Goal: Task Accomplishment & Management: Manage account settings

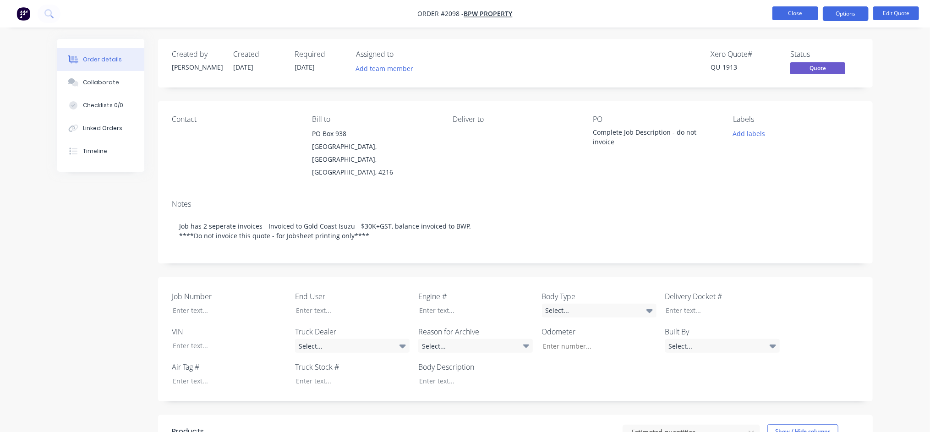
click at [799, 14] on button "Close" at bounding box center [795, 13] width 46 height 14
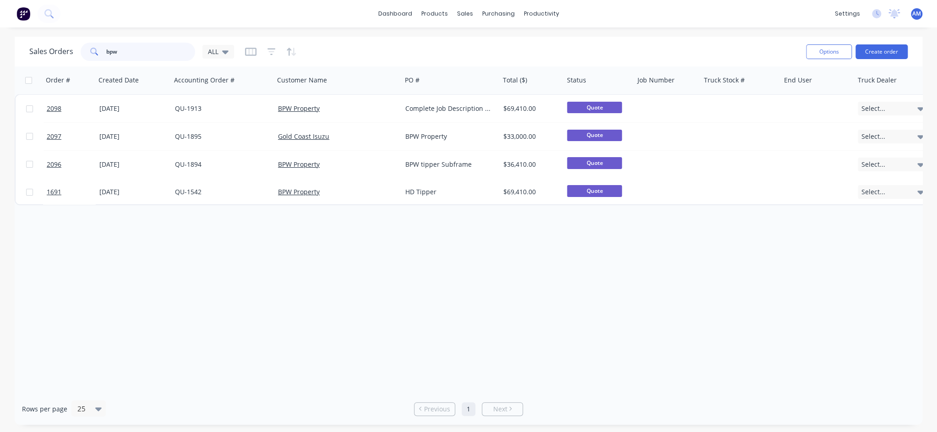
drag, startPoint x: 126, startPoint y: 49, endPoint x: 87, endPoint y: 53, distance: 39.5
click at [87, 53] on div "bpw" at bounding box center [138, 52] width 115 height 18
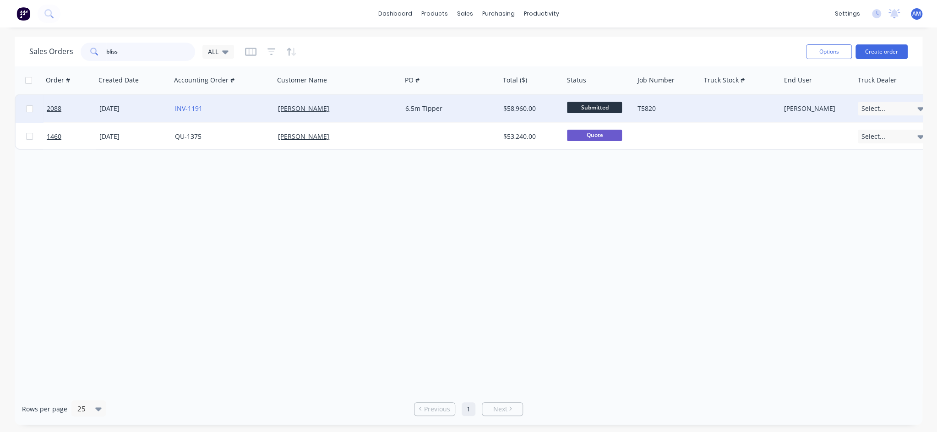
type input "bliss"
click at [334, 110] on div "[PERSON_NAME]" at bounding box center [335, 108] width 114 height 9
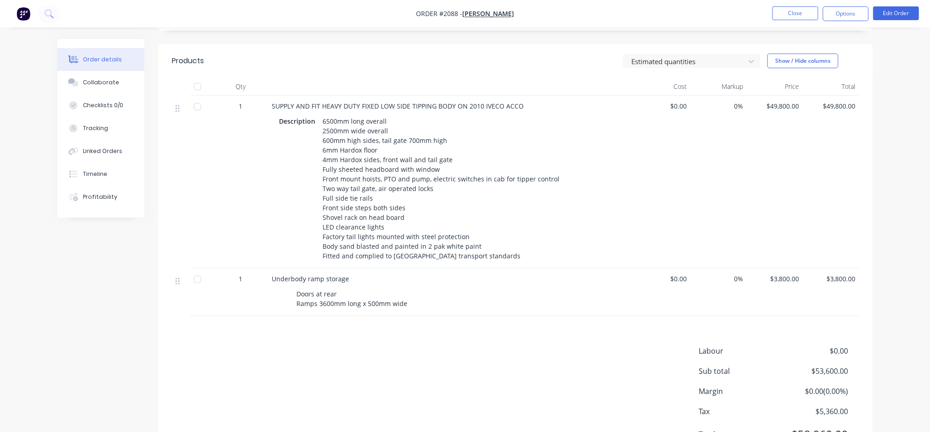
scroll to position [303, 0]
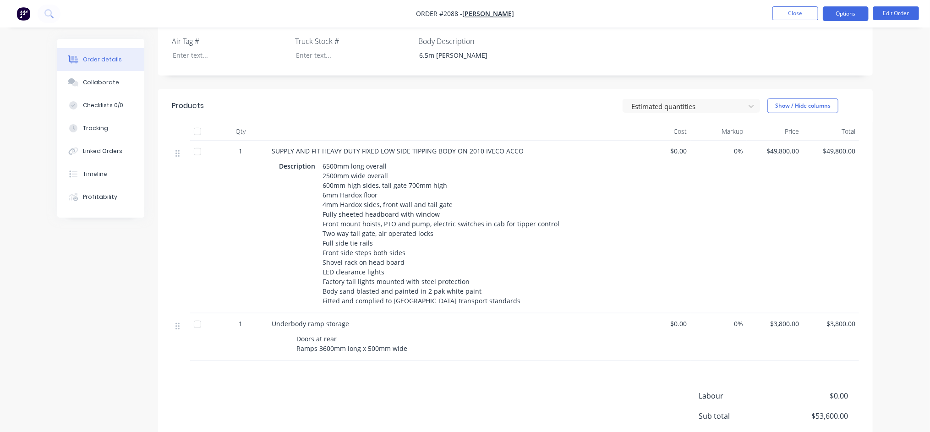
click at [845, 16] on button "Options" at bounding box center [846, 13] width 46 height 15
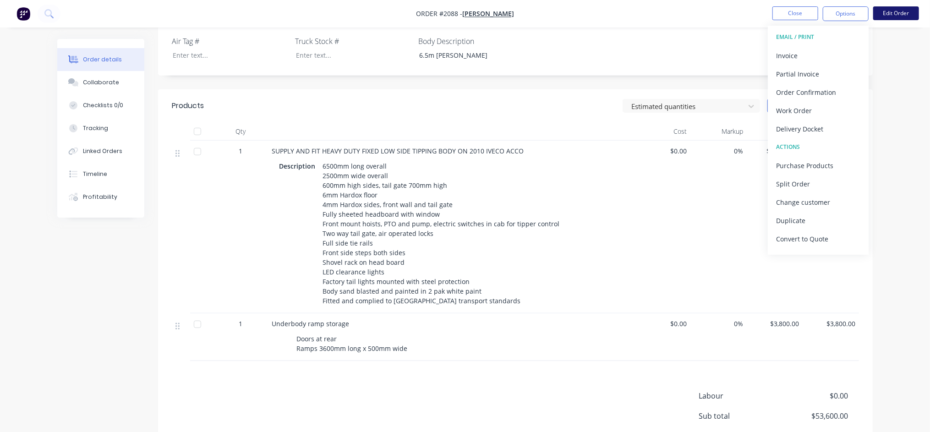
click at [901, 11] on button "Edit Order" at bounding box center [896, 13] width 46 height 14
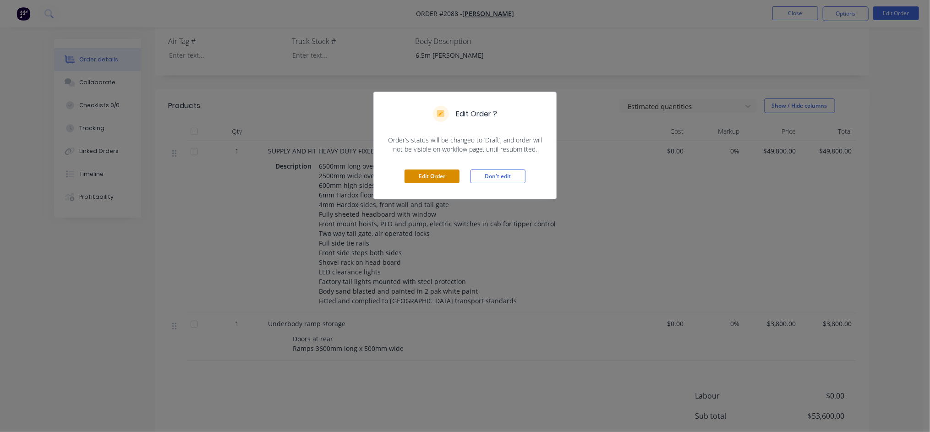
click at [433, 175] on button "Edit Order" at bounding box center [431, 176] width 55 height 14
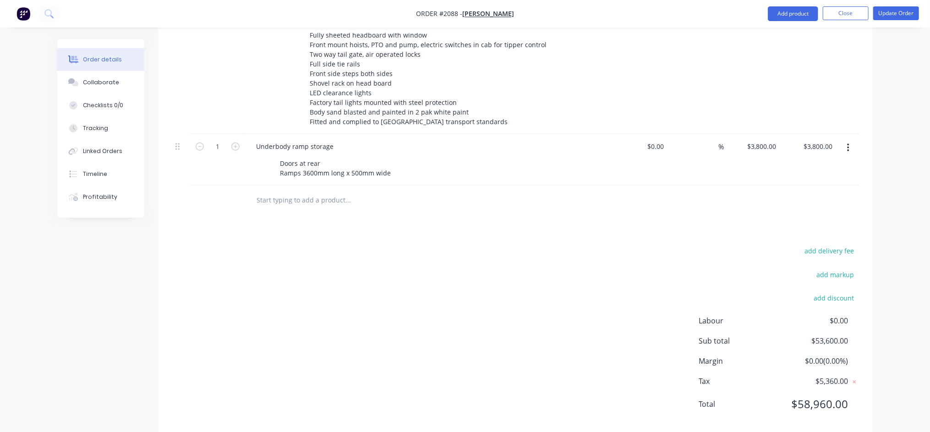
scroll to position [504, 0]
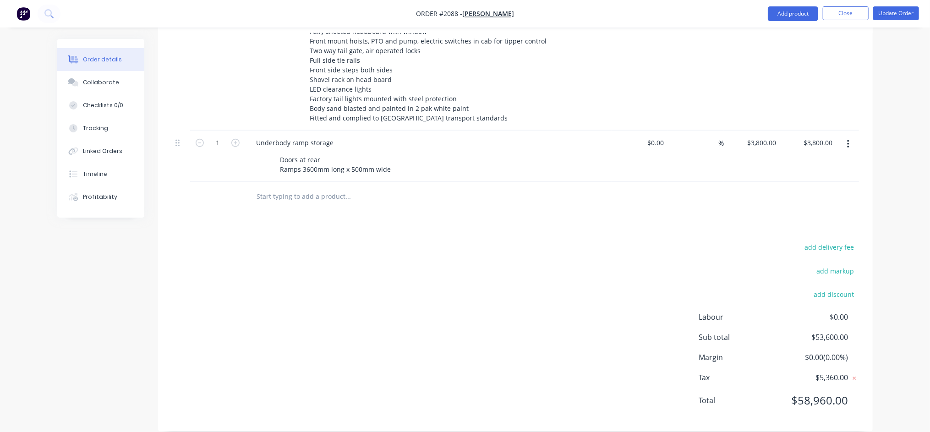
click at [266, 187] on input "text" at bounding box center [347, 196] width 183 height 18
type input "4"
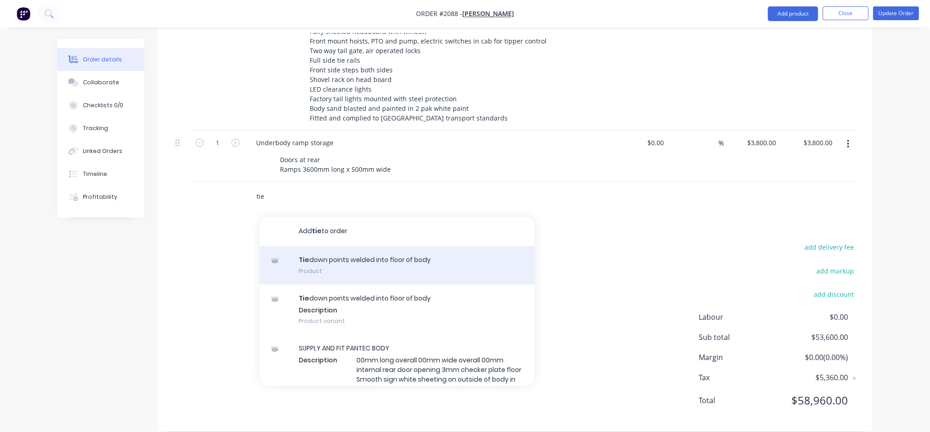
type input "tie"
click at [305, 246] on div "Tie down points welded into floor of body Product" at bounding box center [397, 265] width 275 height 38
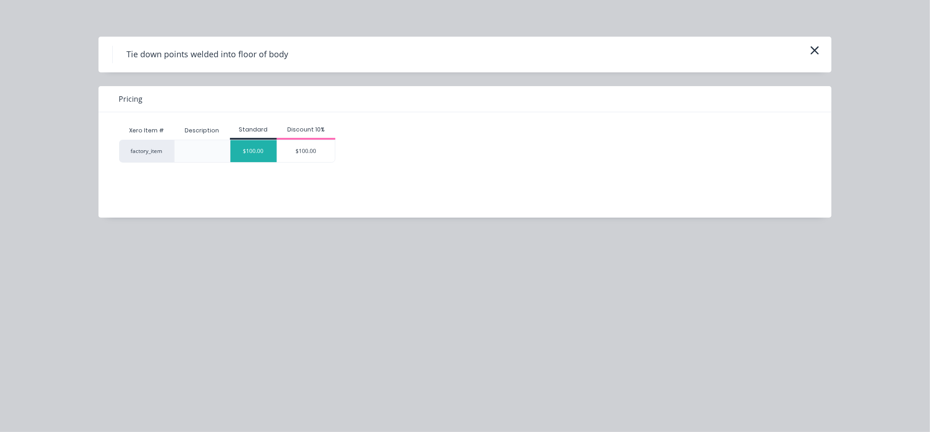
click at [245, 154] on div "$100.00" at bounding box center [253, 151] width 46 height 22
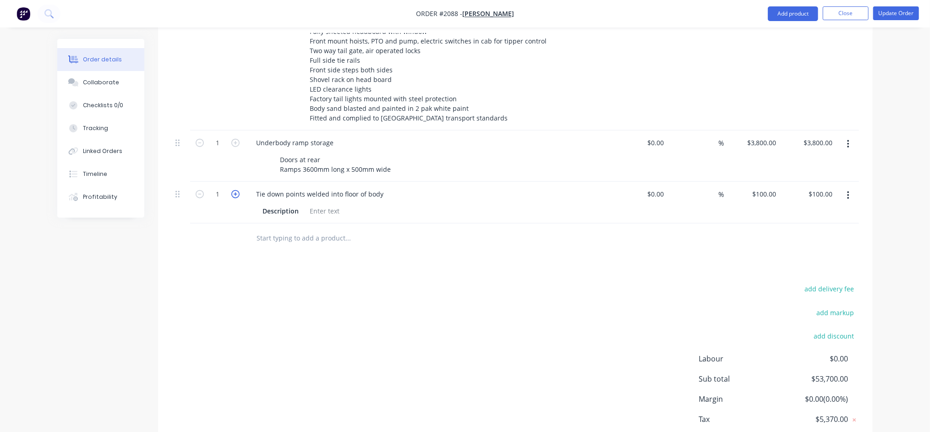
click at [233, 190] on icon "button" at bounding box center [235, 194] width 8 height 8
type input "2"
type input "$200.00"
click at [233, 190] on icon "button" at bounding box center [235, 194] width 8 height 8
type input "3"
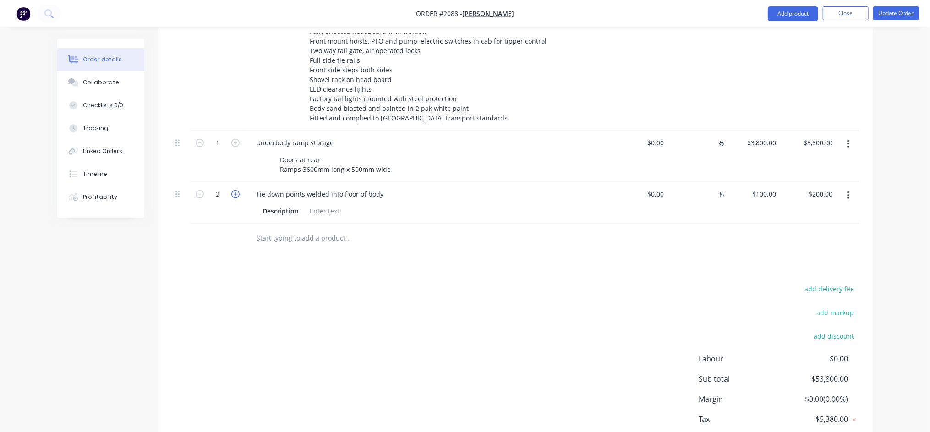
type input "$300.00"
click at [233, 190] on icon "button" at bounding box center [235, 194] width 8 height 8
type input "4"
type input "$400.00"
click at [776, 187] on input "100" at bounding box center [766, 193] width 28 height 13
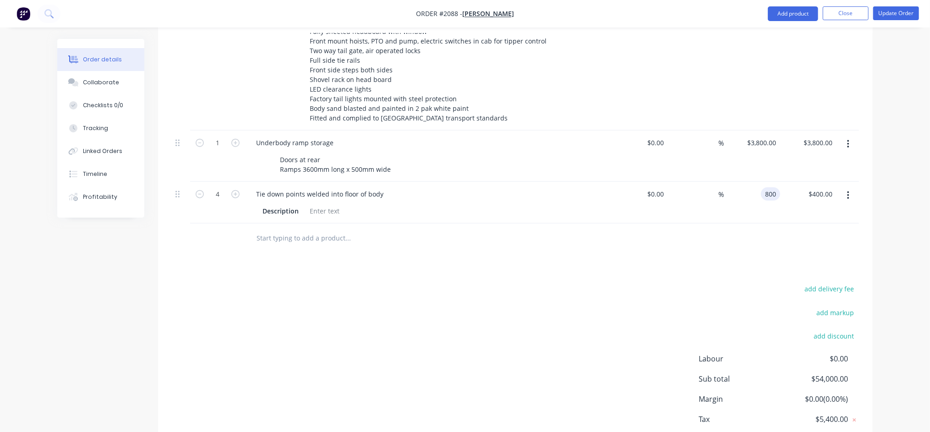
type input "$800.00"
type input "$3,200.00"
click at [371, 234] on div at bounding box center [410, 239] width 330 height 30
click at [771, 187] on input "800" at bounding box center [772, 193] width 16 height 13
type input "$200.00"
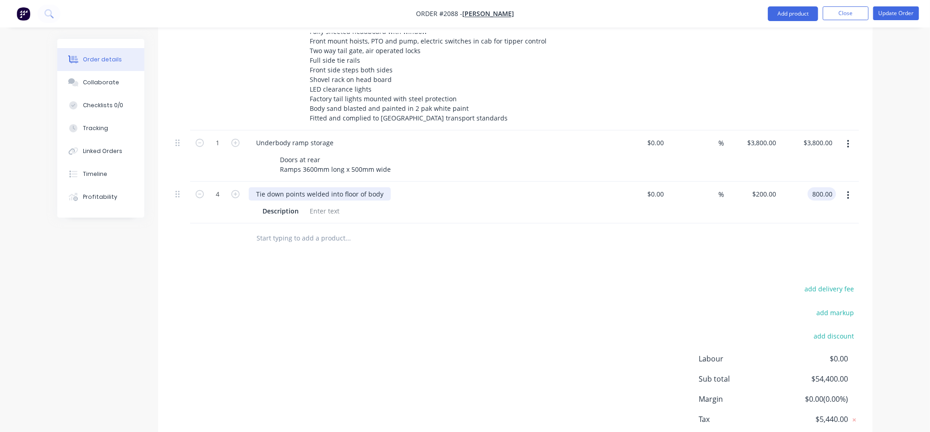
type input "$800.00"
click at [305, 187] on div "Tie down points welded into floor of body" at bounding box center [320, 193] width 142 height 13
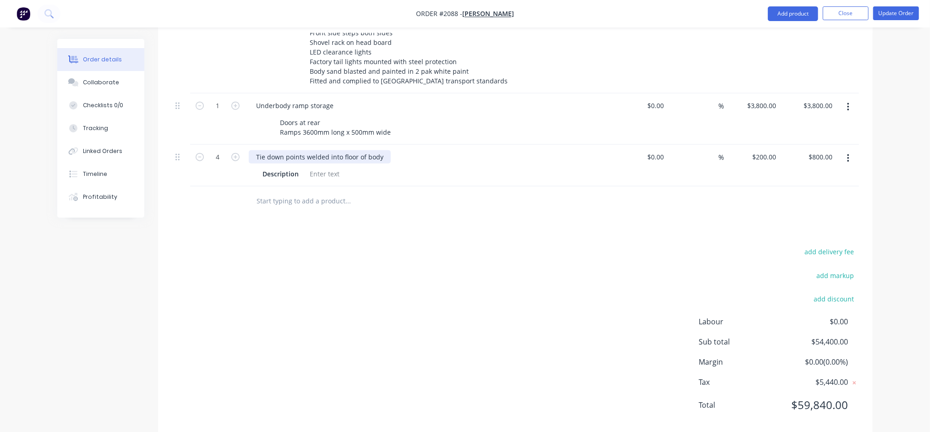
scroll to position [545, 0]
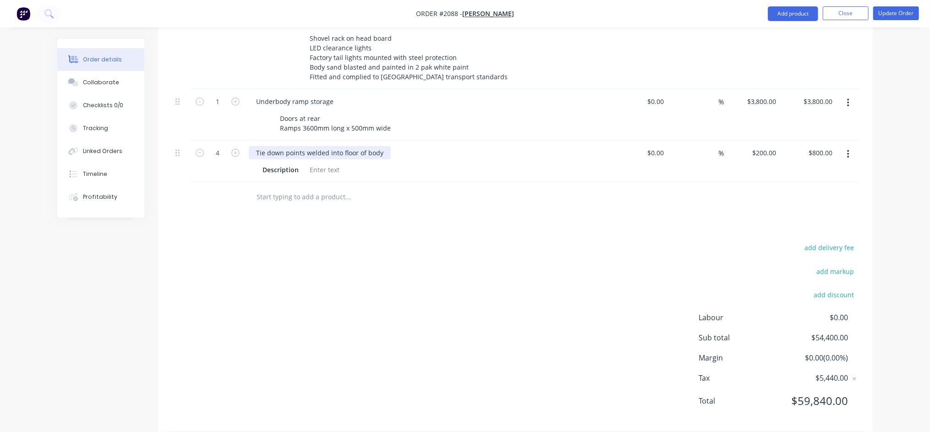
click at [305, 146] on div "Tie down points welded into floor of body" at bounding box center [320, 152] width 142 height 13
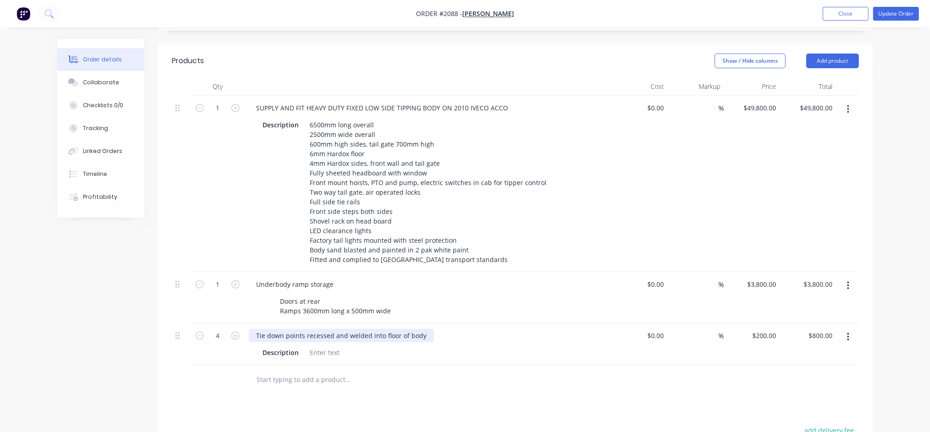
scroll to position [362, 0]
click at [543, 371] on div at bounding box center [410, 380] width 322 height 18
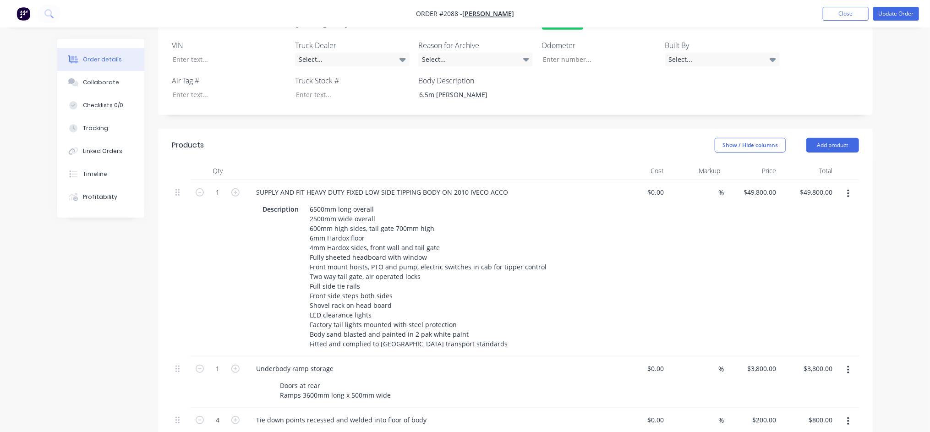
scroll to position [270, 0]
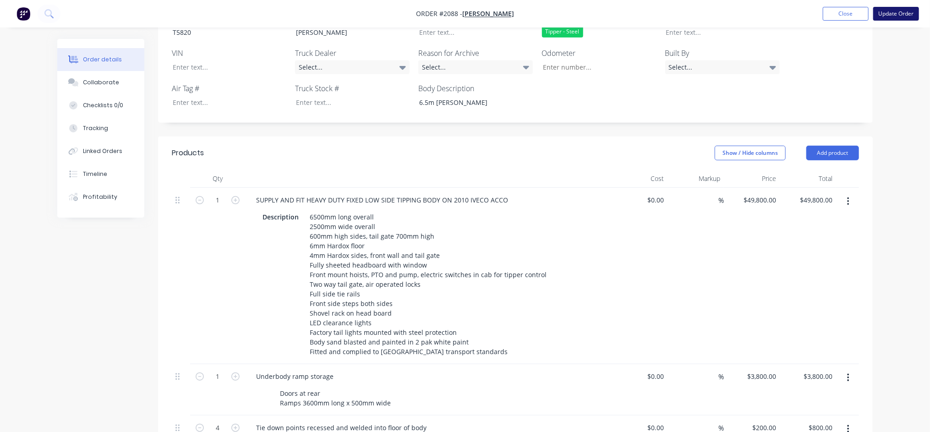
click at [891, 15] on button "Update Order" at bounding box center [896, 14] width 46 height 14
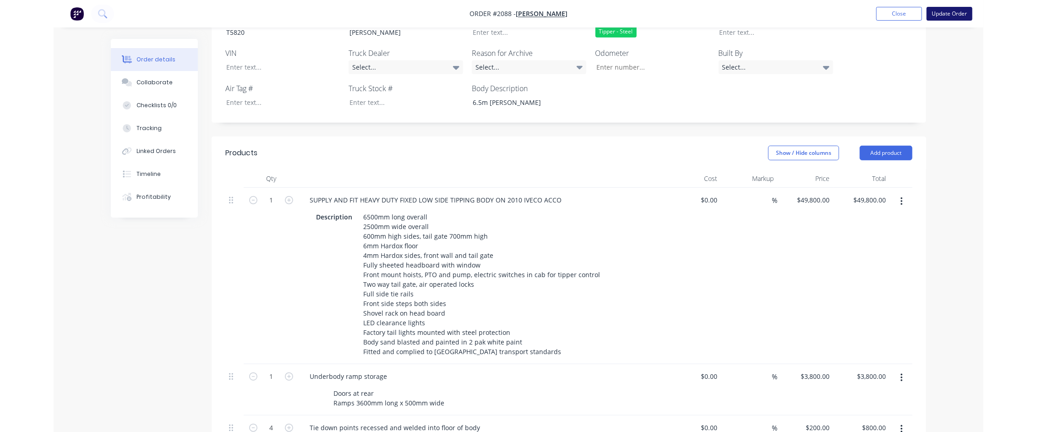
scroll to position [0, 0]
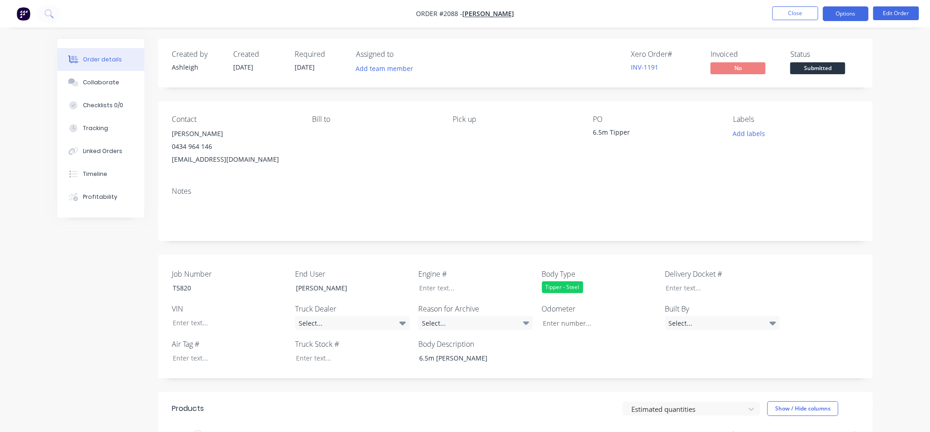
click at [859, 16] on button "Options" at bounding box center [846, 13] width 46 height 15
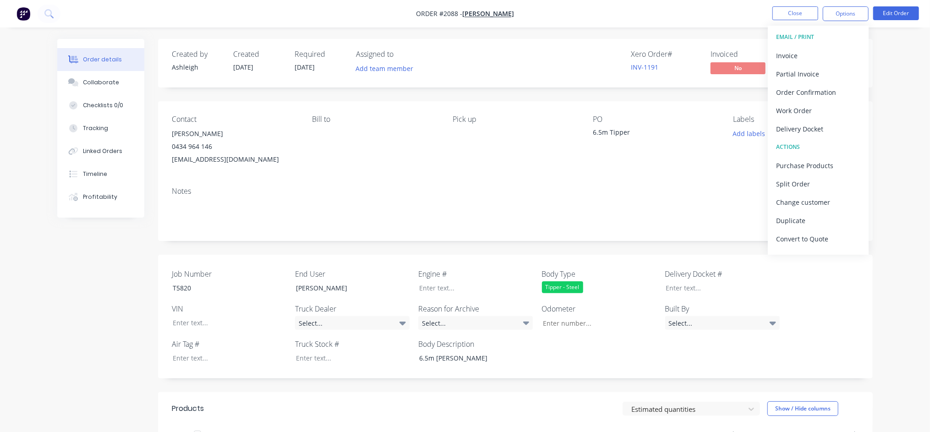
click at [513, 196] on div "Notes" at bounding box center [515, 210] width 714 height 61
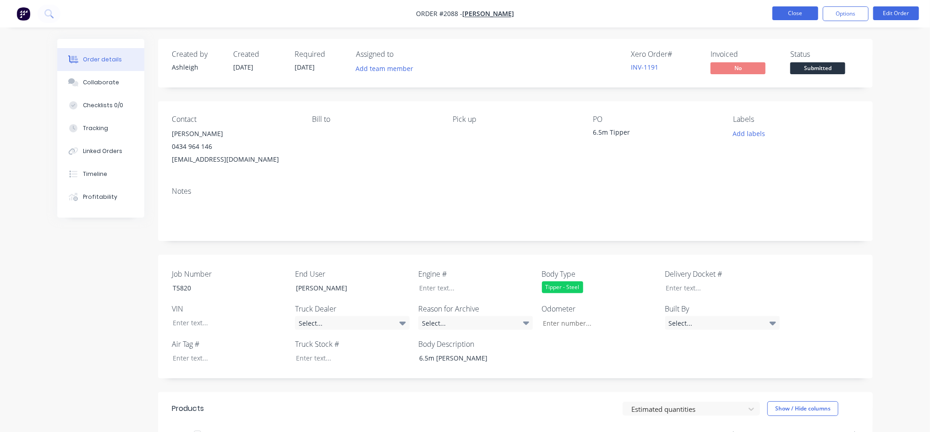
click at [793, 12] on button "Close" at bounding box center [795, 13] width 46 height 14
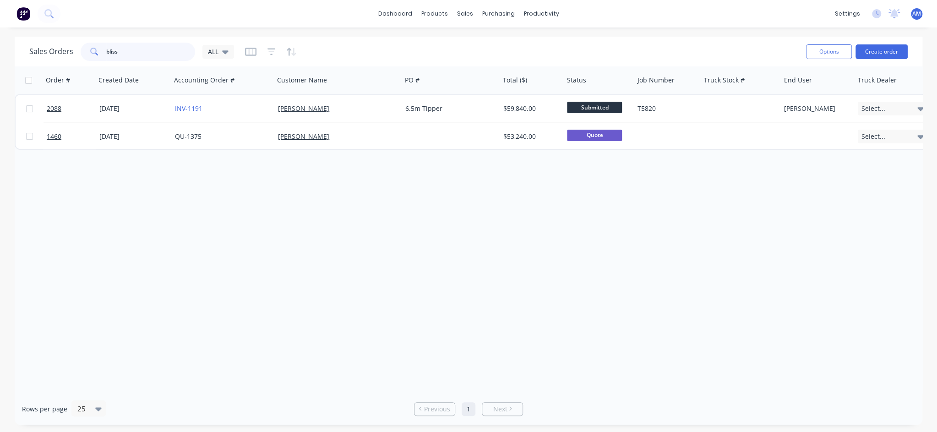
drag, startPoint x: 121, startPoint y: 51, endPoint x: 95, endPoint y: 53, distance: 25.7
click at [95, 53] on div "bliss" at bounding box center [138, 52] width 115 height 18
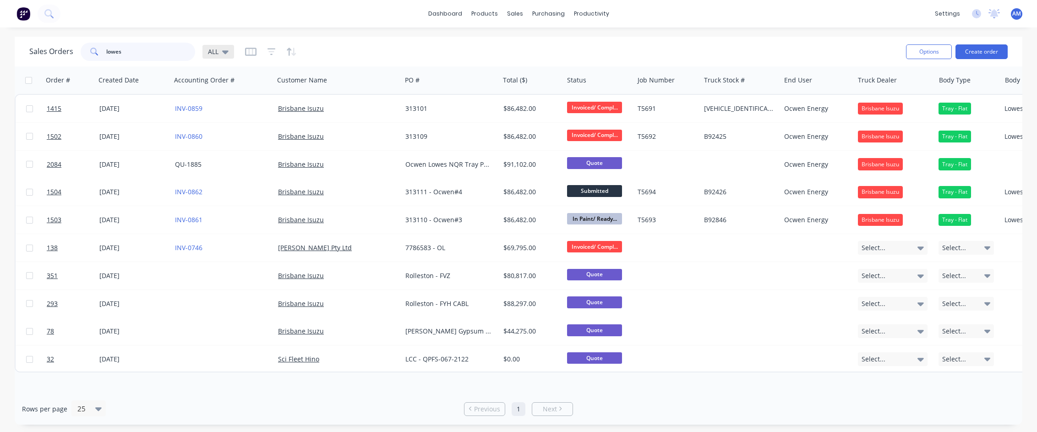
type input "lowes"
click at [224, 49] on icon at bounding box center [225, 52] width 6 height 10
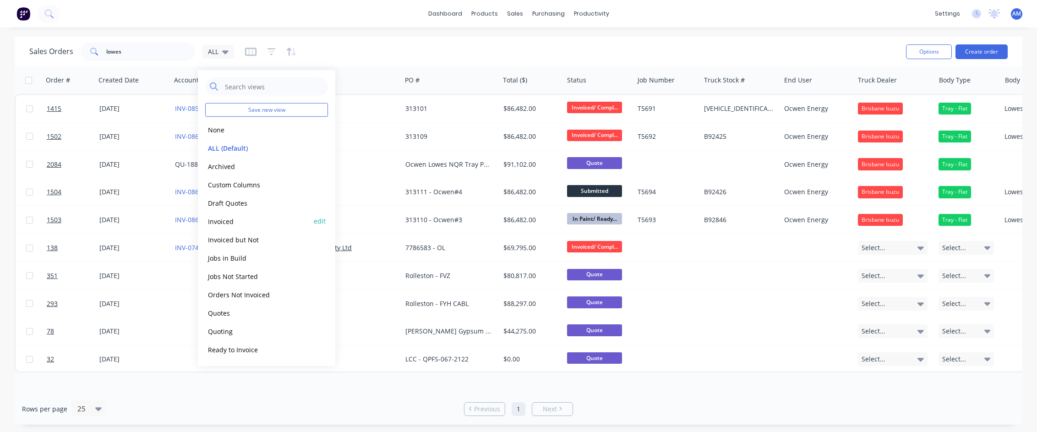
click at [224, 218] on button "Invoiced" at bounding box center [257, 221] width 104 height 11
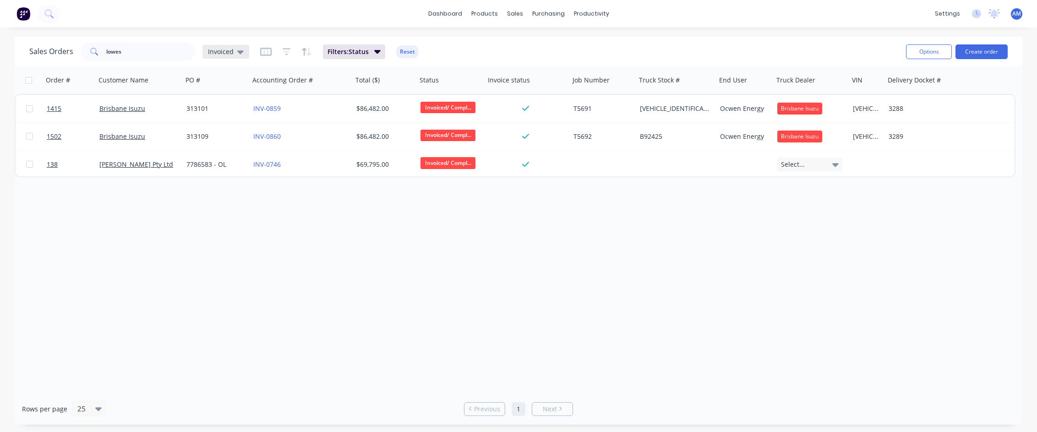
click at [231, 53] on span "Invoiced" at bounding box center [221, 52] width 26 height 10
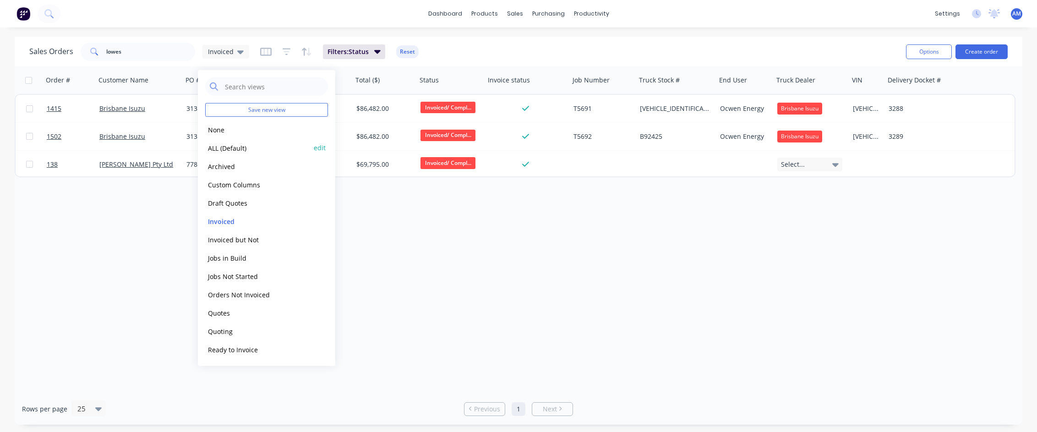
click at [226, 144] on button "ALL (Default)" at bounding box center [257, 147] width 104 height 11
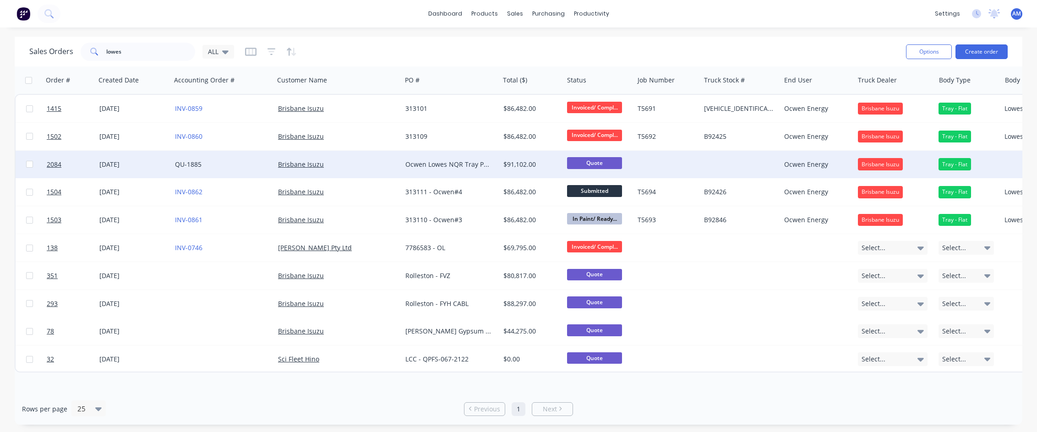
click at [906, 163] on div "Brisbane Isuzu" at bounding box center [893, 164] width 70 height 12
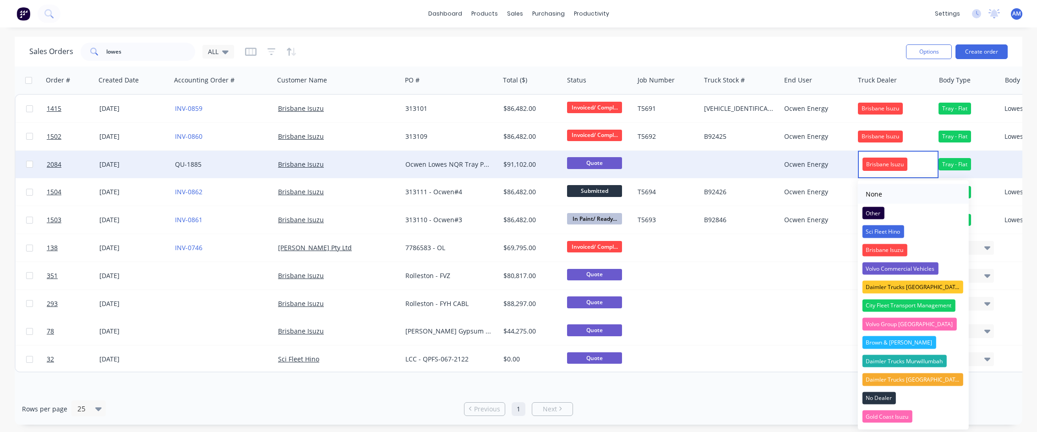
click at [880, 194] on div "None" at bounding box center [874, 194] width 24 height 14
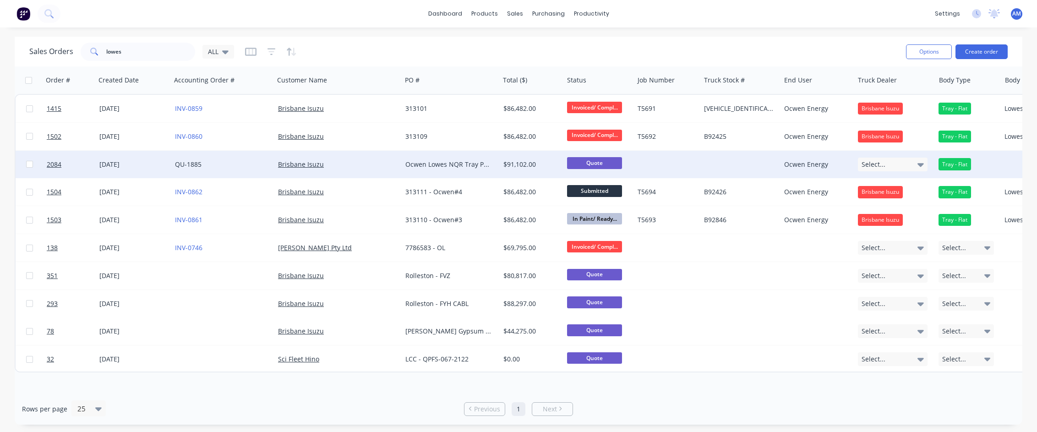
click at [929, 160] on div "Tray - Flat" at bounding box center [968, 164] width 66 height 27
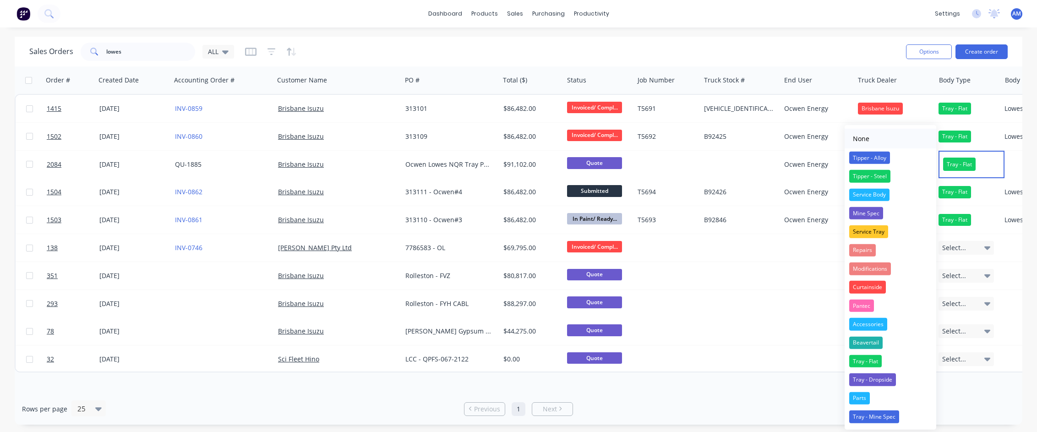
click at [859, 141] on div "None" at bounding box center [861, 138] width 24 height 14
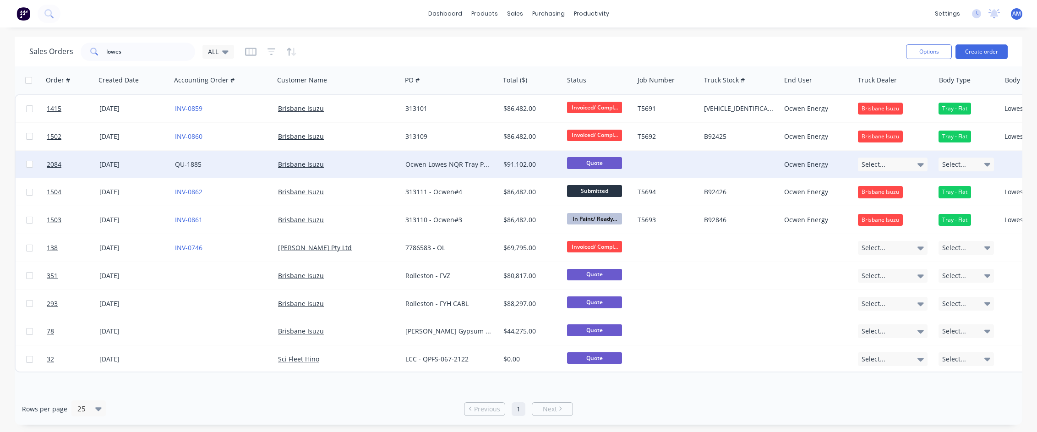
click at [838, 170] on div "Ocwen Energy" at bounding box center [817, 164] width 74 height 27
drag, startPoint x: 834, startPoint y: 158, endPoint x: 771, endPoint y: 158, distance: 62.7
click at [771, 158] on div "2084 18 Sep 2025 QU-1885 Brisbane Isuzu Ocwen Lowes NQR Tray Pump $91,102.00 Qu…" at bounding box center [659, 165] width 1287 height 28
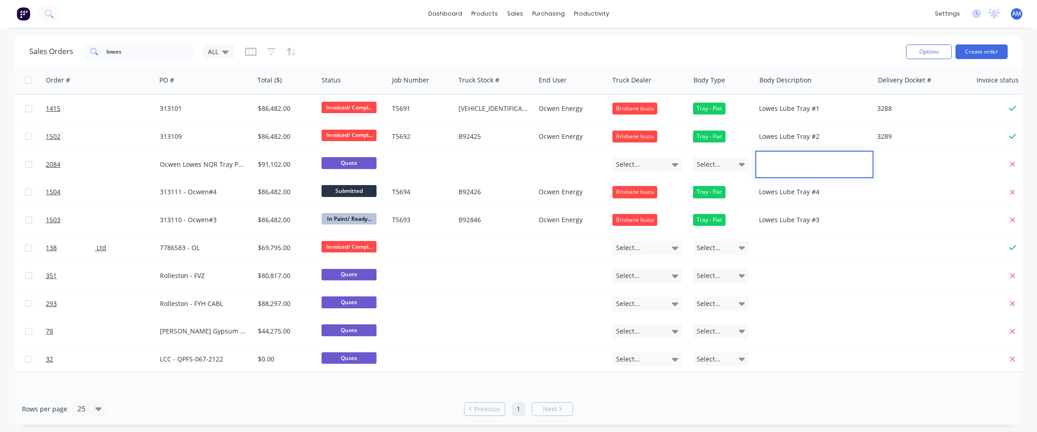
scroll to position [0, 282]
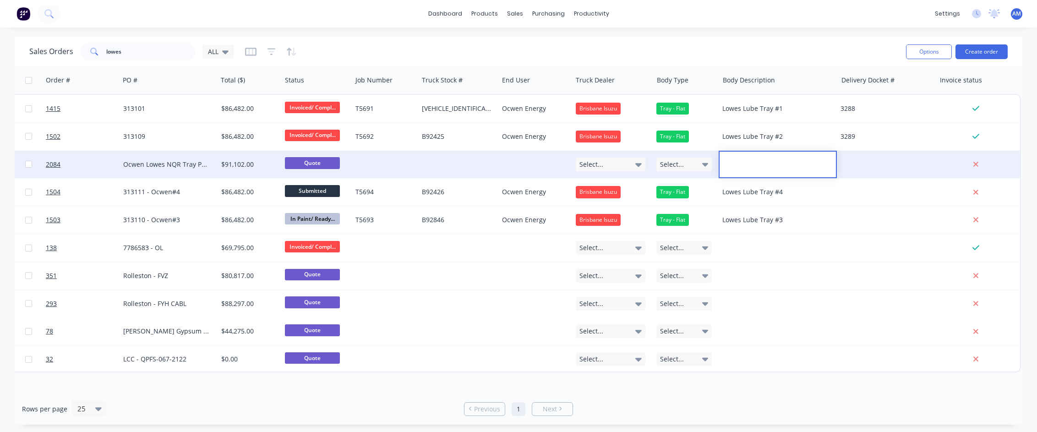
click at [862, 169] on div at bounding box center [886, 164] width 98 height 27
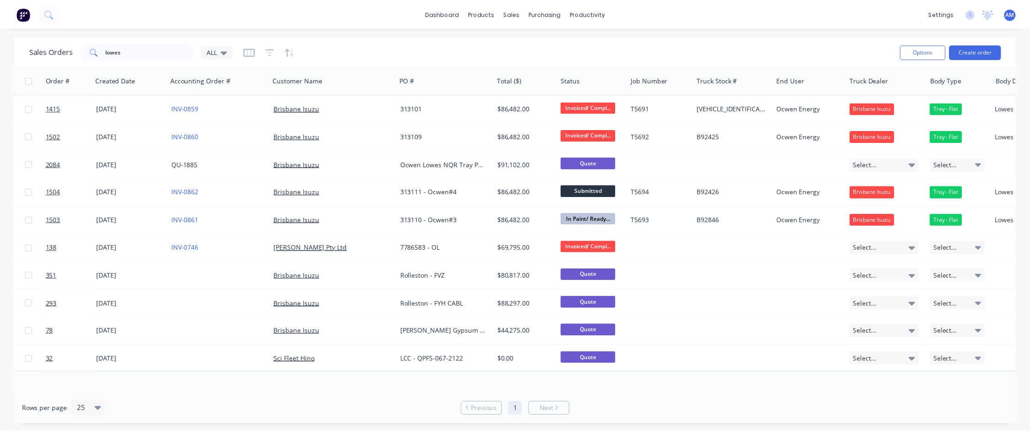
scroll to position [0, 0]
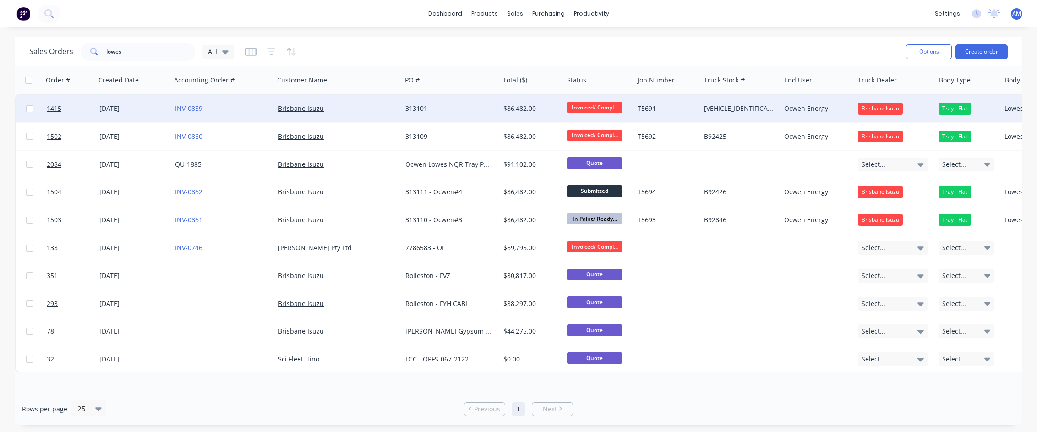
click at [736, 113] on div "JALFSR34UN7000535" at bounding box center [740, 108] width 80 height 27
click at [674, 112] on div "T5691" at bounding box center [666, 108] width 56 height 9
click at [439, 114] on div "313101" at bounding box center [451, 108] width 98 height 27
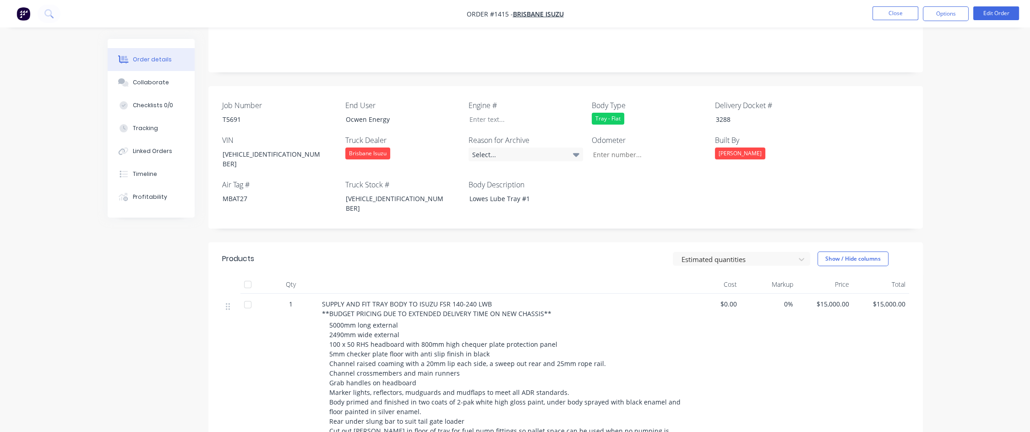
scroll to position [183, 0]
click at [143, 80] on div "Collaborate" at bounding box center [151, 82] width 36 height 8
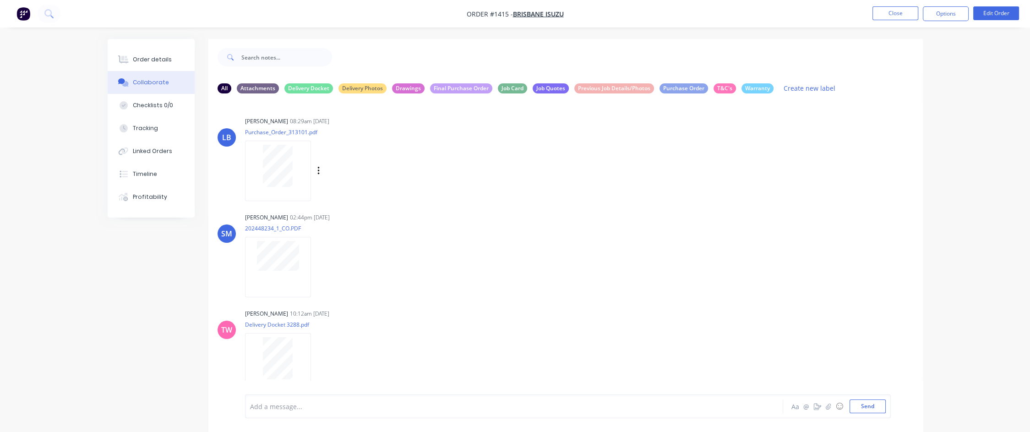
click at [297, 165] on div at bounding box center [278, 166] width 58 height 42
click at [157, 51] on button "Order details" at bounding box center [151, 59] width 87 height 23
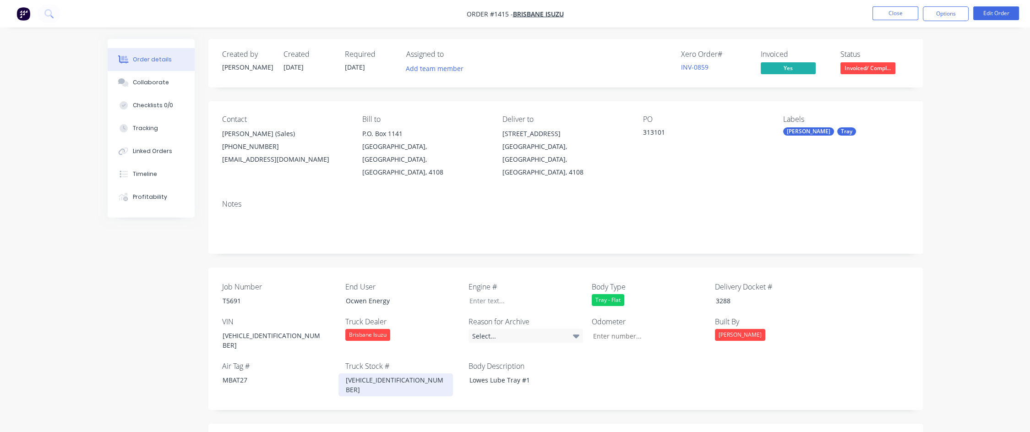
click at [415, 373] on div "JALFSR34UN7000535" at bounding box center [395, 384] width 115 height 23
drag, startPoint x: 415, startPoint y: 359, endPoint x: 338, endPoint y: 356, distance: 77.4
click at [338, 356] on div "Job Number T5691 End User Ocwen Energy Engine # Body Type Tray - Flat Delivery …" at bounding box center [565, 338] width 714 height 142
paste div
click at [550, 414] on header "Products Estimated quantities Show / Hide columns" at bounding box center [565, 430] width 714 height 33
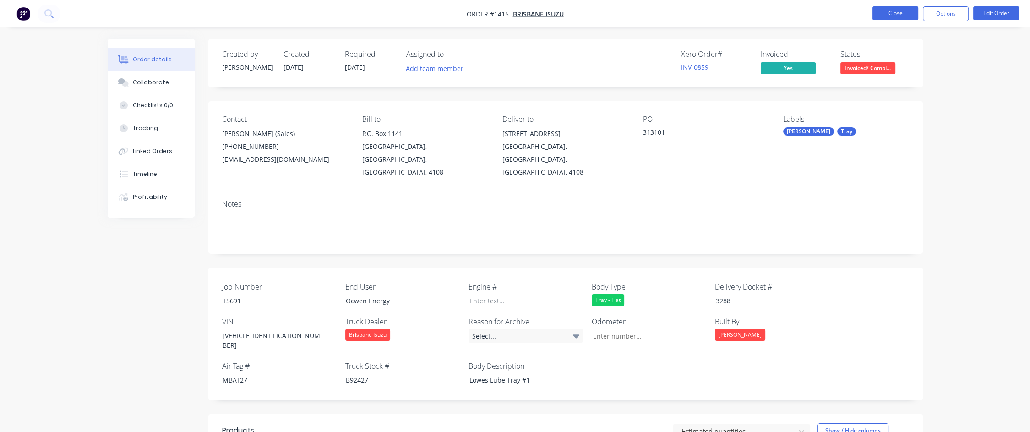
click at [901, 14] on button "Close" at bounding box center [896, 13] width 46 height 14
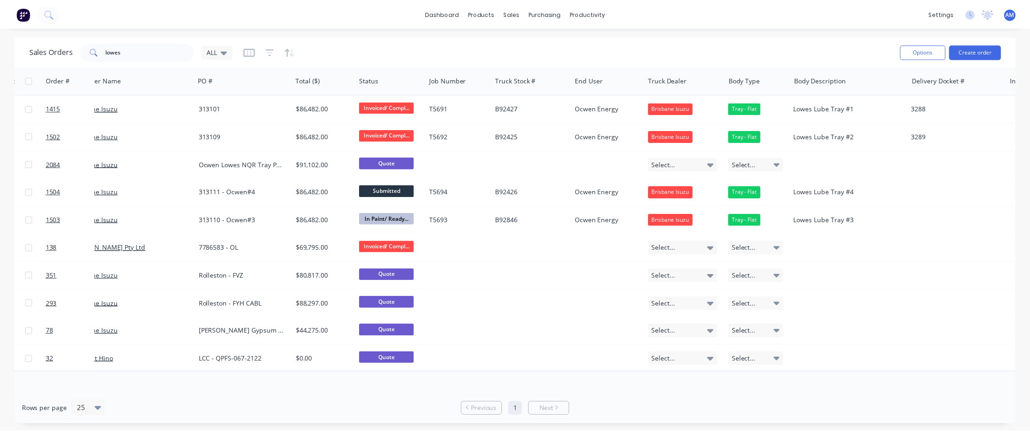
scroll to position [0, 205]
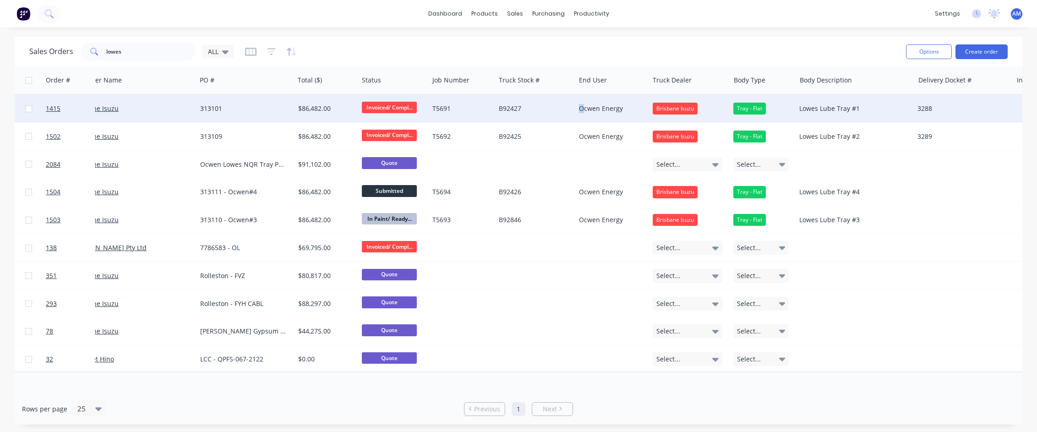
click at [581, 107] on div "Ocwen Energy" at bounding box center [610, 108] width 63 height 9
click at [580, 104] on div "Ocwen Energy" at bounding box center [612, 102] width 72 height 13
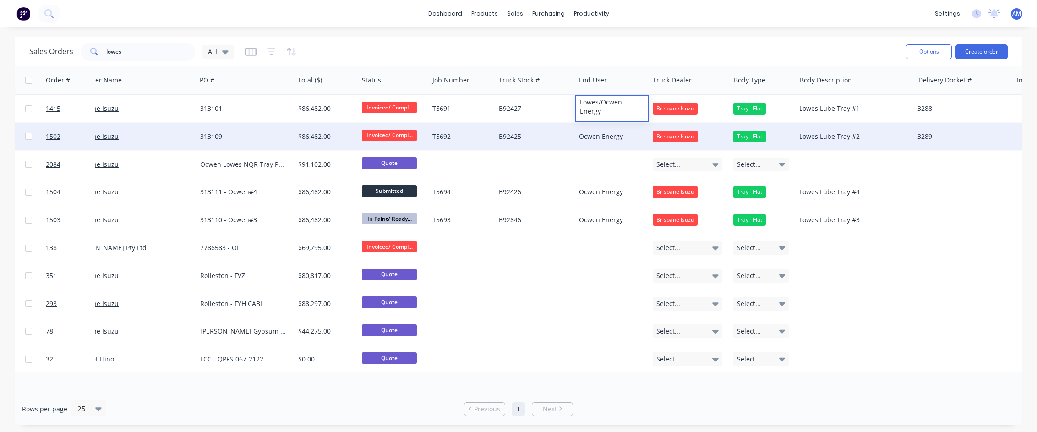
click at [583, 135] on div "Ocwen Energy" at bounding box center [610, 136] width 63 height 9
click at [581, 136] on div "Ocwen Energy" at bounding box center [610, 136] width 63 height 9
click at [581, 129] on div "Ocwen Energy" at bounding box center [612, 130] width 72 height 13
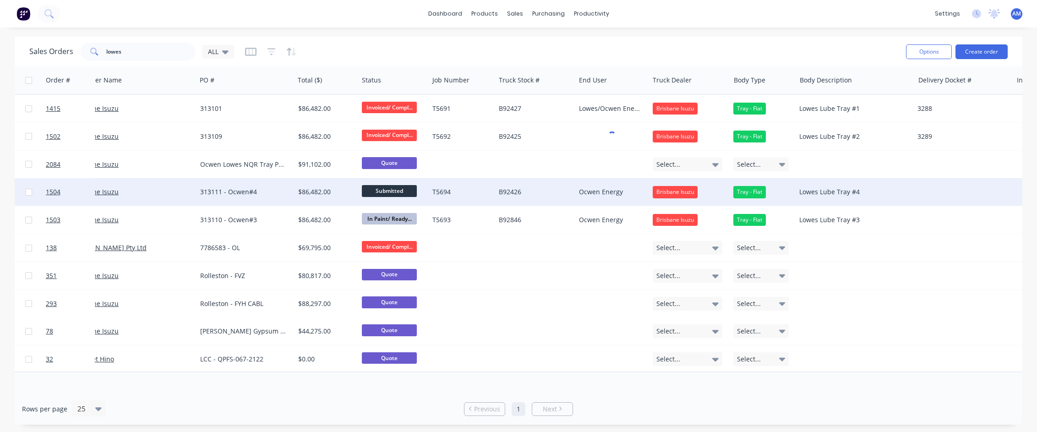
click at [605, 192] on div "Ocwen Energy" at bounding box center [610, 191] width 63 height 9
click at [601, 191] on div "Ocwen Energy" at bounding box center [610, 191] width 63 height 9
click at [581, 188] on div "Ocwen Energy" at bounding box center [612, 185] width 72 height 13
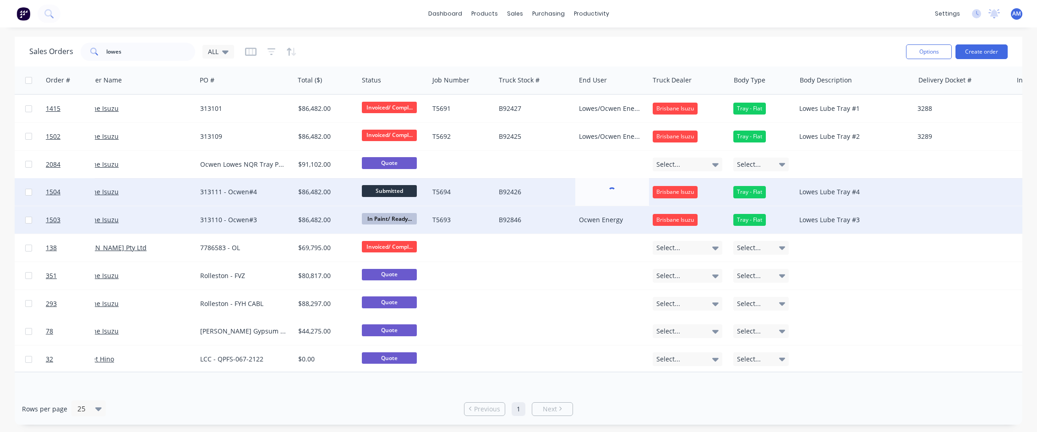
click at [585, 216] on div "Ocwen Energy" at bounding box center [610, 219] width 63 height 9
click at [583, 219] on div "Ocwen Energy" at bounding box center [610, 219] width 63 height 9
click at [580, 214] on div "Ocwen Energy" at bounding box center [612, 213] width 72 height 13
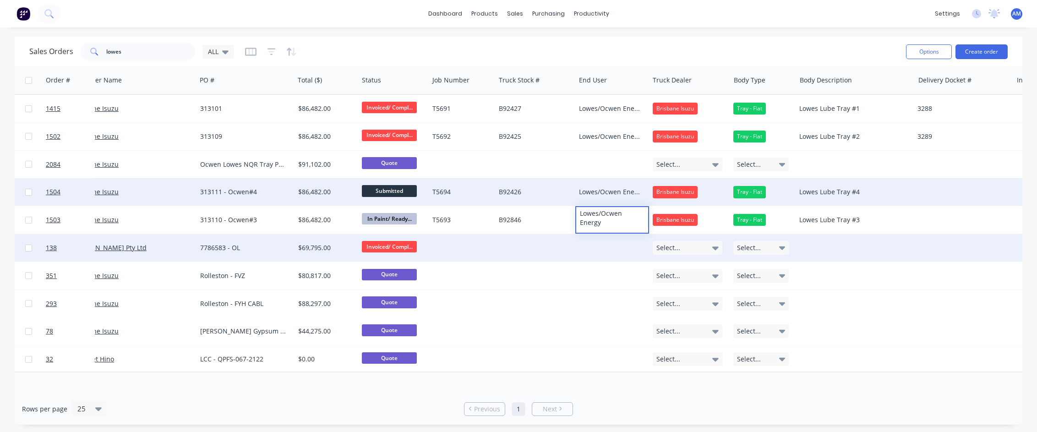
click at [586, 240] on div at bounding box center [612, 247] width 74 height 27
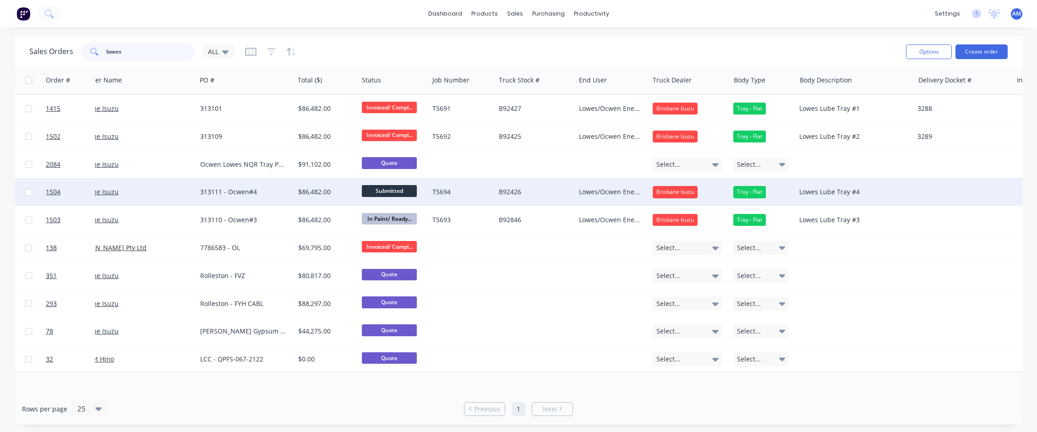
drag, startPoint x: 131, startPoint y: 48, endPoint x: 70, endPoint y: 54, distance: 61.7
click at [71, 54] on div "Sales Orders lowes ALL" at bounding box center [131, 52] width 205 height 18
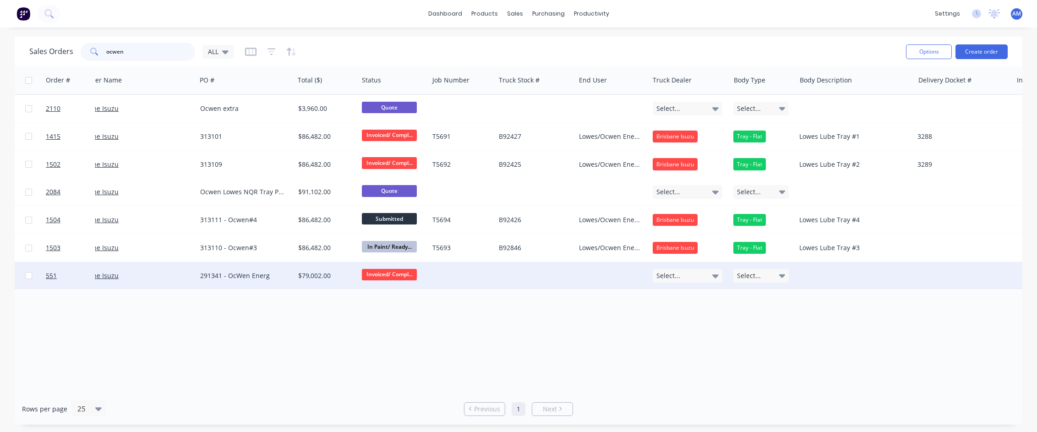
type input "ocwen"
click at [696, 277] on div "Select..." at bounding box center [688, 276] width 70 height 14
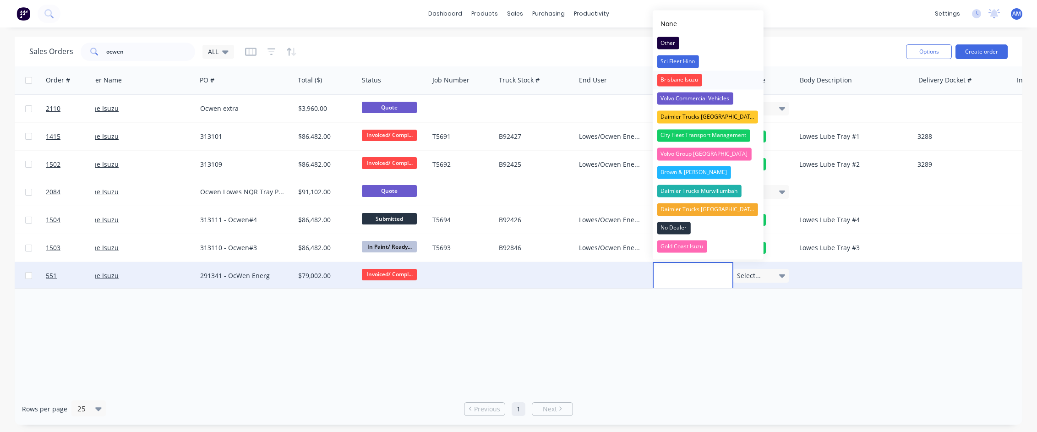
click at [671, 76] on div "Brisbane Isuzu" at bounding box center [679, 80] width 45 height 13
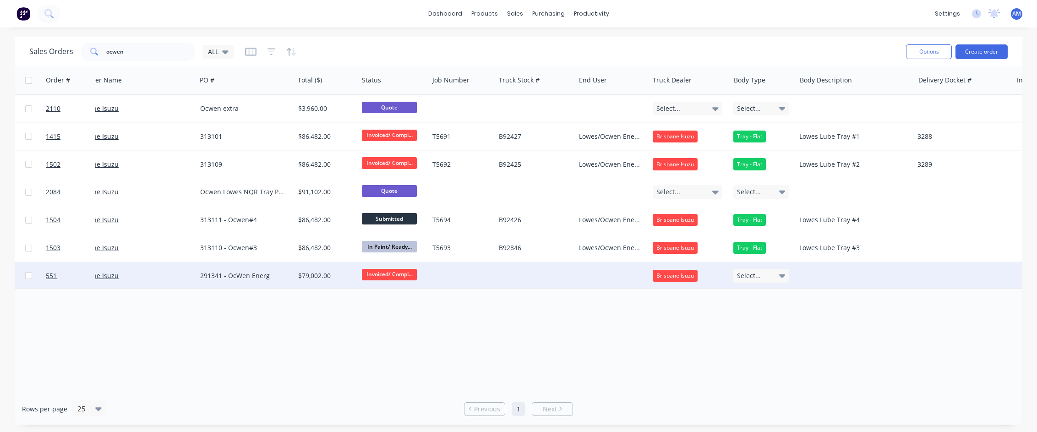
click at [197, 277] on div "291341 - OcWen Energ" at bounding box center [245, 275] width 98 height 27
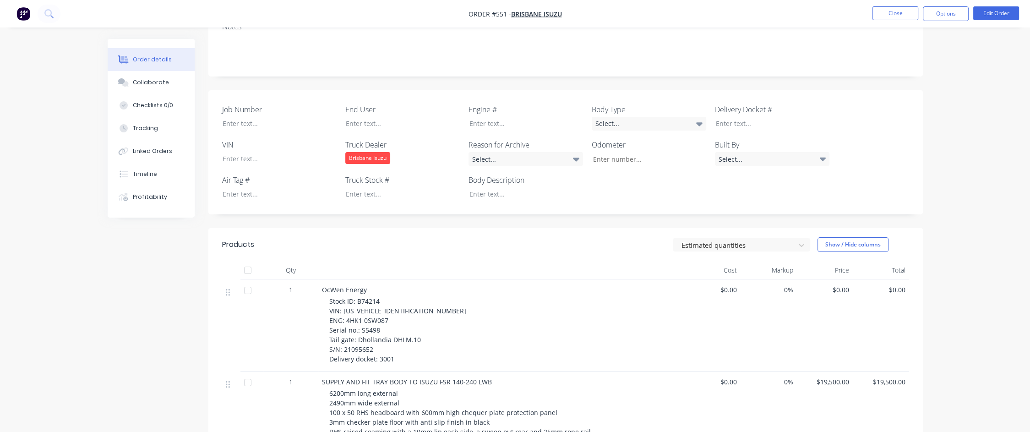
scroll to position [229, 0]
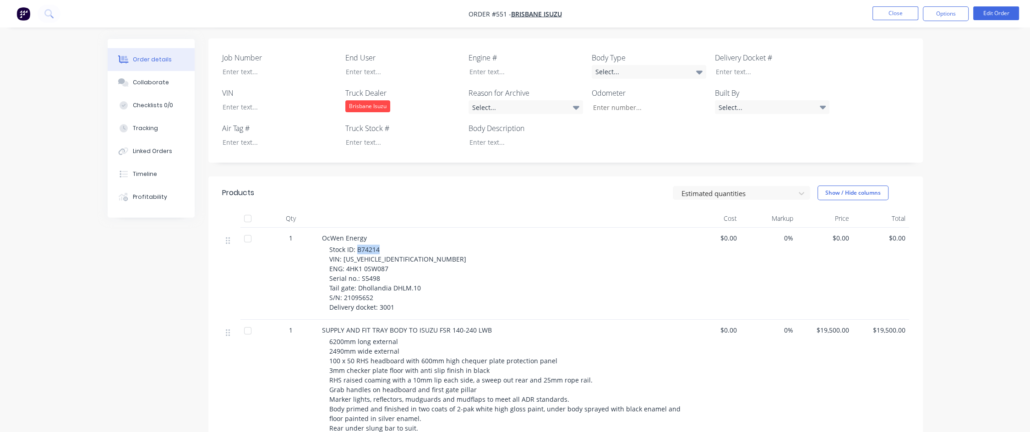
drag, startPoint x: 357, startPoint y: 235, endPoint x: 387, endPoint y: 235, distance: 30.2
click at [387, 245] on div "Stock ID: B74214 VIN: JALFSR907N7000150 ENG: 4HK1 0SW087 Serial no.: S5498 Tail…" at bounding box center [505, 278] width 352 height 67
copy span "B74214"
click at [366, 136] on div at bounding box center [395, 142] width 115 height 13
paste div
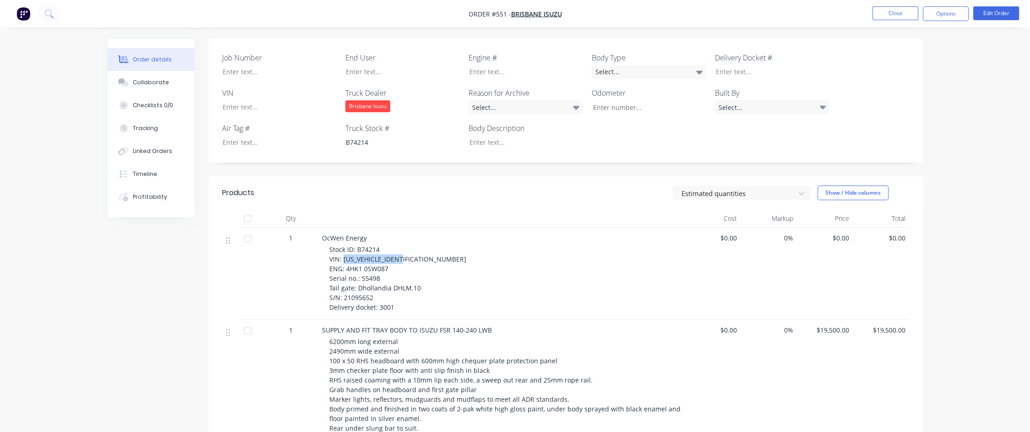
drag, startPoint x: 342, startPoint y: 245, endPoint x: 406, endPoint y: 245, distance: 64.1
click at [406, 245] on div "Stock ID: B74214 VIN: JALFSR907N7000150 ENG: 4HK1 0SW087 Serial no.: S5498 Tail…" at bounding box center [505, 278] width 352 height 67
copy span "JALFSR907N7000150"
click at [235, 100] on div at bounding box center [272, 106] width 115 height 13
paste div
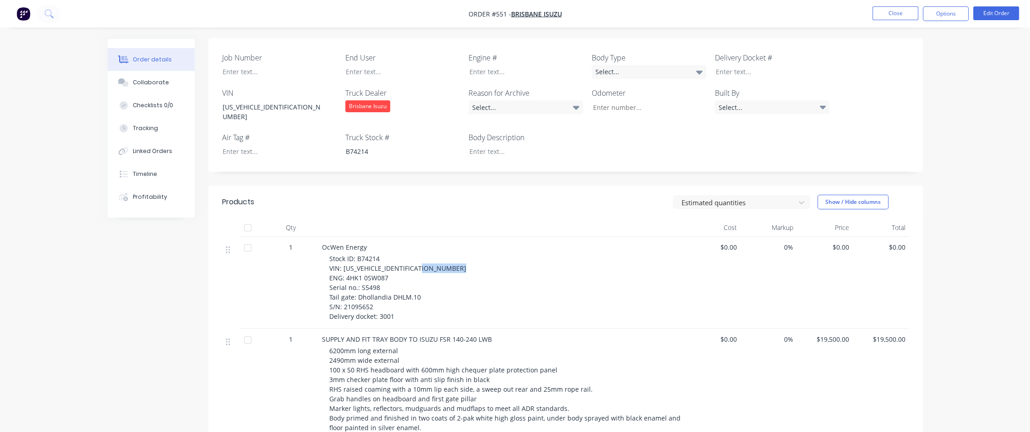
drag, startPoint x: 345, startPoint y: 255, endPoint x: 387, endPoint y: 256, distance: 41.2
click at [387, 256] on span "Stock ID: B74214 VIN: JALFSR907N7000150 ENG: 4HK1 0SW087 Serial no.: S5498 Tail…" at bounding box center [397, 287] width 137 height 66
copy span "4HK1 0SW087"
click at [479, 65] on div at bounding box center [519, 71] width 115 height 13
paste div
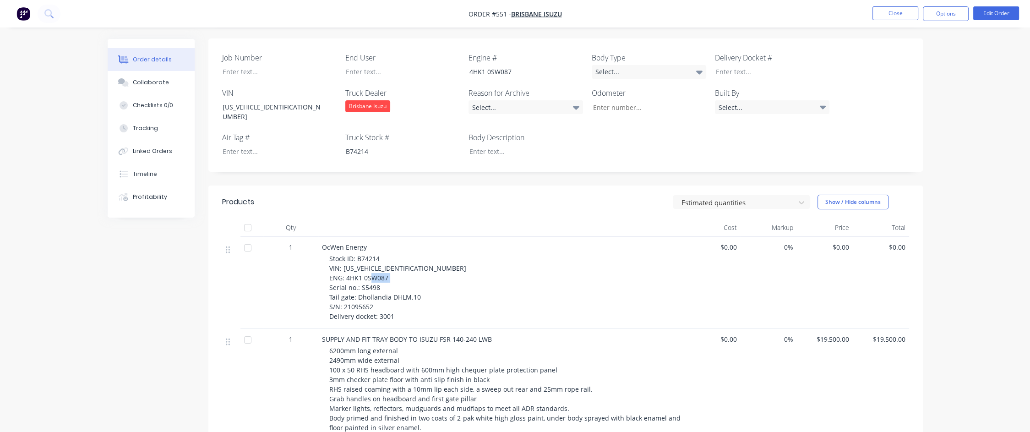
drag, startPoint x: 360, startPoint y: 266, endPoint x: 378, endPoint y: 265, distance: 18.3
click at [378, 265] on span "Stock ID: B74214 VIN: JALFSR907N7000150 ENG: 4HK1 0SW087 Serial no.: S5498 Tail…" at bounding box center [397, 287] width 137 height 66
copy span "S5498"
click at [309, 65] on div at bounding box center [272, 71] width 115 height 13
paste div
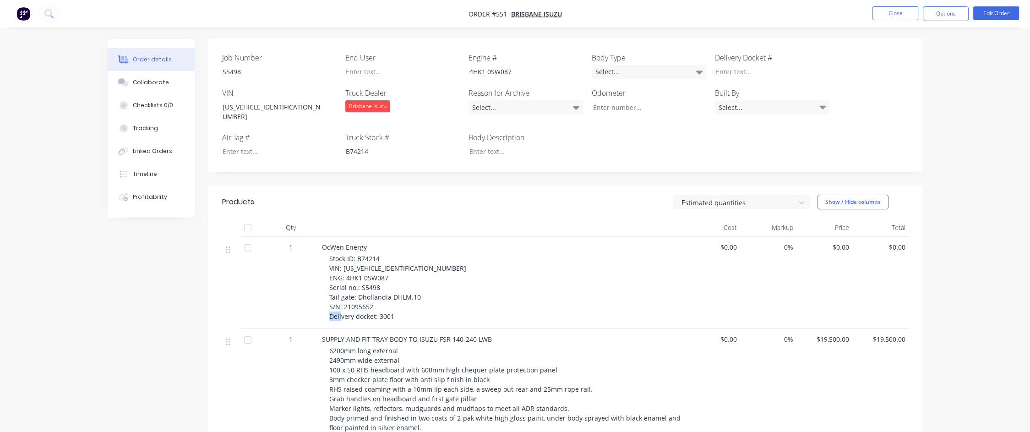
drag, startPoint x: 378, startPoint y: 295, endPoint x: 394, endPoint y: 294, distance: 16.5
click at [394, 294] on div "Stock ID: B74214 VIN: JALFSR907N7000150 ENG: 4HK1 0SW087 Serial no.: S5498 Tail…" at bounding box center [505, 287] width 352 height 67
copy span "3001"
click at [721, 65] on div at bounding box center [766, 71] width 115 height 13
paste div
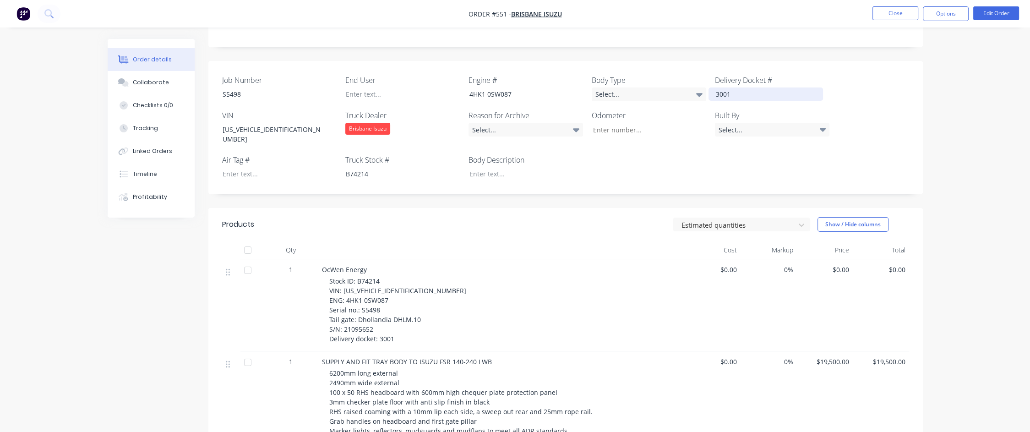
scroll to position [183, 0]
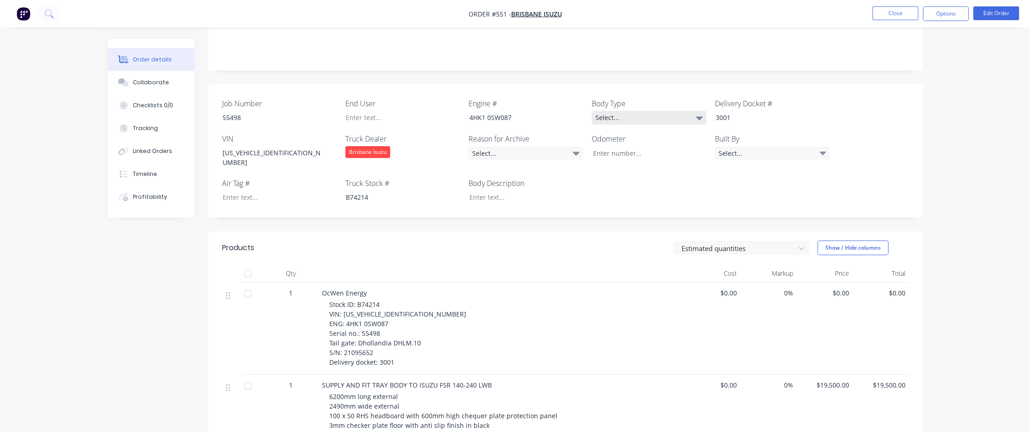
click at [617, 111] on div "Select..." at bounding box center [649, 118] width 115 height 14
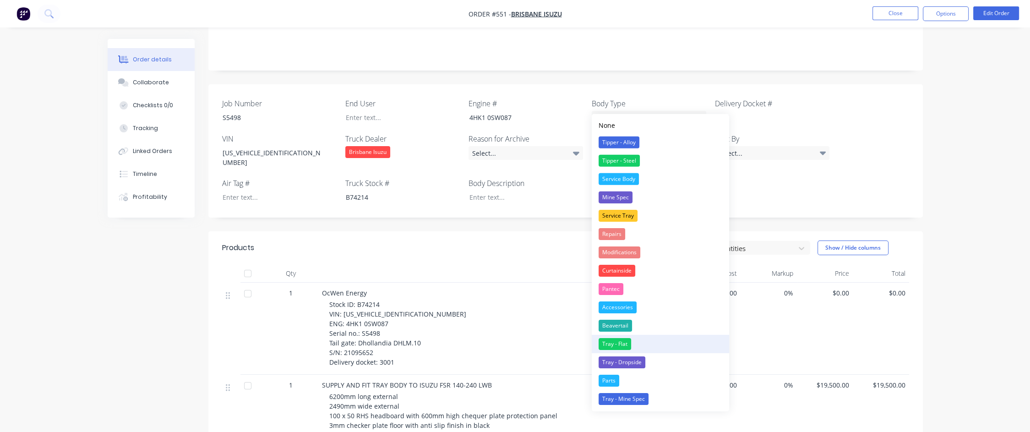
click at [616, 344] on div "Tray - Flat" at bounding box center [615, 344] width 33 height 12
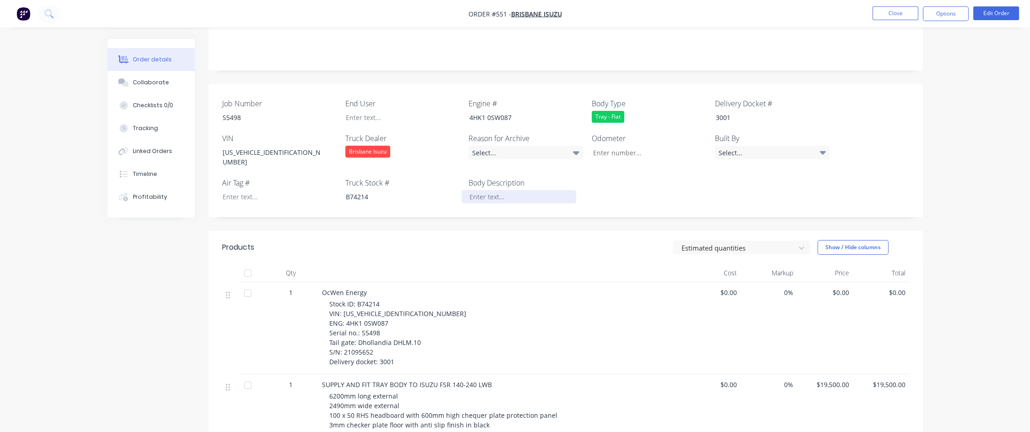
click at [498, 190] on div at bounding box center [519, 196] width 115 height 13
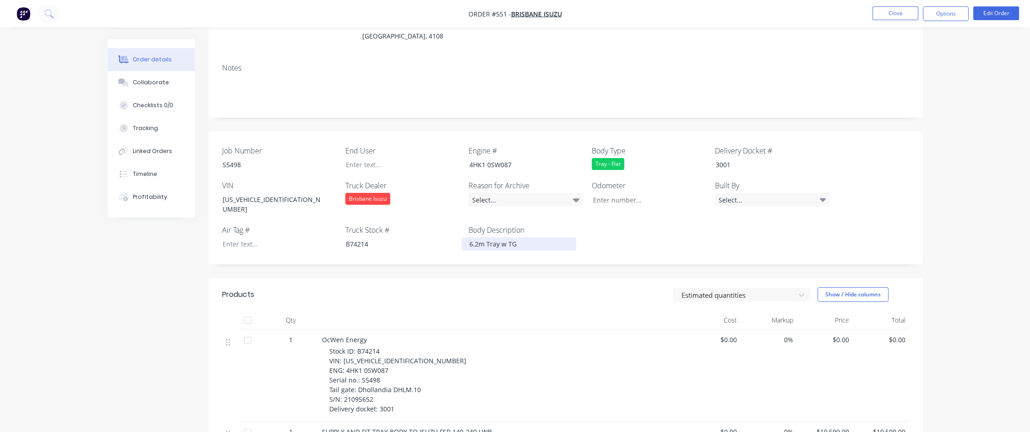
scroll to position [92, 0]
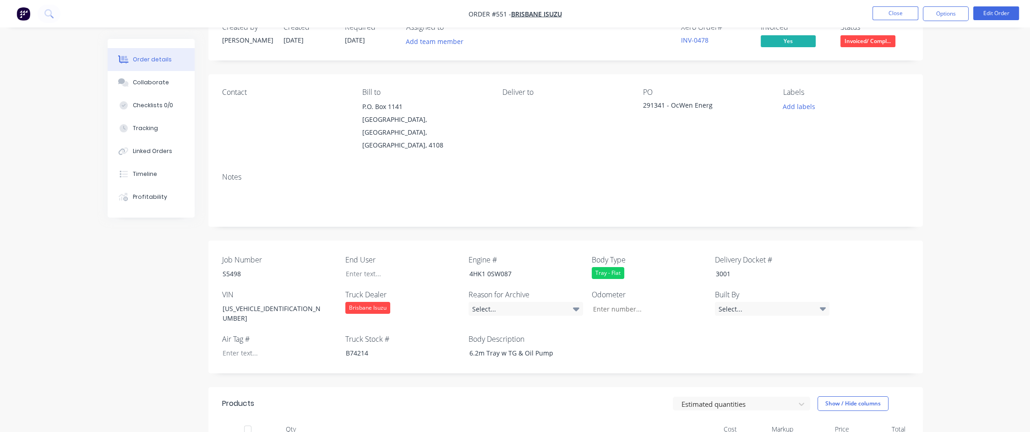
scroll to position [0, 0]
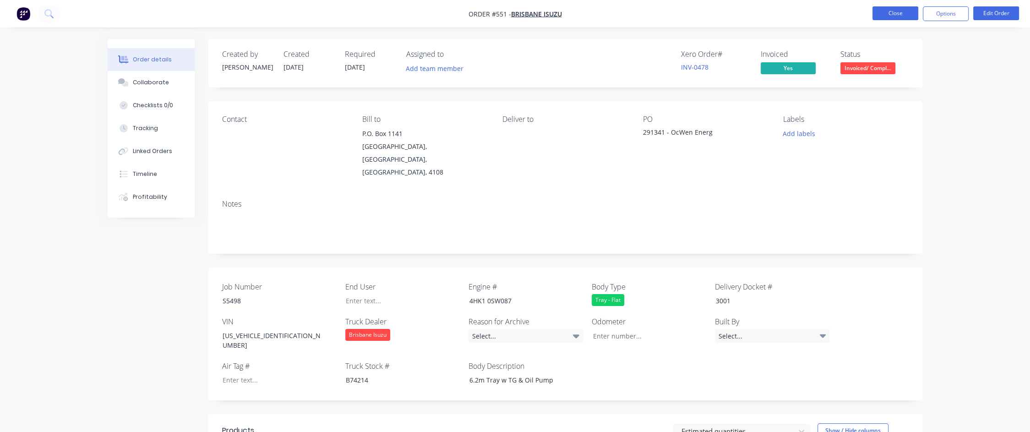
click at [909, 15] on button "Close" at bounding box center [896, 13] width 46 height 14
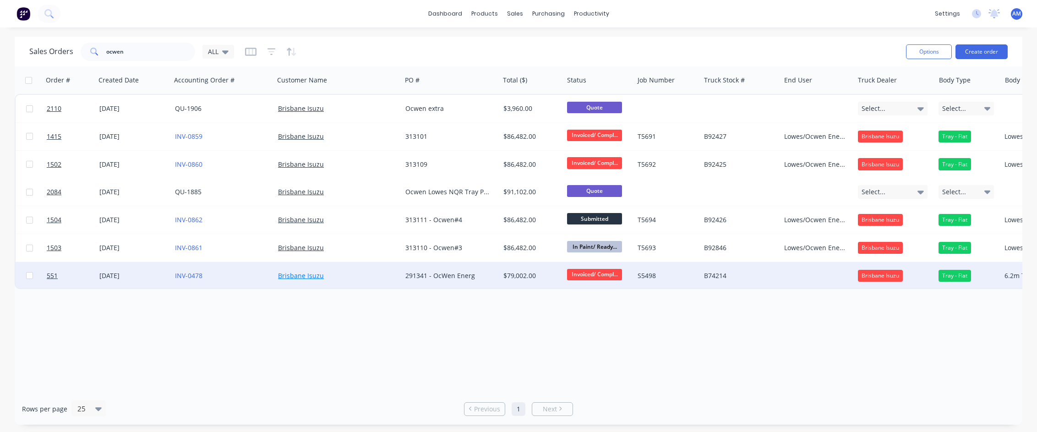
click at [296, 276] on link "Brisbane Isuzu" at bounding box center [301, 275] width 46 height 9
click at [126, 273] on div "[DATE]" at bounding box center [133, 275] width 68 height 9
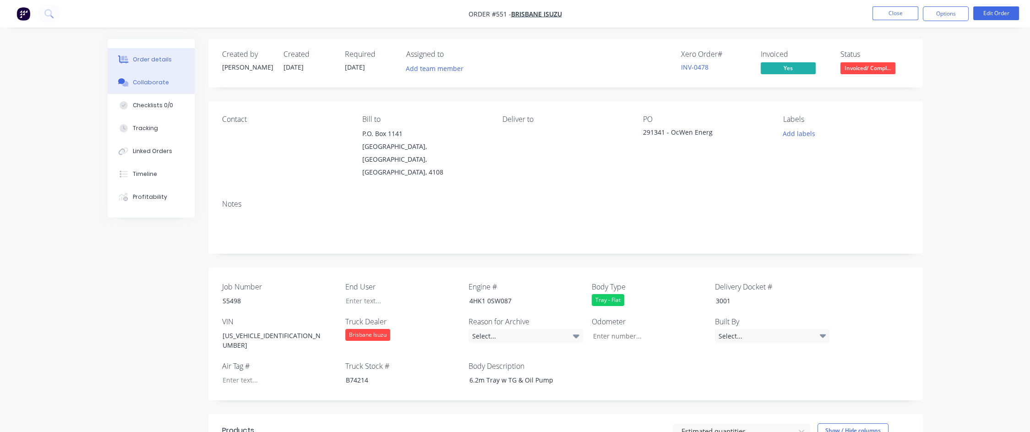
click at [140, 80] on div "Collaborate" at bounding box center [151, 82] width 36 height 8
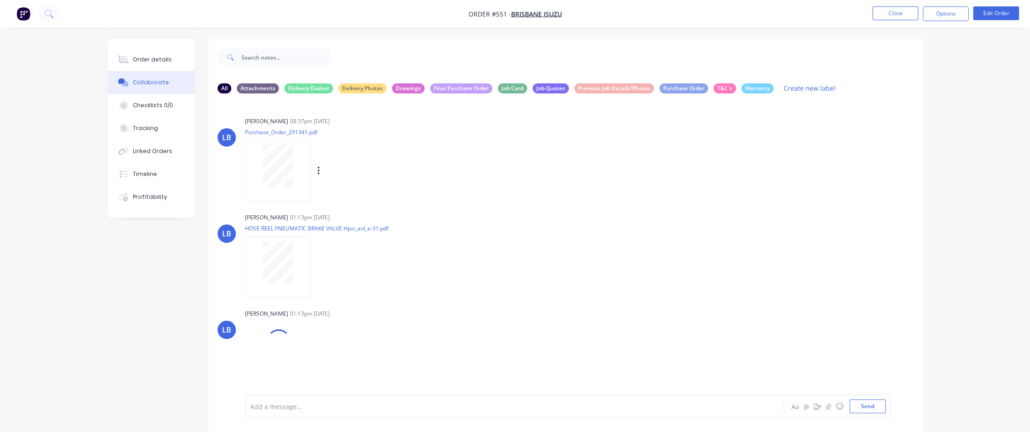
click at [296, 169] on div at bounding box center [278, 166] width 58 height 42
click at [165, 60] on div "Order details" at bounding box center [152, 59] width 39 height 8
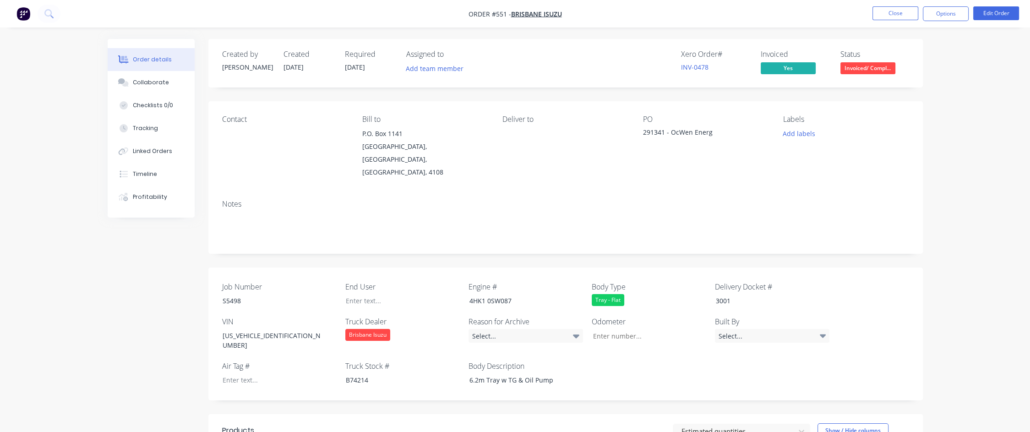
scroll to position [46, 0]
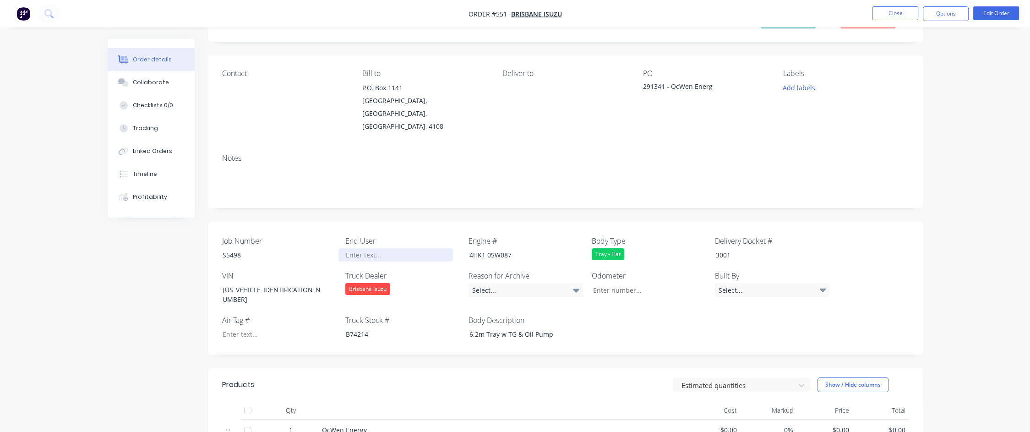
click at [362, 248] on div at bounding box center [395, 254] width 115 height 13
click at [557, 371] on header "Products Estimated quantities Show / Hide columns" at bounding box center [565, 384] width 714 height 33
click at [895, 11] on button "Close" at bounding box center [896, 13] width 46 height 14
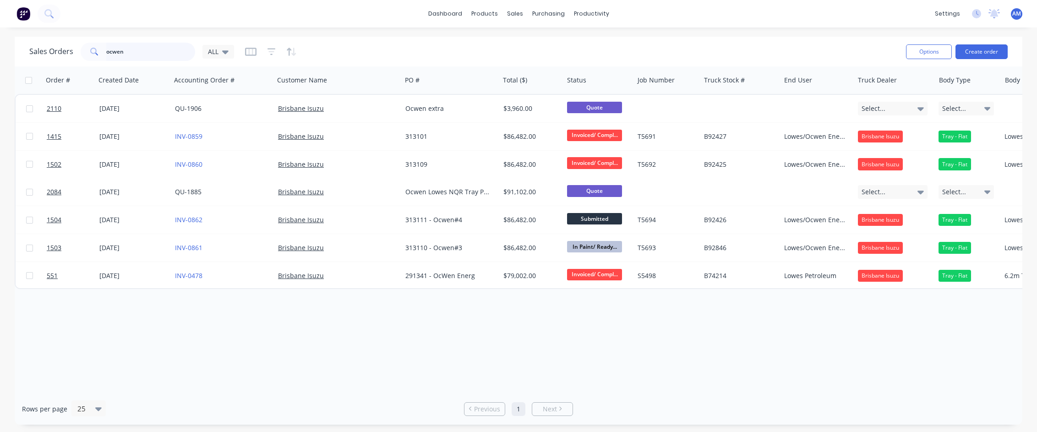
click at [136, 49] on input "ocwen" at bounding box center [150, 52] width 89 height 18
drag, startPoint x: 136, startPoint y: 49, endPoint x: 109, endPoint y: 52, distance: 27.6
click at [109, 52] on input "ocwen" at bounding box center [150, 52] width 89 height 18
paste input "B92425"
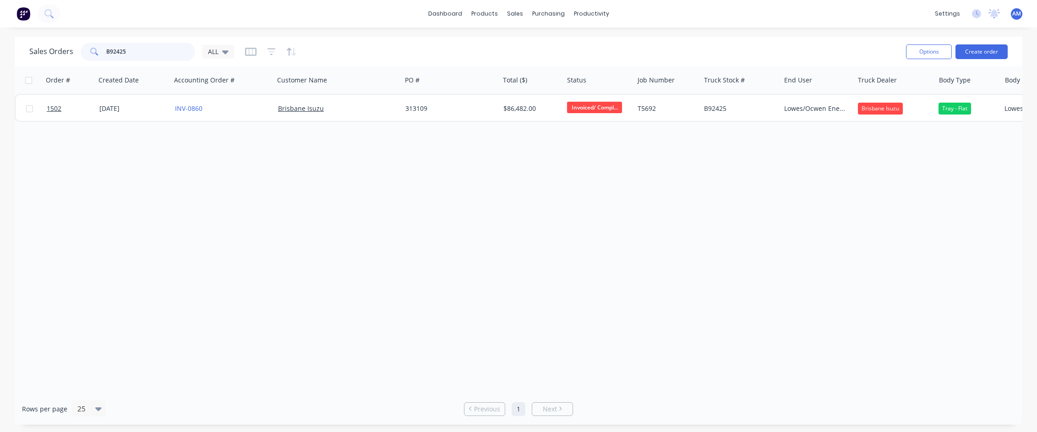
click at [137, 53] on input "B92425" at bounding box center [150, 52] width 89 height 18
click at [131, 50] on input "B92426" at bounding box center [150, 52] width 89 height 18
click at [131, 51] on input "B92427" at bounding box center [150, 52] width 89 height 18
click at [442, 140] on div "Order # Created Date Accounting Order # Customer Name PO # Total ($) Status Job…" at bounding box center [519, 229] width 1008 height 327
drag, startPoint x: 141, startPoint y: 54, endPoint x: 89, endPoint y: 48, distance: 52.5
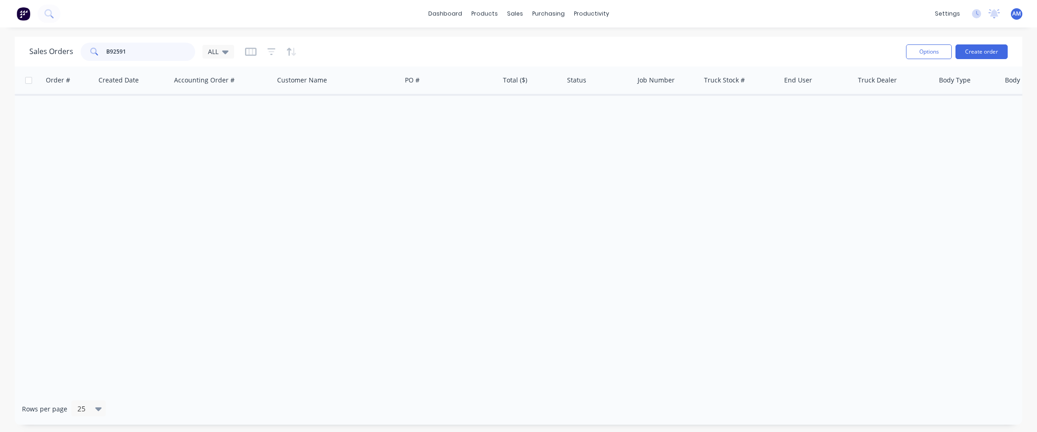
click at [89, 48] on div "B92591" at bounding box center [138, 52] width 115 height 18
paste input "JALFSR34UN7000558"
type input "JALFSR34UN7000558"
drag, startPoint x: 163, startPoint y: 49, endPoint x: 103, endPoint y: 51, distance: 60.5
click at [103, 51] on div "JALFSR34UN7000558" at bounding box center [138, 52] width 115 height 18
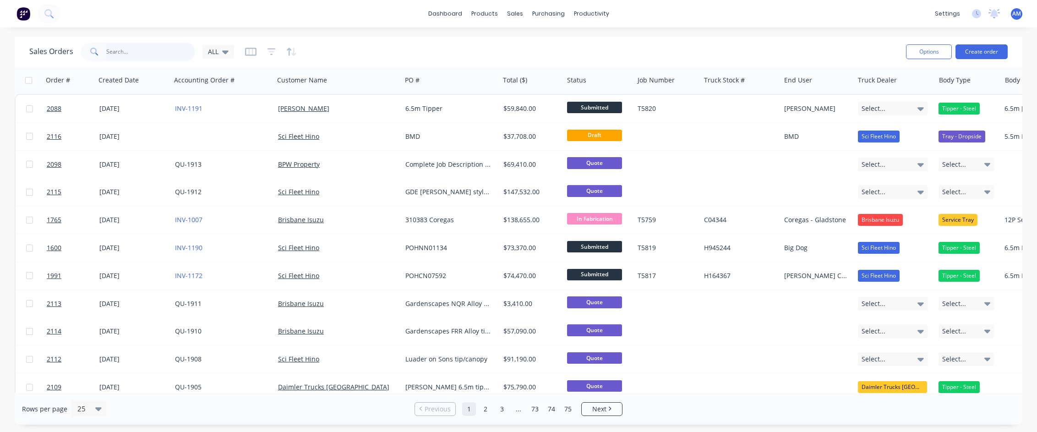
click at [149, 52] on input "text" at bounding box center [150, 52] width 89 height 18
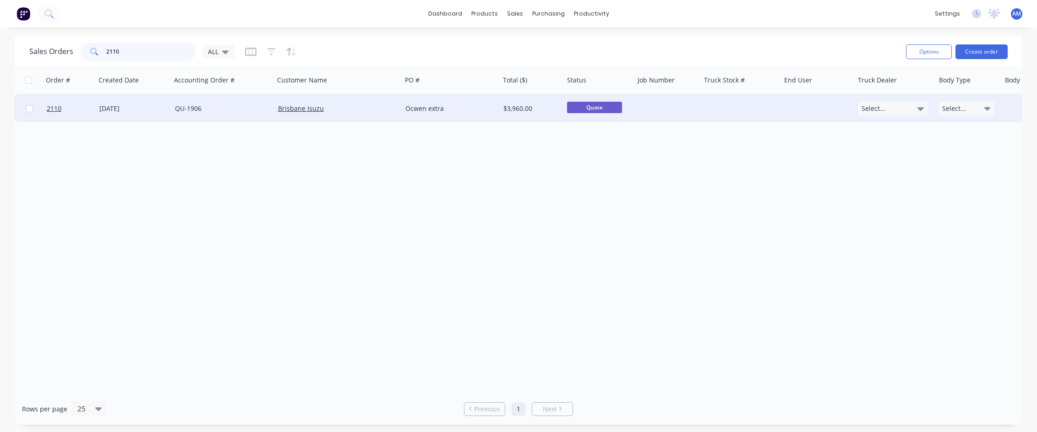
type input "2110"
click at [130, 107] on div "[DATE]" at bounding box center [133, 108] width 68 height 9
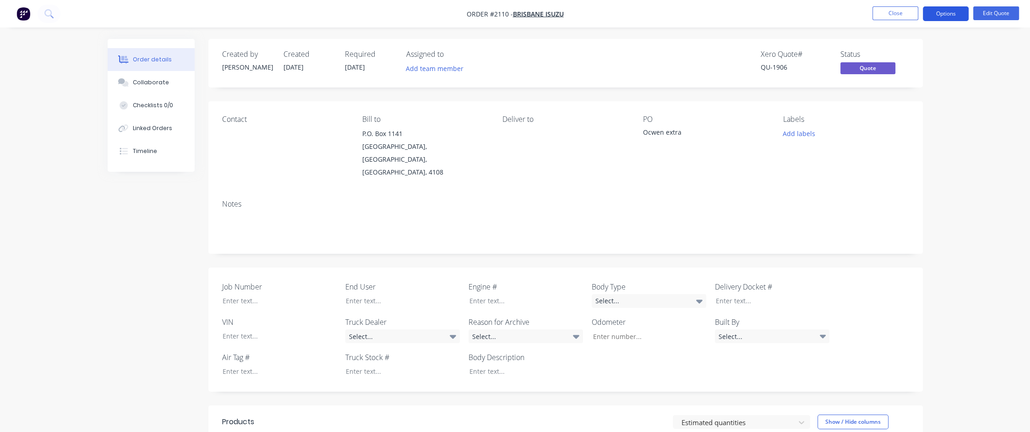
click at [929, 15] on button "Options" at bounding box center [946, 13] width 46 height 15
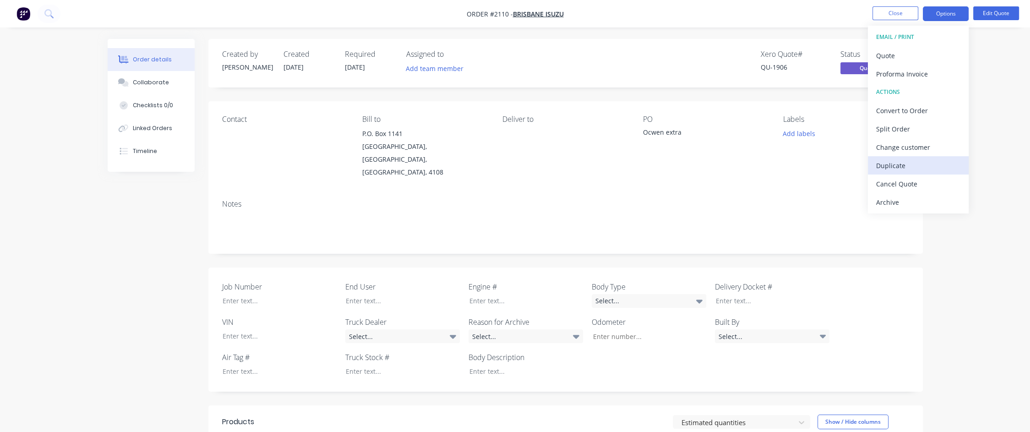
click at [916, 159] on div "Duplicate" at bounding box center [918, 165] width 84 height 13
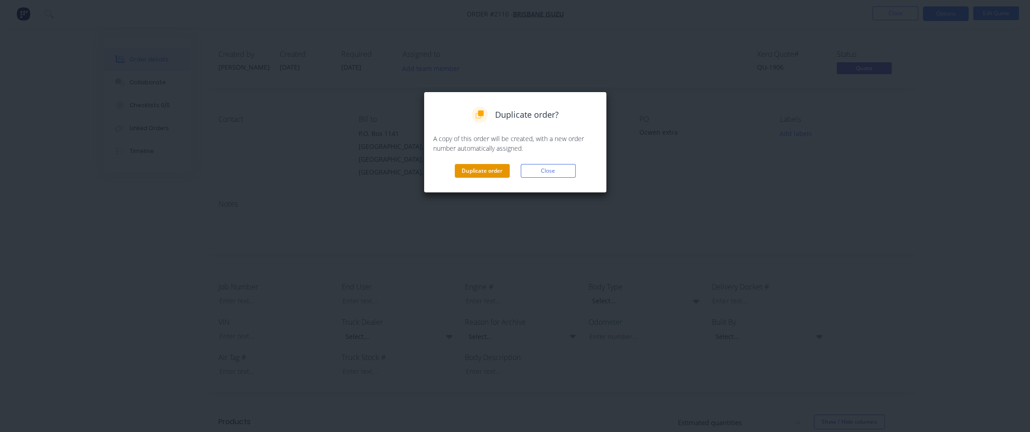
click at [494, 173] on button "Duplicate order" at bounding box center [482, 171] width 55 height 14
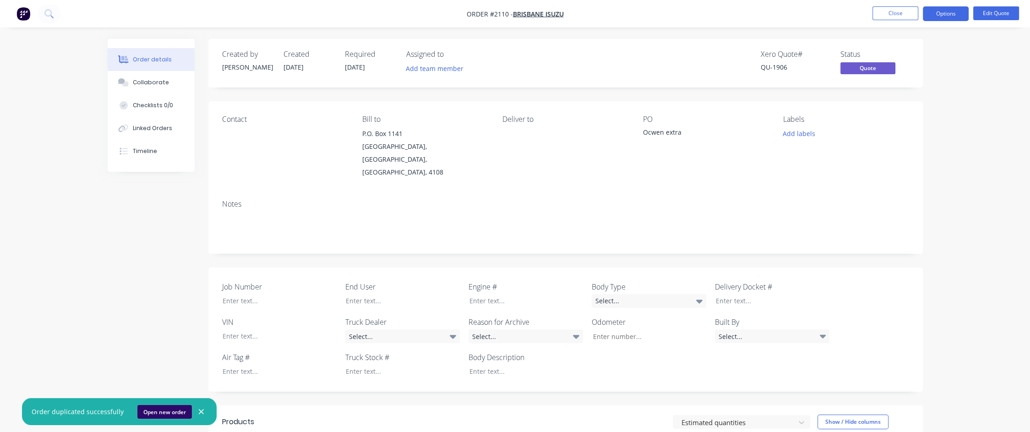
click at [161, 410] on button "Open new order" at bounding box center [164, 412] width 55 height 14
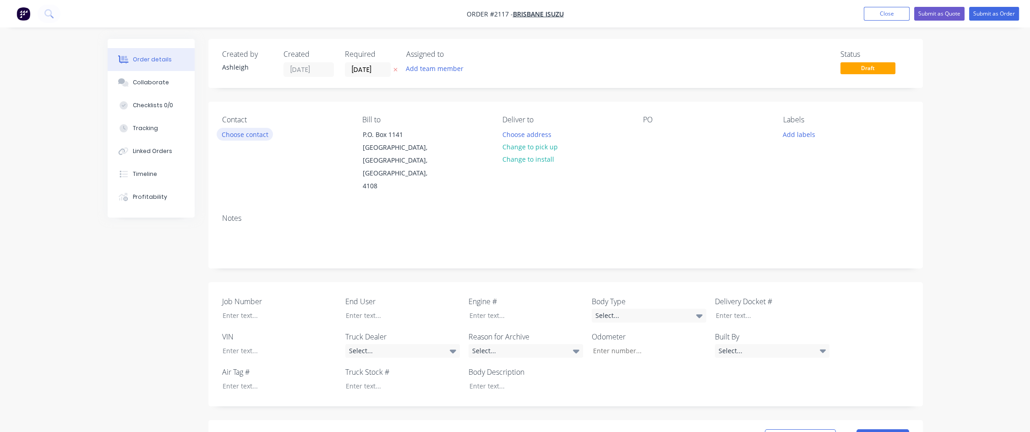
click at [255, 136] on button "Choose contact" at bounding box center [245, 134] width 56 height 12
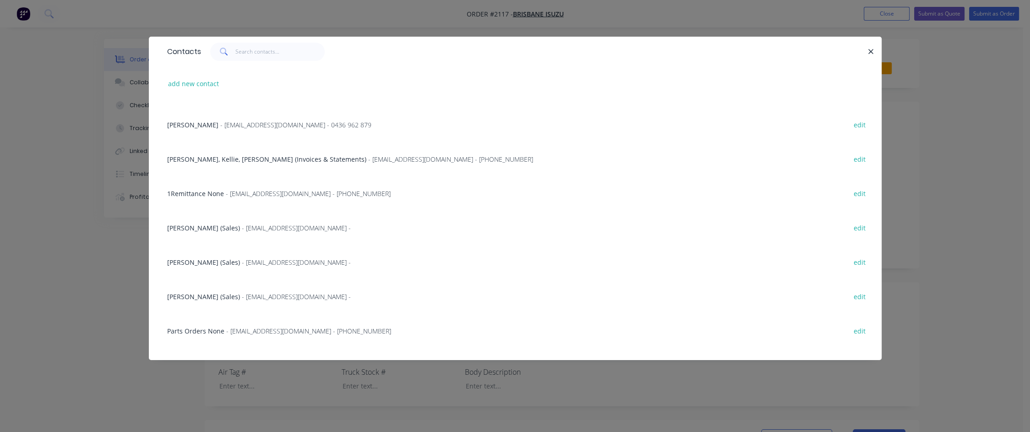
scroll to position [92, 0]
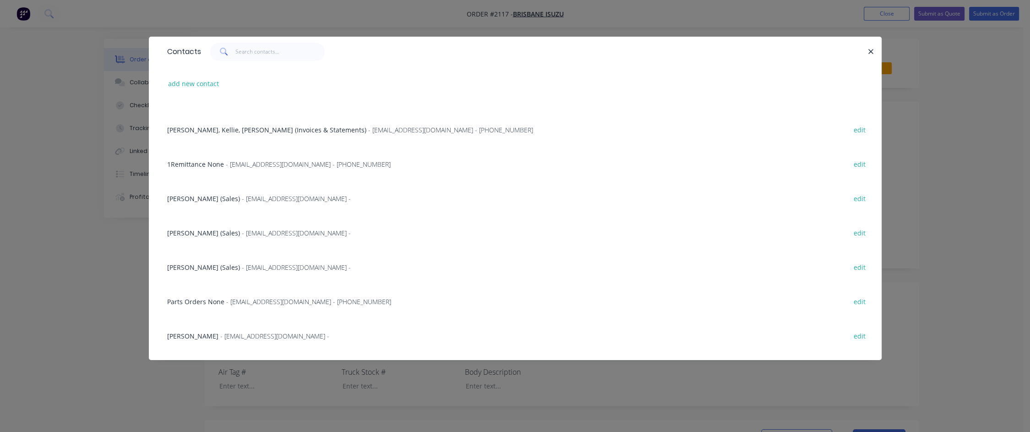
click at [218, 232] on span "[PERSON_NAME] (Sales)" at bounding box center [203, 233] width 73 height 9
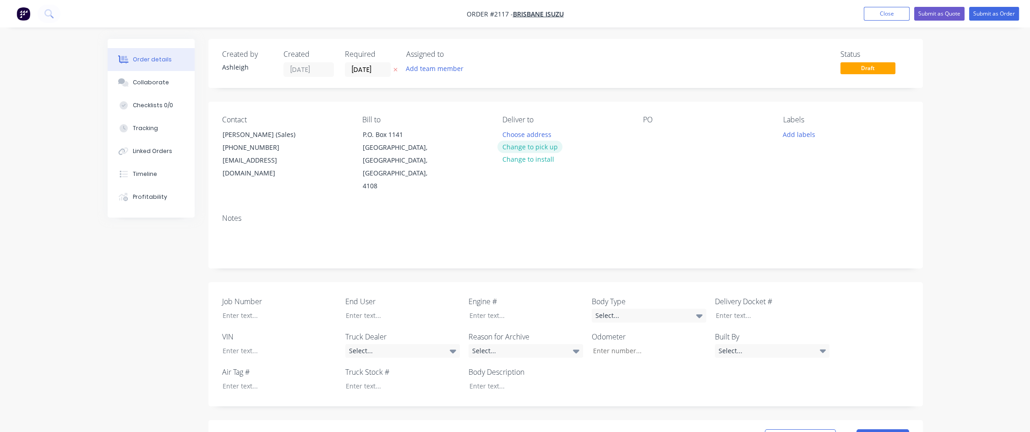
click at [527, 143] on button "Change to pick up" at bounding box center [529, 147] width 65 height 12
click at [528, 146] on button "Change to delivery" at bounding box center [530, 147] width 67 height 12
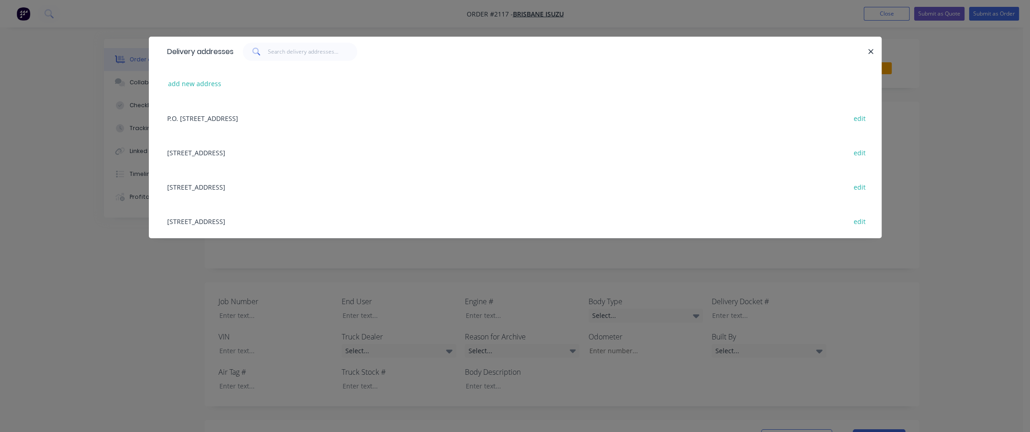
click at [224, 152] on div "[STREET_ADDRESS] edit" at bounding box center [515, 152] width 705 height 34
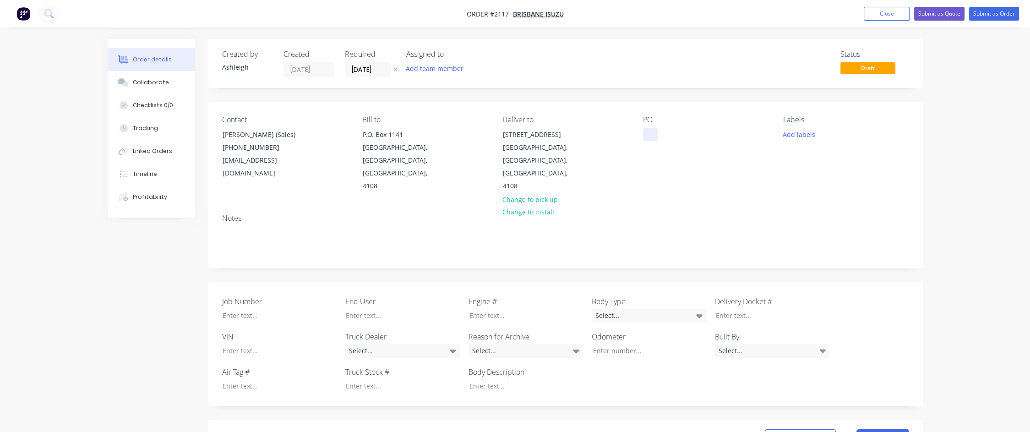
click at [647, 130] on div at bounding box center [650, 134] width 15 height 13
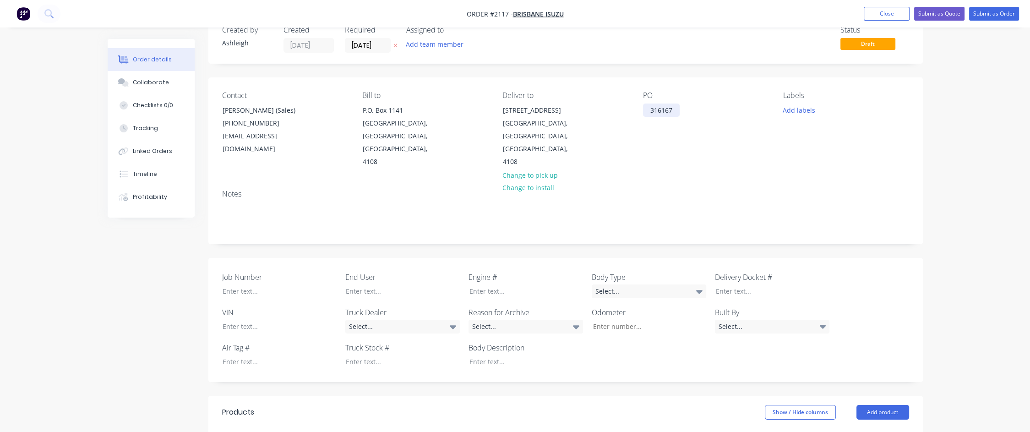
scroll to position [46, 0]
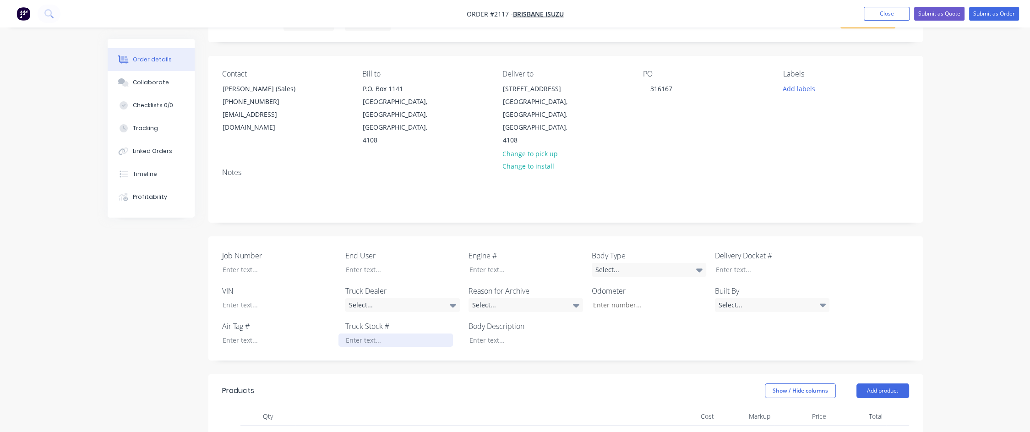
click at [376, 333] on div at bounding box center [395, 339] width 115 height 13
click at [358, 263] on div at bounding box center [395, 269] width 115 height 13
click at [427, 298] on div "Select..." at bounding box center [402, 305] width 115 height 14
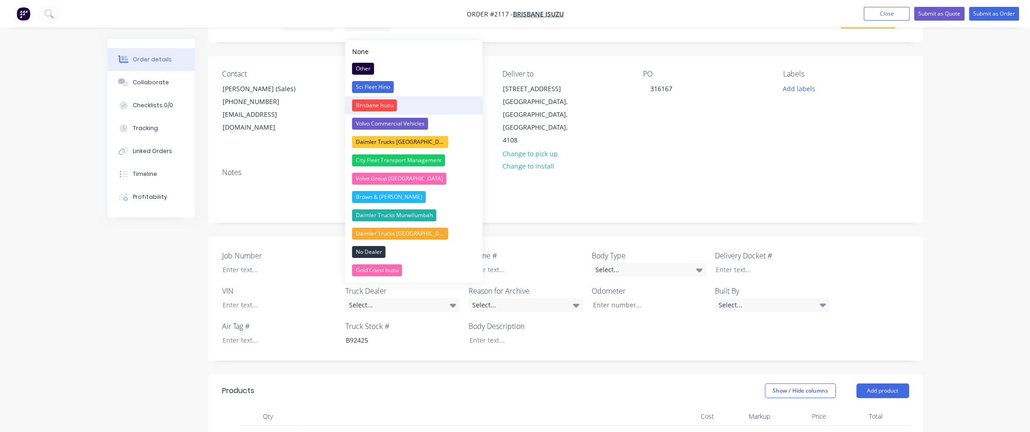
click at [384, 105] on div "Brisbane Isuzu" at bounding box center [374, 105] width 45 height 12
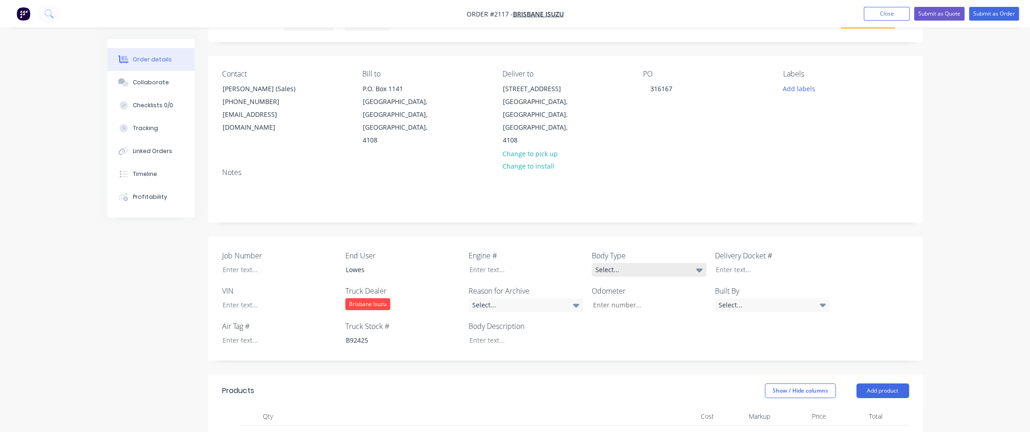
click at [669, 263] on div "Select..." at bounding box center [649, 270] width 115 height 14
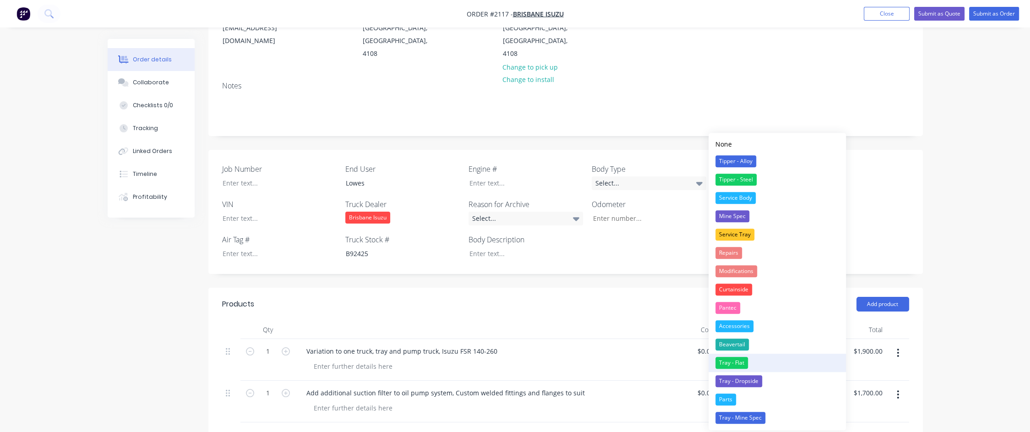
scroll to position [137, 0]
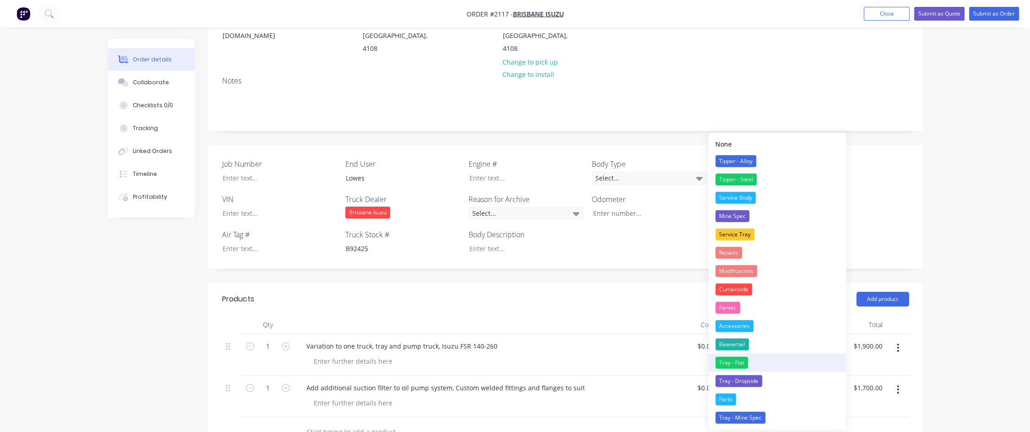
click at [737, 360] on div "Tray - Flat" at bounding box center [731, 363] width 33 height 12
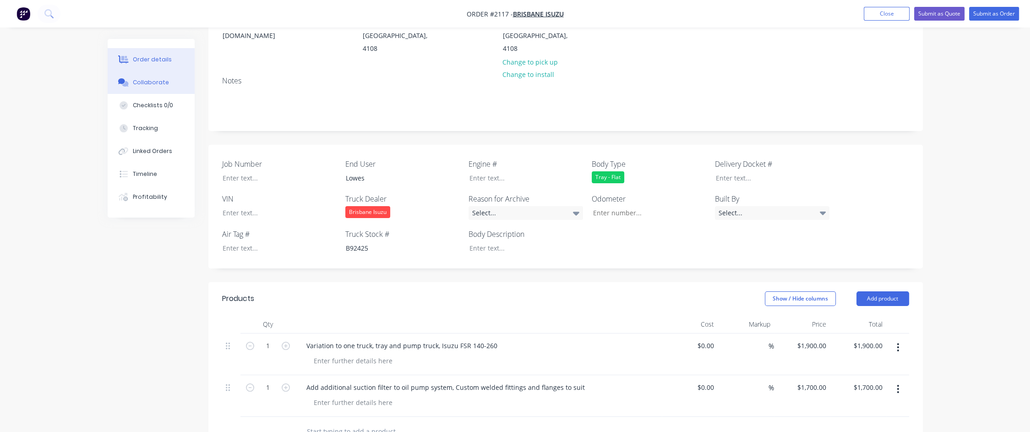
click at [156, 78] on div "Collaborate" at bounding box center [151, 82] width 36 height 8
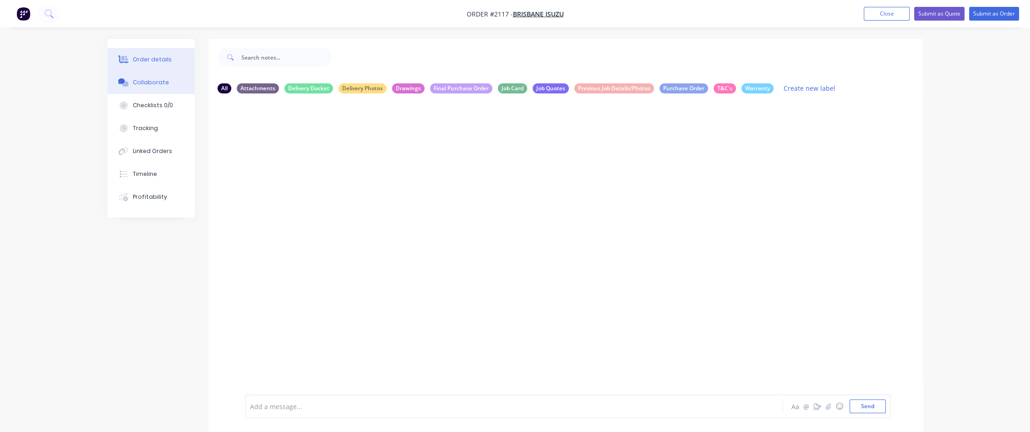
click at [157, 55] on button "Order details" at bounding box center [151, 59] width 87 height 23
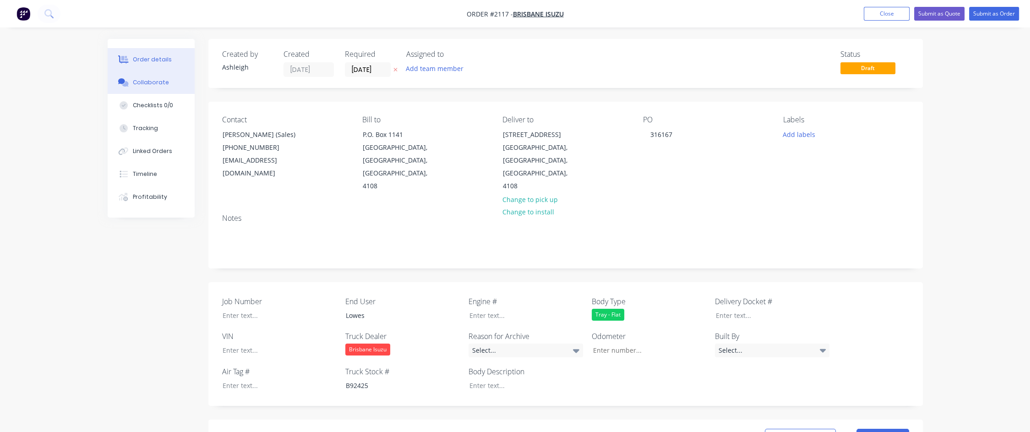
click at [151, 84] on div "Collaborate" at bounding box center [151, 82] width 36 height 8
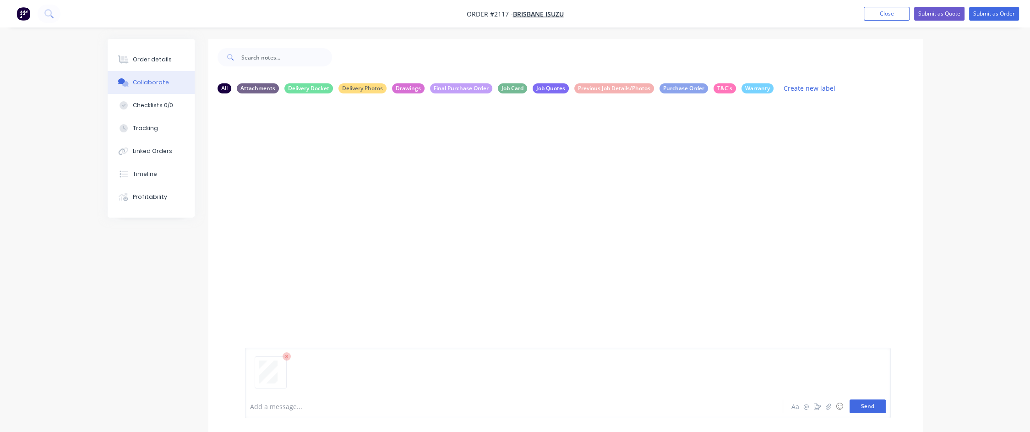
click at [876, 406] on button "Send" at bounding box center [868, 406] width 36 height 14
click at [176, 56] on button "Order details" at bounding box center [151, 59] width 87 height 23
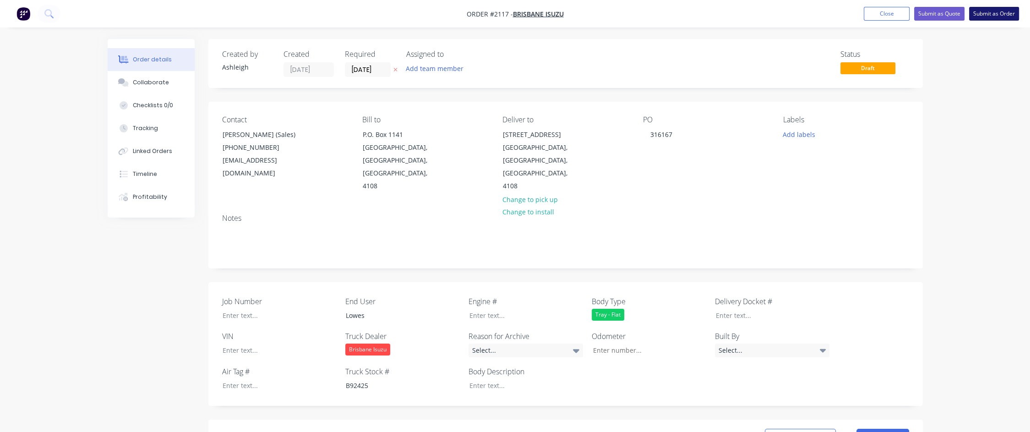
click at [1004, 14] on button "Submit as Order" at bounding box center [994, 14] width 50 height 14
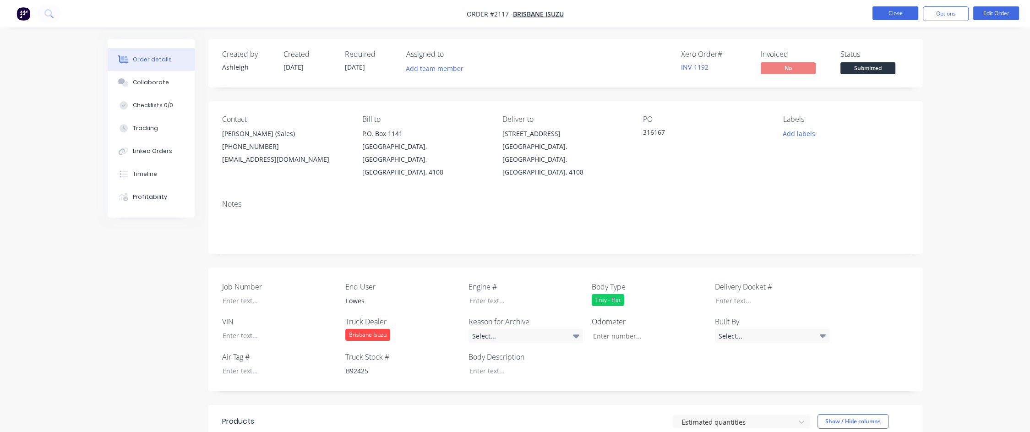
click at [888, 16] on button "Close" at bounding box center [896, 13] width 46 height 14
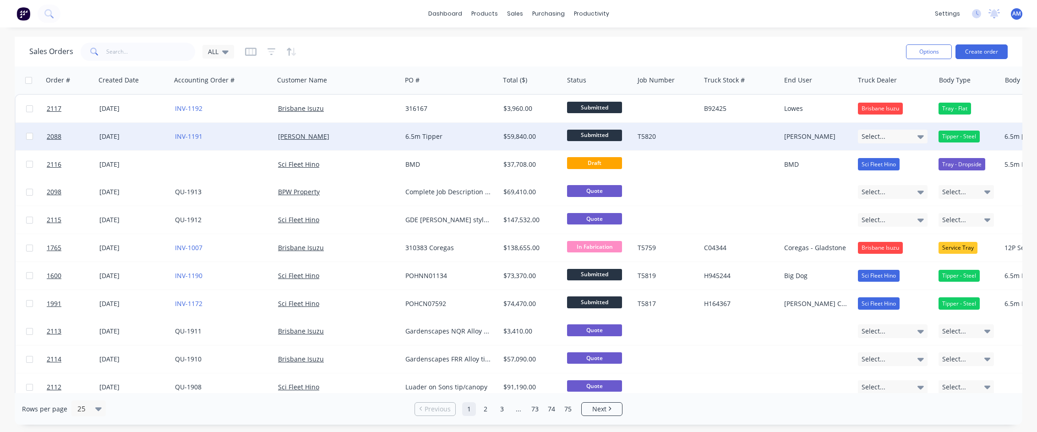
click at [424, 139] on div "6.5m Tipper" at bounding box center [448, 136] width 86 height 9
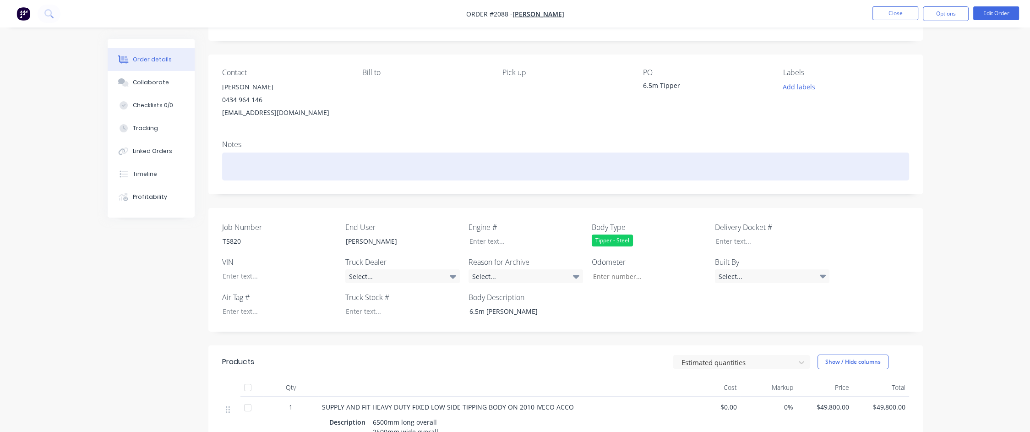
scroll to position [46, 0]
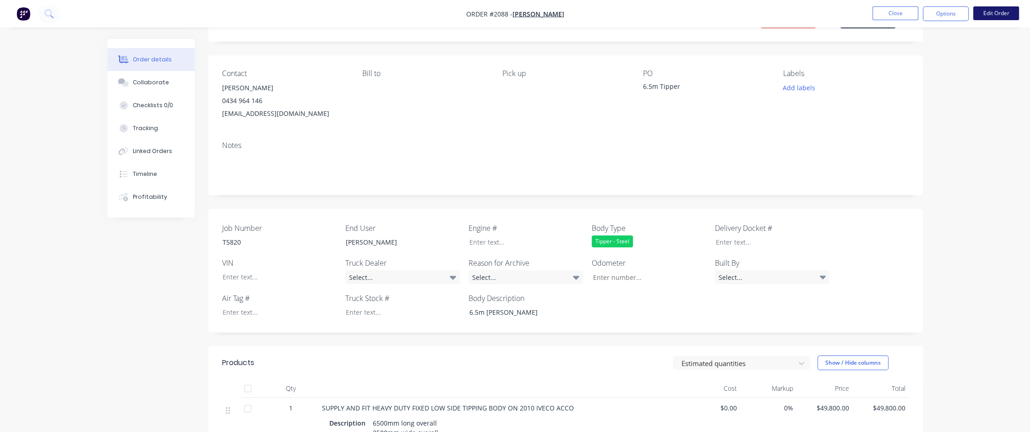
click at [997, 11] on button "Edit Order" at bounding box center [996, 13] width 46 height 14
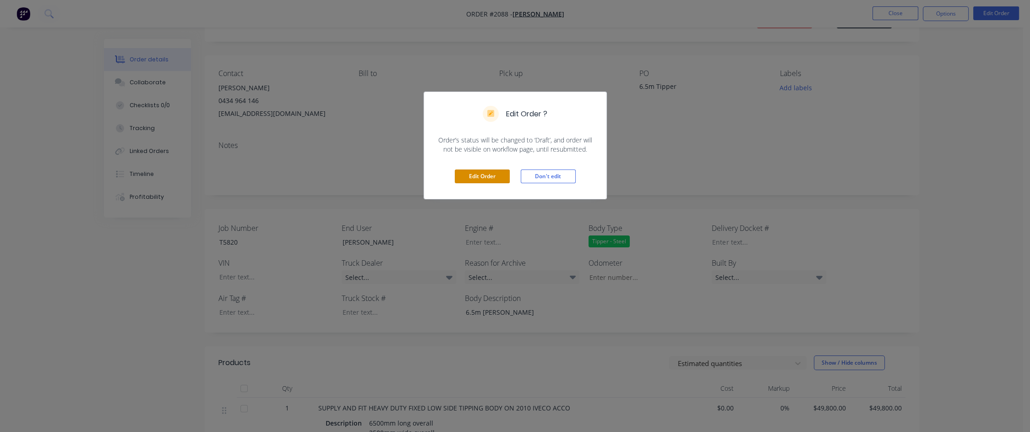
drag, startPoint x: 494, startPoint y: 174, endPoint x: 488, endPoint y: 178, distance: 7.2
click at [493, 175] on button "Edit Order" at bounding box center [482, 176] width 55 height 14
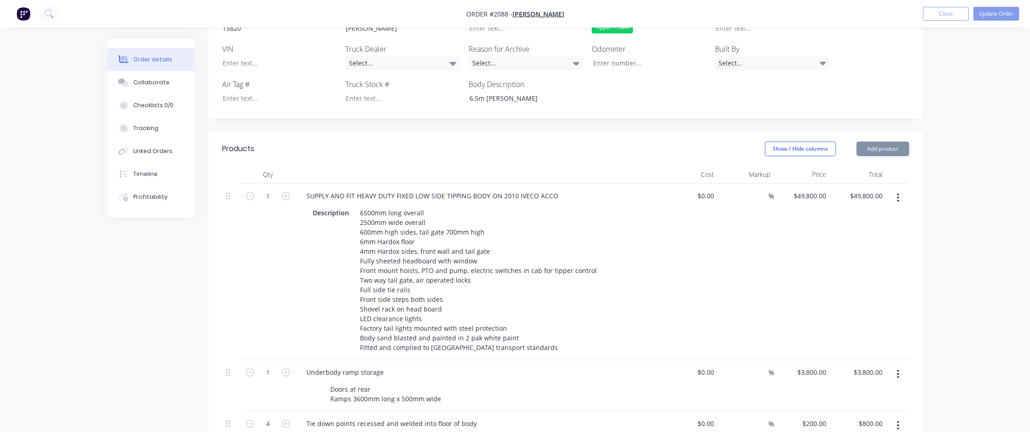
scroll to position [275, 0]
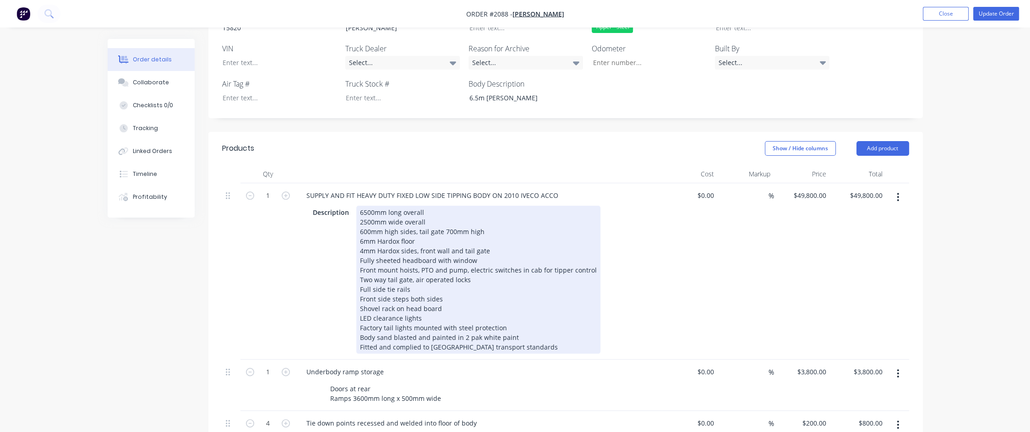
click at [364, 218] on div "6500mm long overall 2500mm wide overall 600mm high sides, tail gate 700mm high …" at bounding box center [478, 280] width 244 height 148
click at [449, 218] on div "6500mm long overall 2500mm wide overall 750mm high sides, tail gate 700mm high …" at bounding box center [478, 280] width 244 height 148
click at [623, 239] on div "Description 6500mm long overall 2500mm wide overall 750mm high sides, tail gate…" at bounding box center [476, 280] width 335 height 148
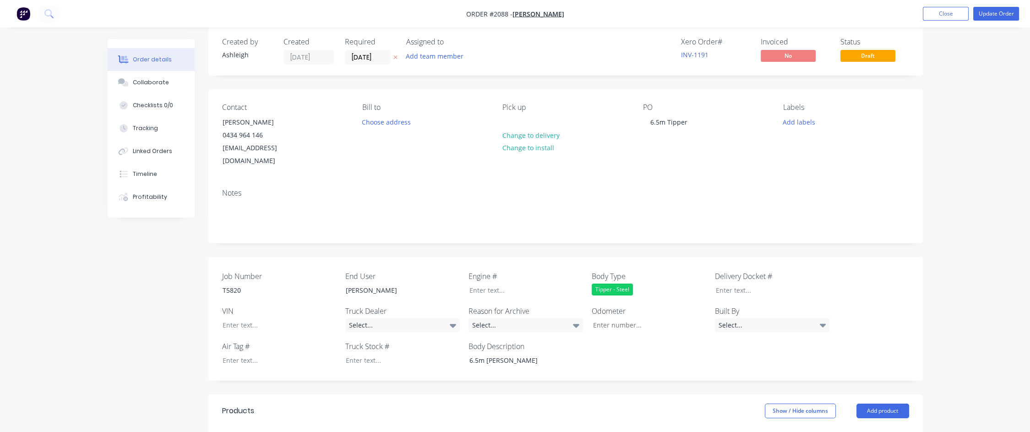
scroll to position [0, 0]
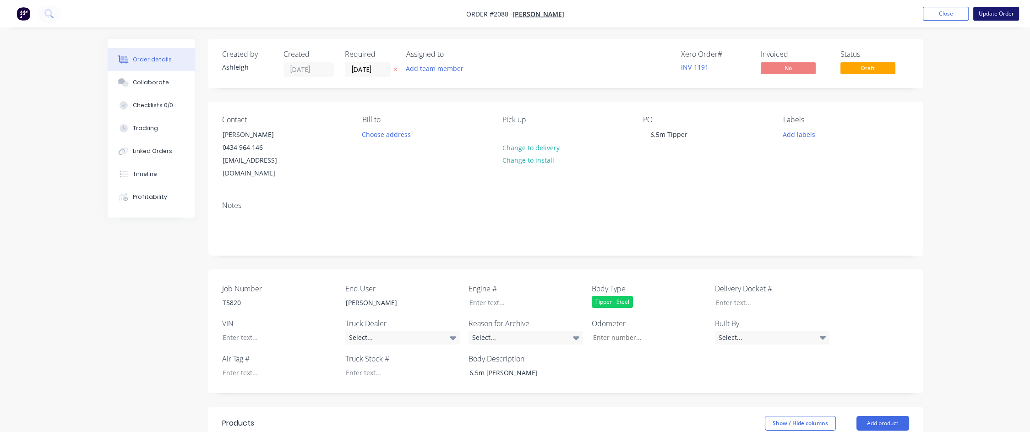
click at [1012, 12] on button "Update Order" at bounding box center [996, 14] width 46 height 14
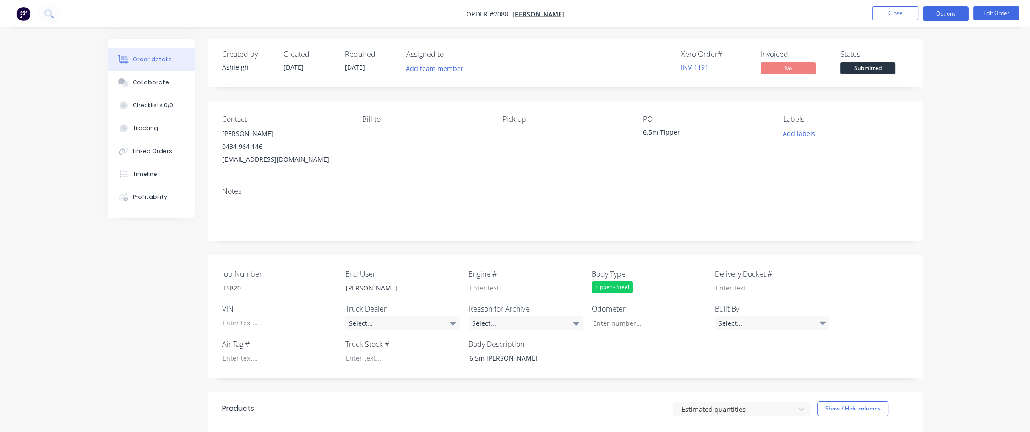
click at [963, 13] on button "Options" at bounding box center [946, 13] width 46 height 15
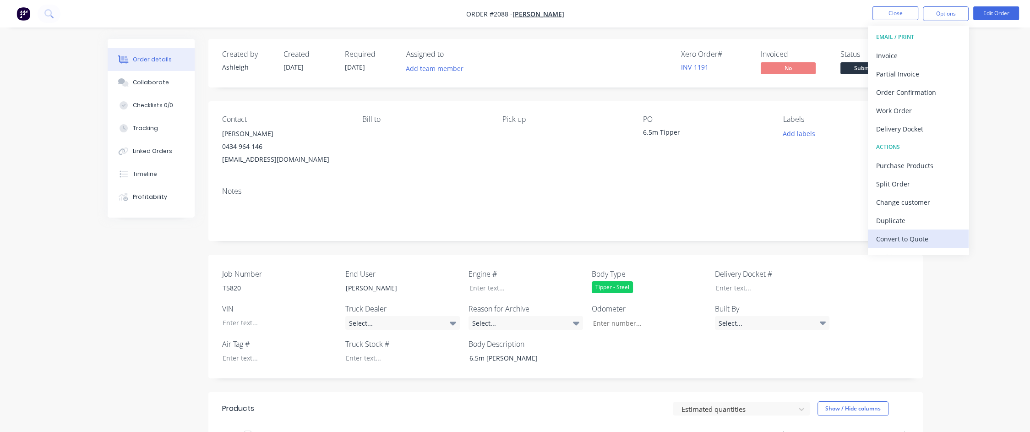
click at [920, 240] on div "Convert to Quote" at bounding box center [918, 238] width 84 height 13
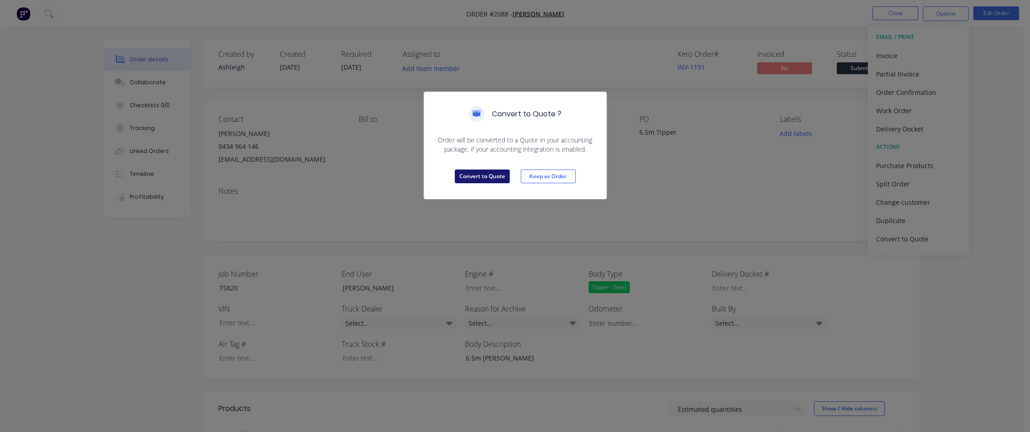
click at [493, 174] on button "Convert to Quote" at bounding box center [482, 176] width 55 height 14
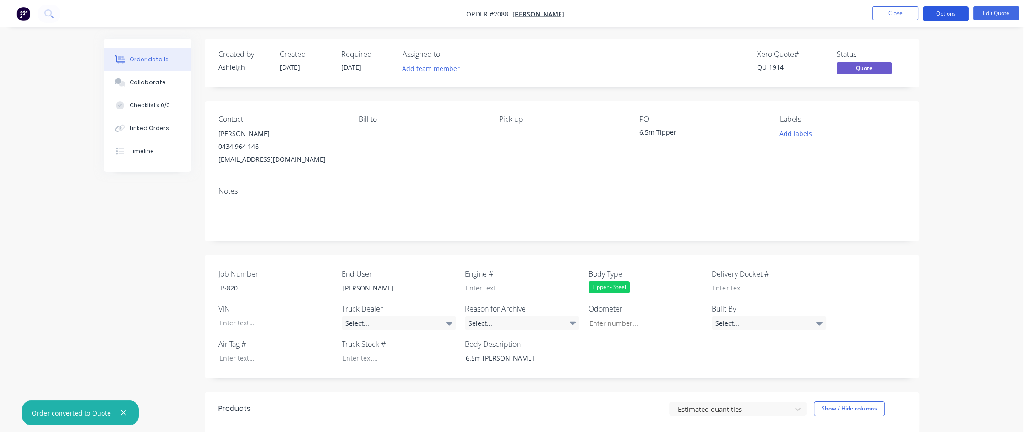
click at [948, 12] on button "Options" at bounding box center [946, 13] width 46 height 15
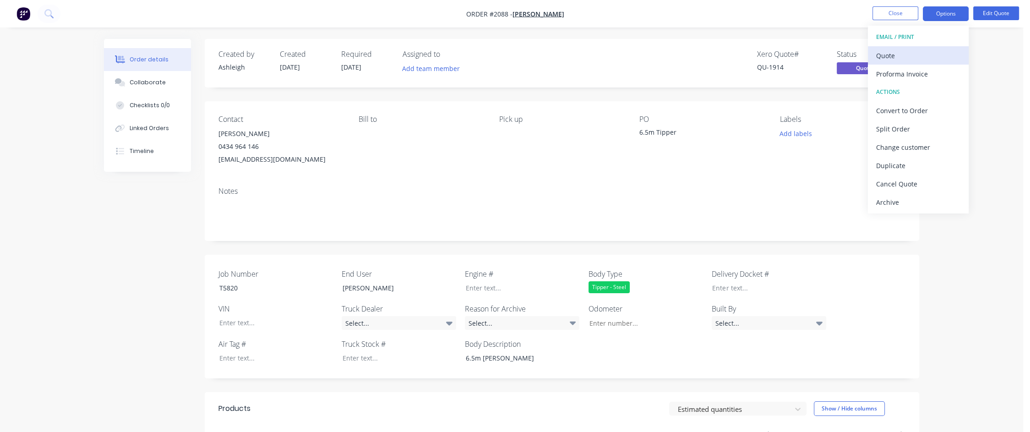
click at [912, 49] on div "Quote" at bounding box center [918, 55] width 84 height 13
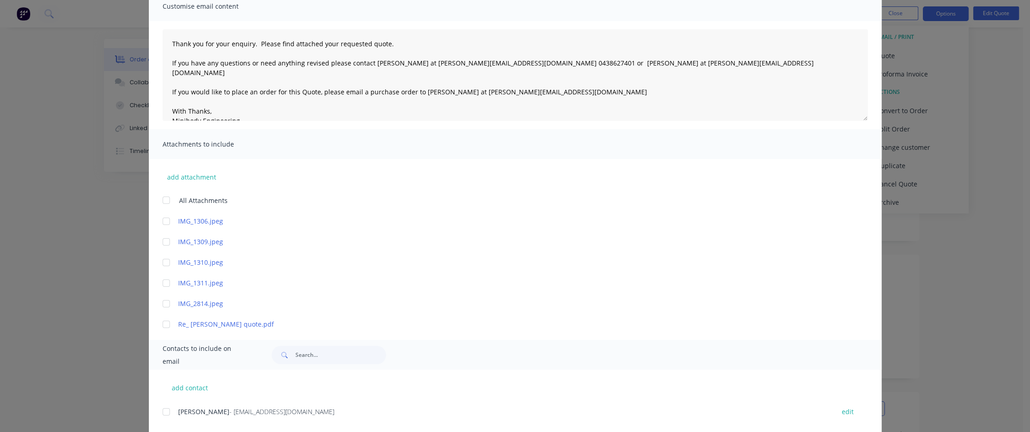
scroll to position [95, 0]
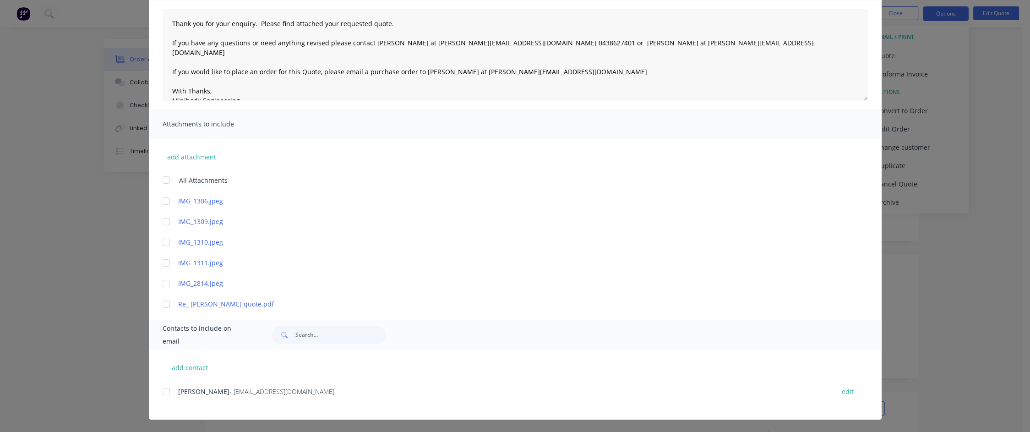
click at [162, 390] on div at bounding box center [166, 391] width 18 height 18
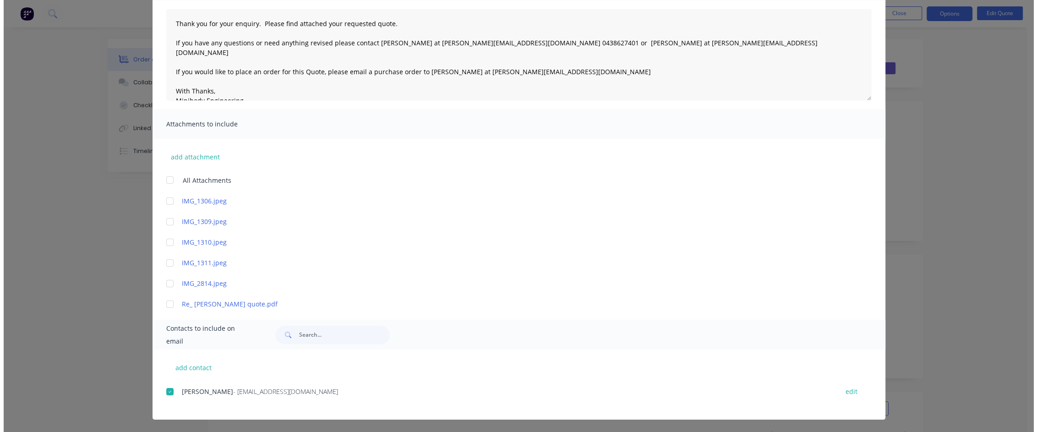
scroll to position [0, 0]
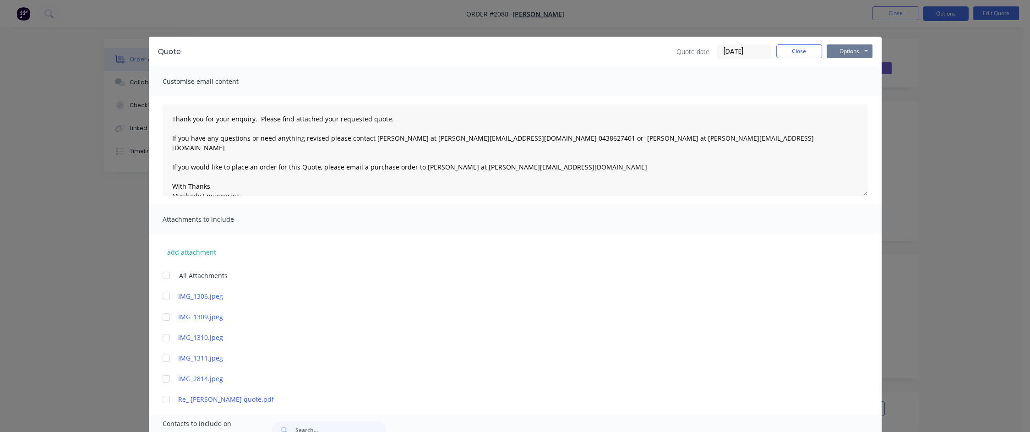
click at [841, 54] on button "Options" at bounding box center [850, 51] width 46 height 14
click at [396, 120] on textarea "Thank you for your enquiry. Please find attached your requested quote. If you h…" at bounding box center [515, 150] width 705 height 92
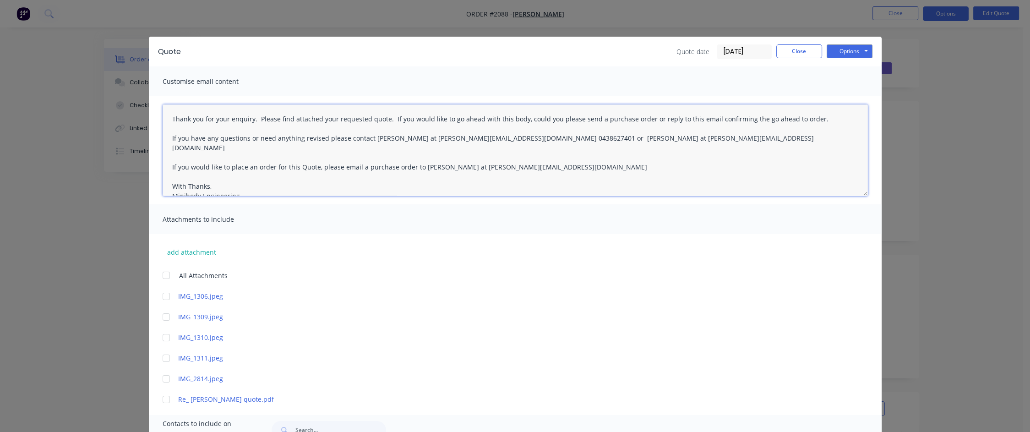
click at [515, 119] on textarea "Thank you for your enquiry. Please find attached your requested quote. If you w…" at bounding box center [515, 150] width 705 height 92
type textarea "Thank you for your enquiry. Please find attached your requested quote. If you w…"
click at [845, 53] on button "Options" at bounding box center [850, 51] width 46 height 14
click at [845, 98] on button "Email" at bounding box center [856, 97] width 59 height 15
click at [808, 54] on button "Close" at bounding box center [799, 51] width 46 height 14
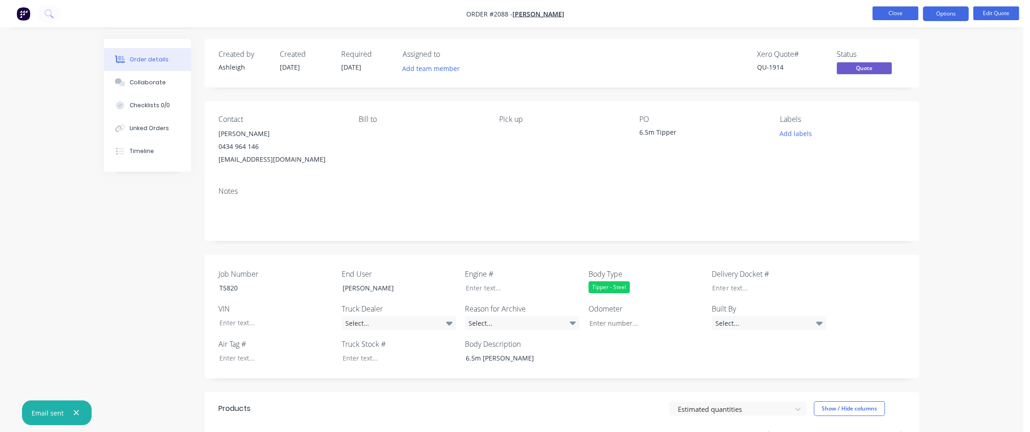
click at [898, 12] on button "Close" at bounding box center [896, 13] width 46 height 14
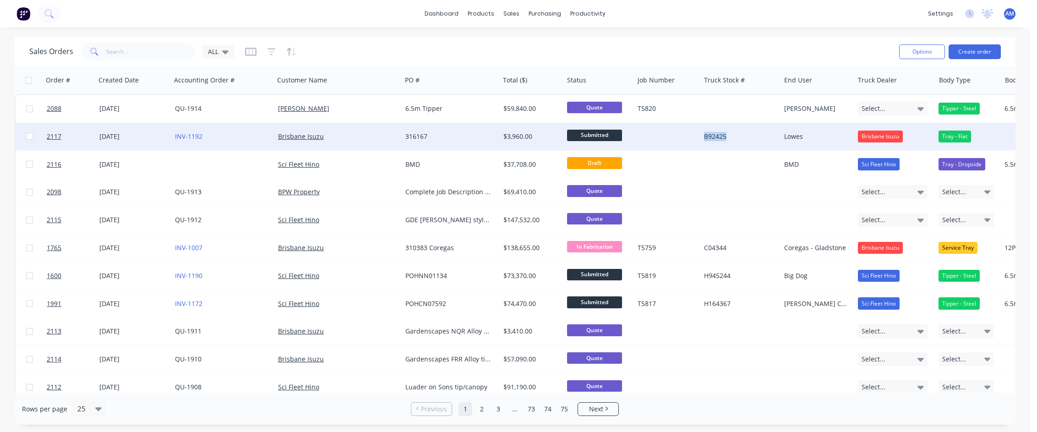
drag, startPoint x: 731, startPoint y: 134, endPoint x: 701, endPoint y: 135, distance: 30.7
click at [701, 135] on div "B92425" at bounding box center [740, 136] width 80 height 27
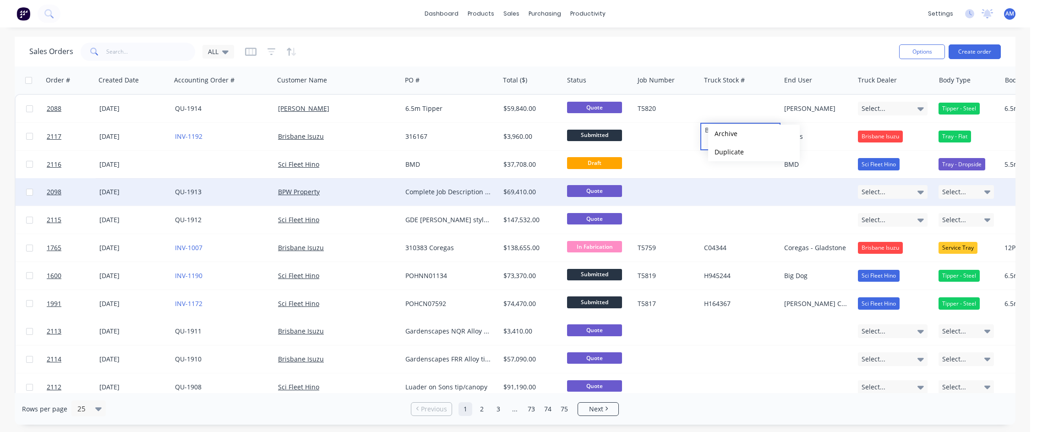
click at [721, 191] on div at bounding box center [740, 191] width 80 height 27
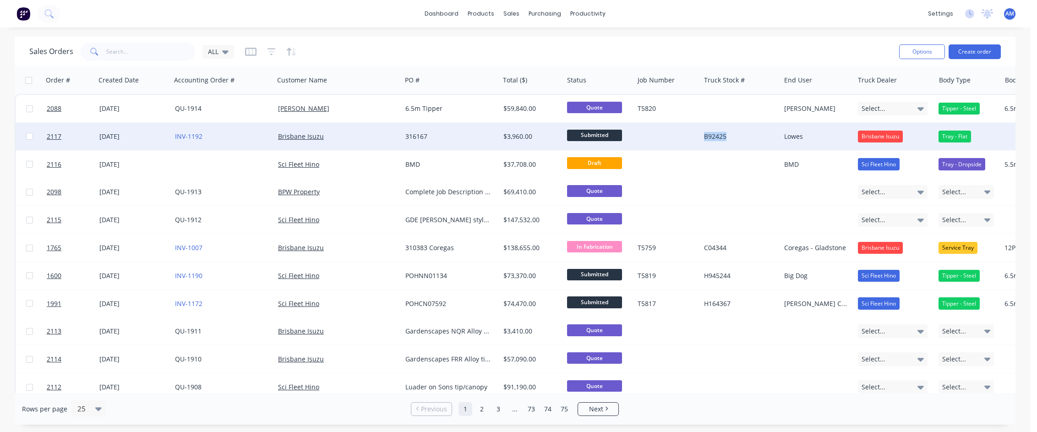
drag, startPoint x: 733, startPoint y: 133, endPoint x: 703, endPoint y: 135, distance: 30.3
click at [703, 135] on div "B92425" at bounding box center [740, 136] width 80 height 27
drag, startPoint x: 726, startPoint y: 129, endPoint x: 702, endPoint y: 129, distance: 24.3
click at [702, 129] on div "B92425" at bounding box center [740, 130] width 78 height 13
click at [689, 133] on div at bounding box center [667, 136] width 66 height 27
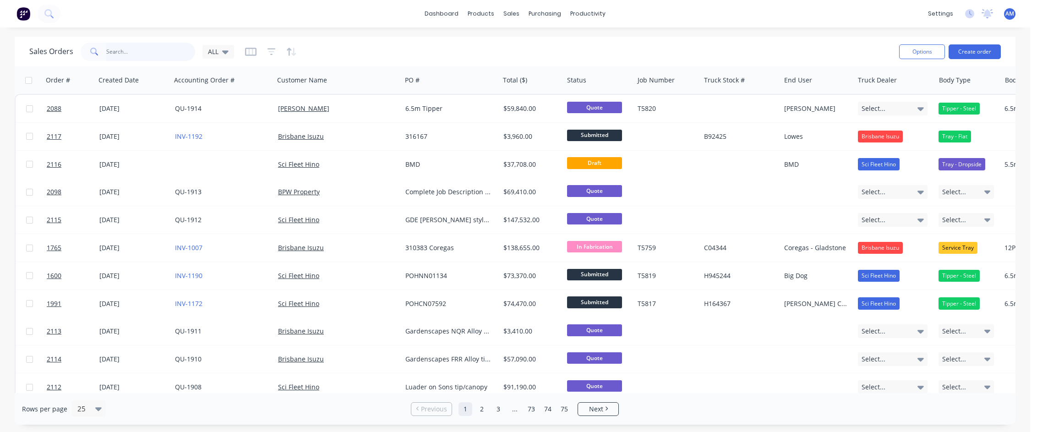
click at [154, 51] on input "text" at bounding box center [150, 52] width 89 height 18
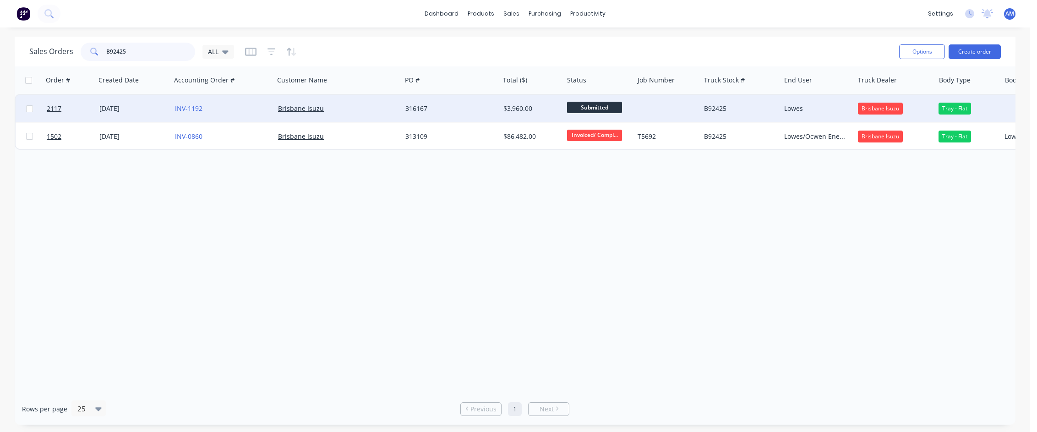
type input "B92425"
click at [645, 107] on div at bounding box center [667, 108] width 66 height 27
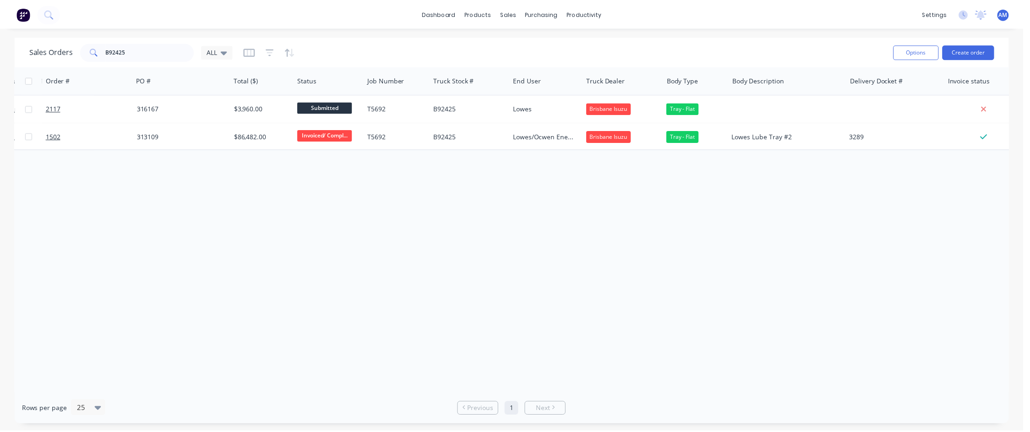
scroll to position [0, 289]
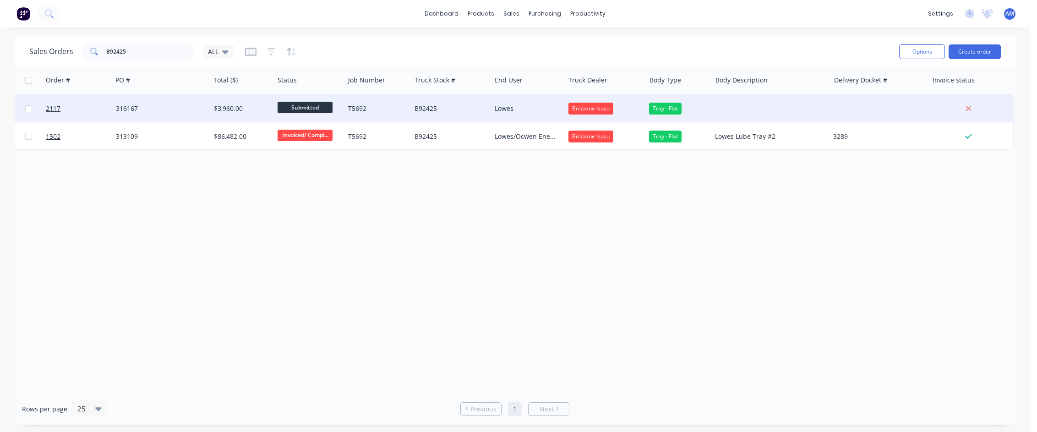
click at [723, 115] on div at bounding box center [770, 108] width 118 height 27
click at [859, 100] on div at bounding box center [878, 108] width 98 height 27
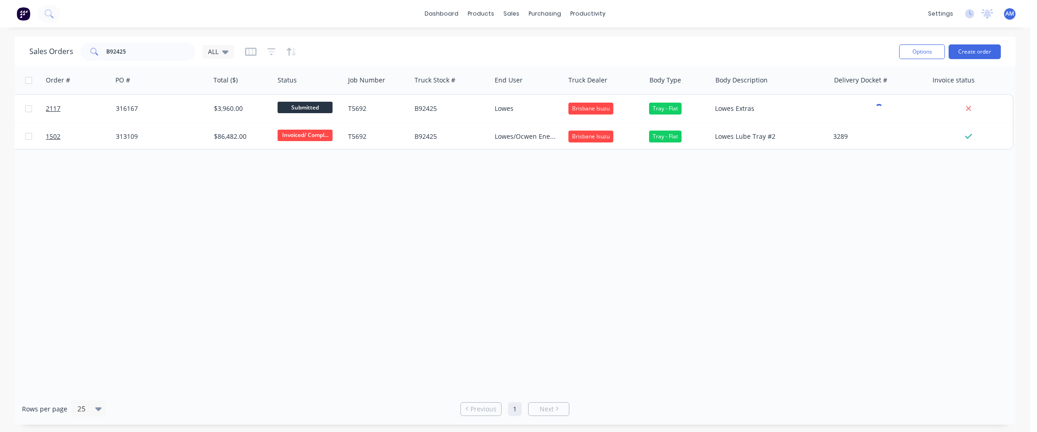
click at [862, 167] on div "Order # Created Date Accounting Order # Customer Name PO # Total ($) Status Job…" at bounding box center [515, 229] width 1001 height 327
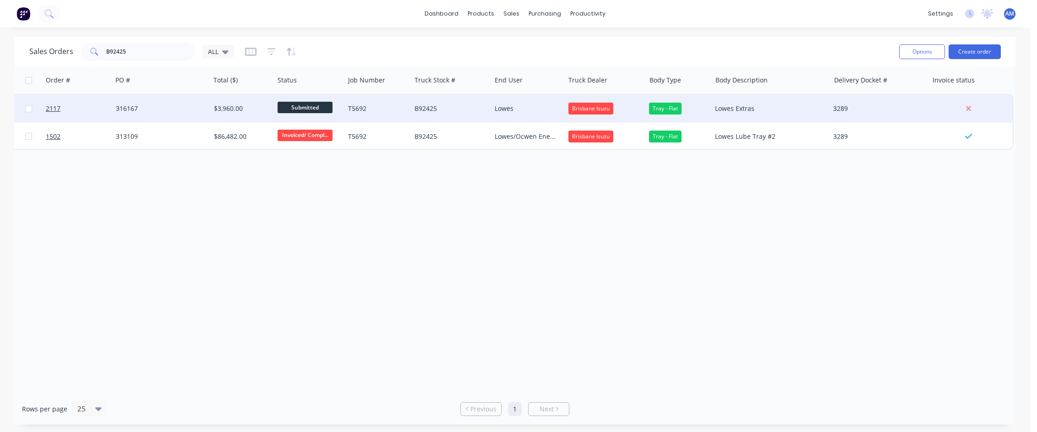
click at [158, 109] on div "316167" at bounding box center [159, 108] width 86 height 9
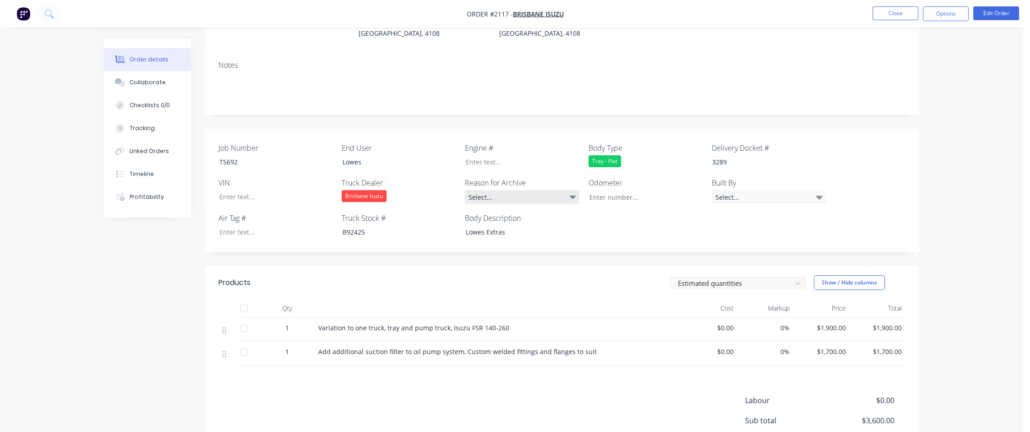
scroll to position [130, 0]
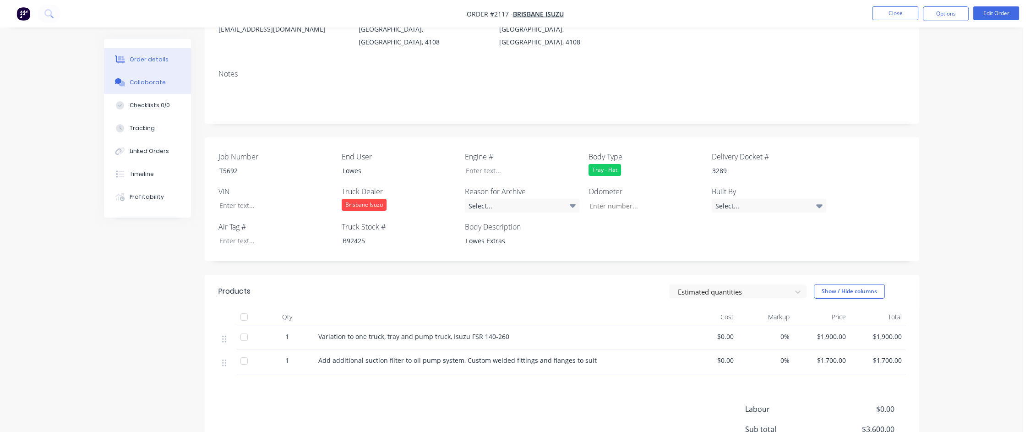
click at [158, 82] on div "Collaborate" at bounding box center [148, 82] width 36 height 8
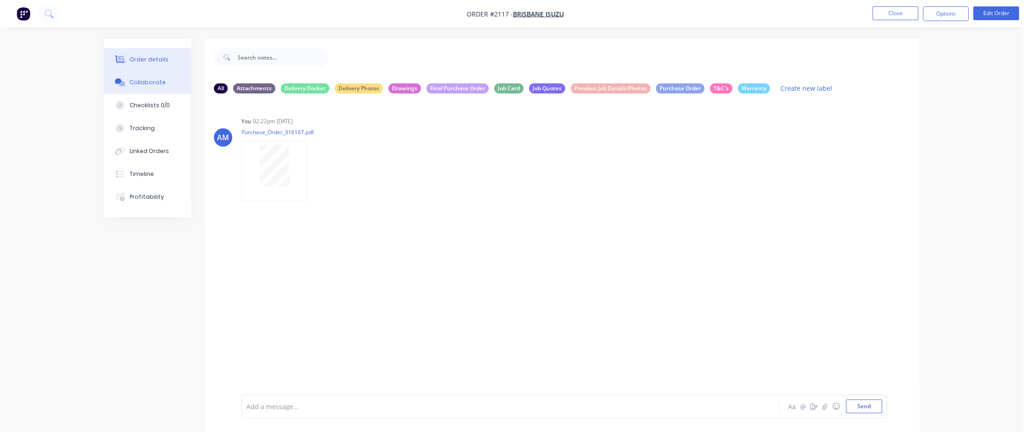
click at [123, 51] on button "Order details" at bounding box center [147, 59] width 87 height 23
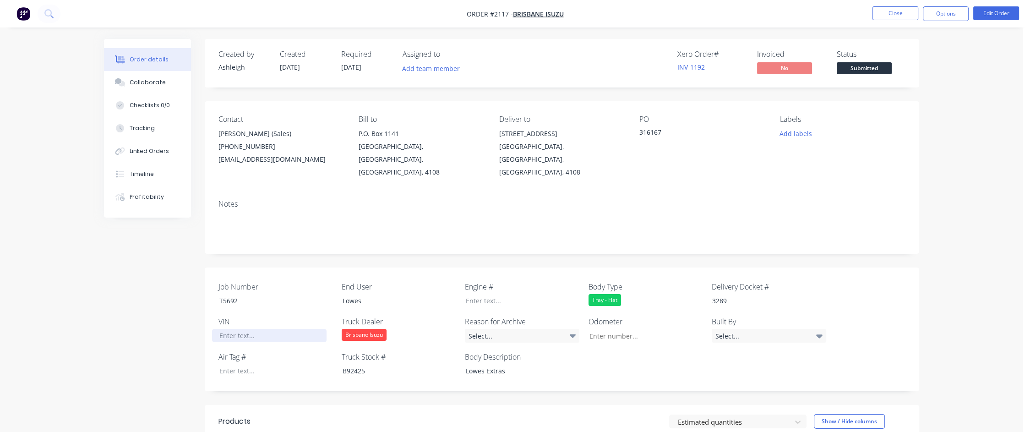
click at [237, 329] on div at bounding box center [269, 335] width 115 height 13
paste div
click at [620, 351] on div "Job Number T5692 End User Lowes Engine # Body Type Tray - Flat Delivery Docket …" at bounding box center [562, 333] width 714 height 133
click at [954, 14] on button "Options" at bounding box center [946, 13] width 46 height 15
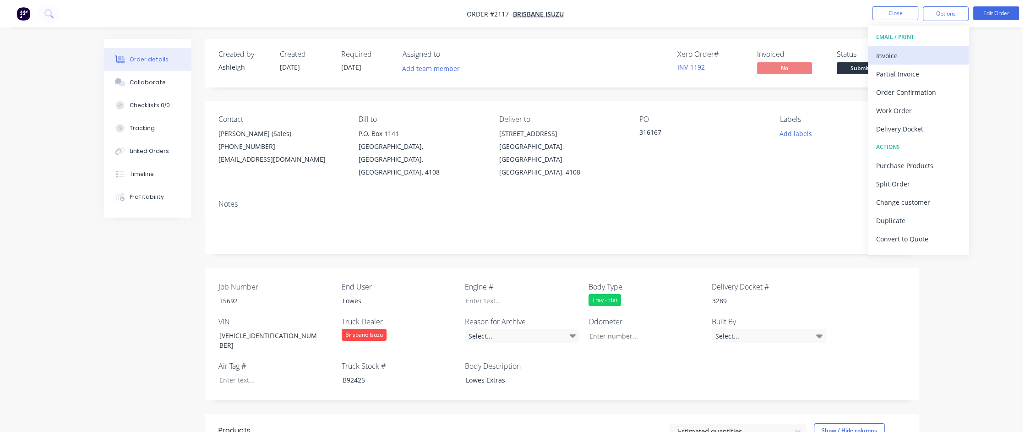
click at [918, 55] on div "Invoice" at bounding box center [918, 55] width 84 height 13
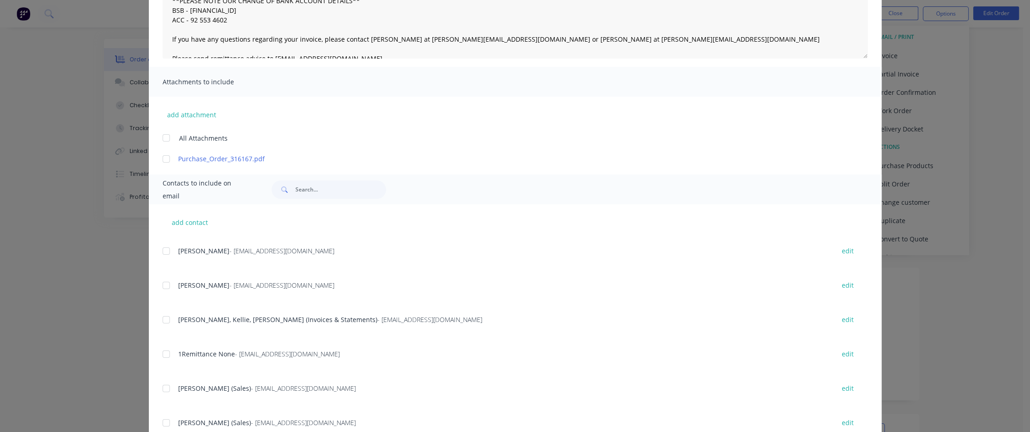
scroll to position [46, 0]
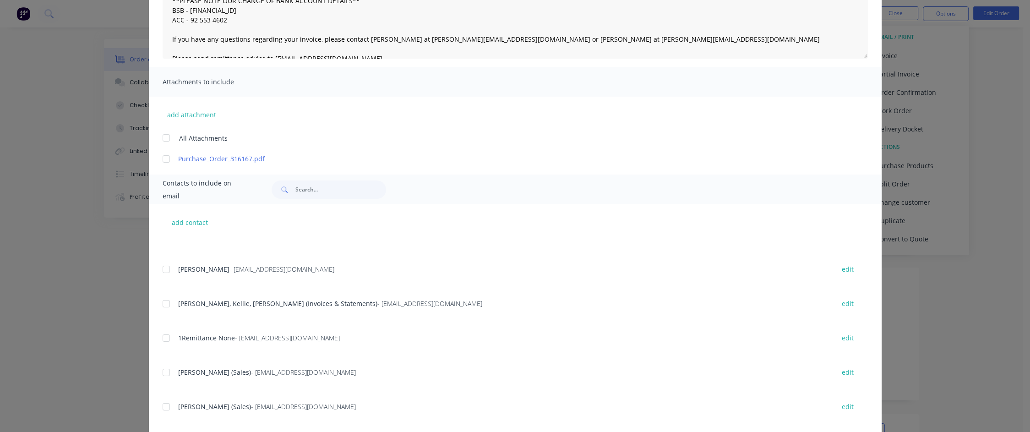
click at [165, 303] on div at bounding box center [166, 304] width 18 height 18
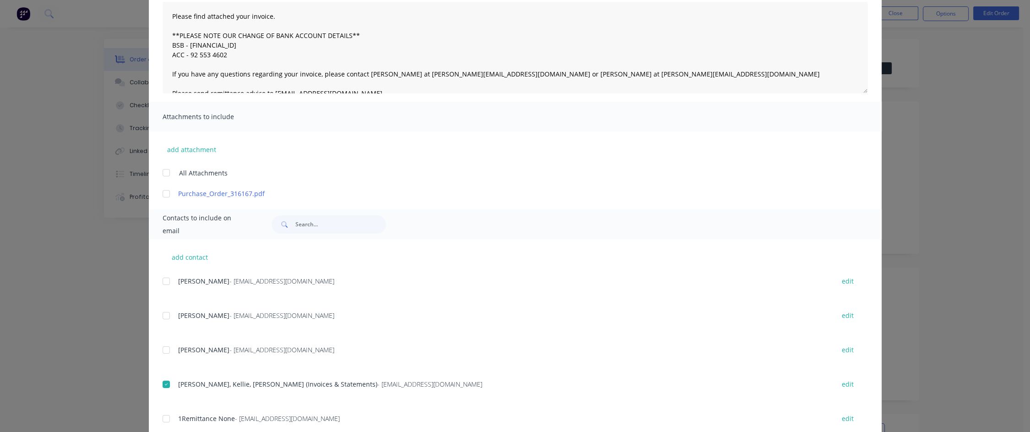
scroll to position [0, 0]
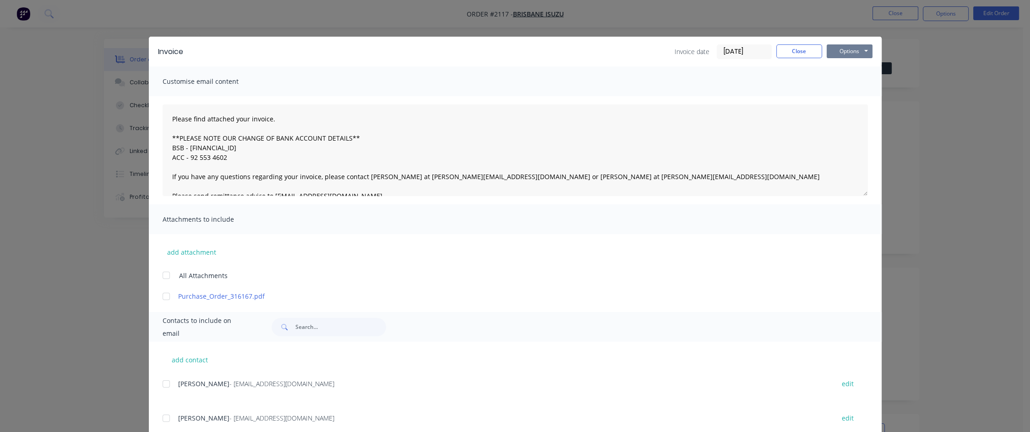
click at [844, 49] on button "Options" at bounding box center [850, 51] width 46 height 14
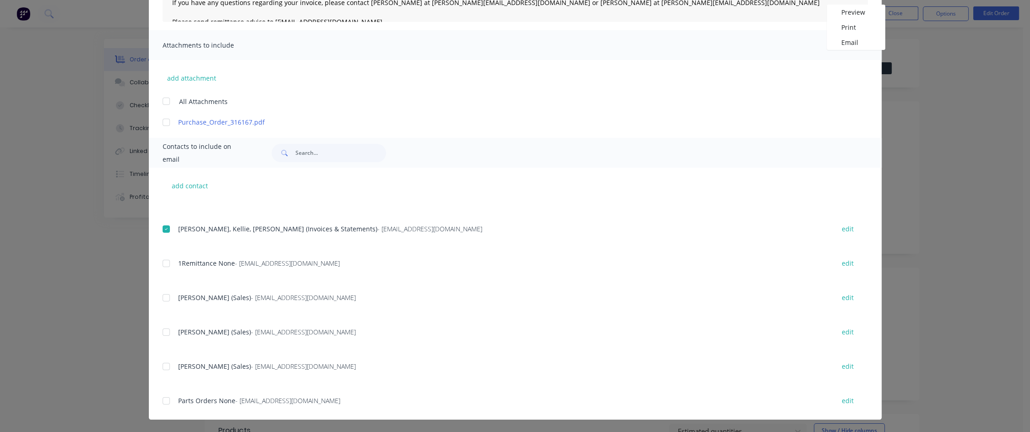
scroll to position [92, 0]
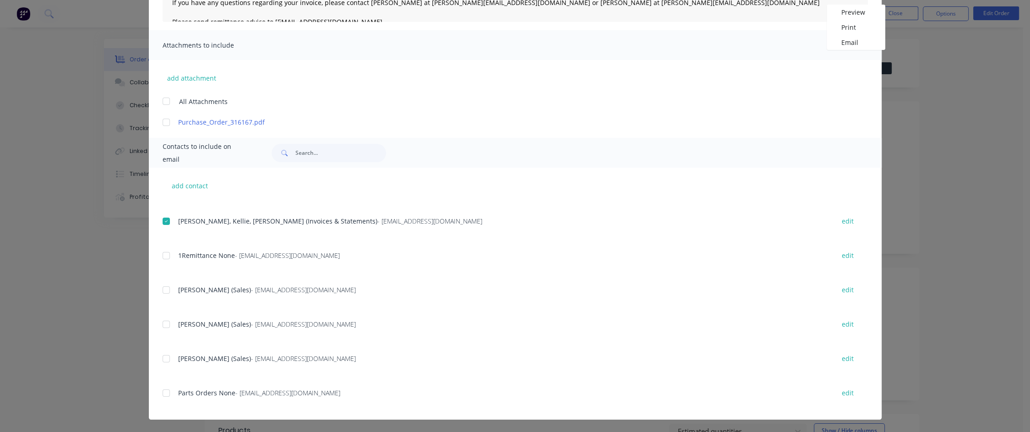
click at [164, 325] on div at bounding box center [166, 324] width 18 height 18
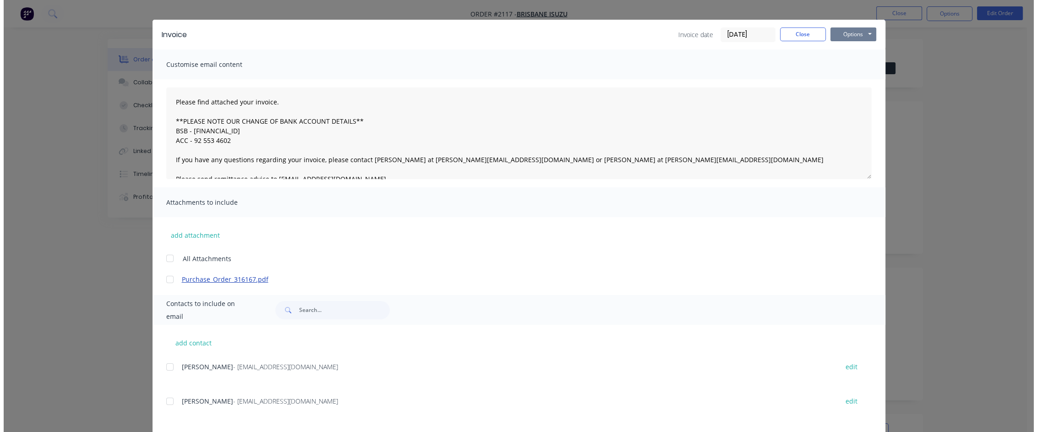
scroll to position [0, 0]
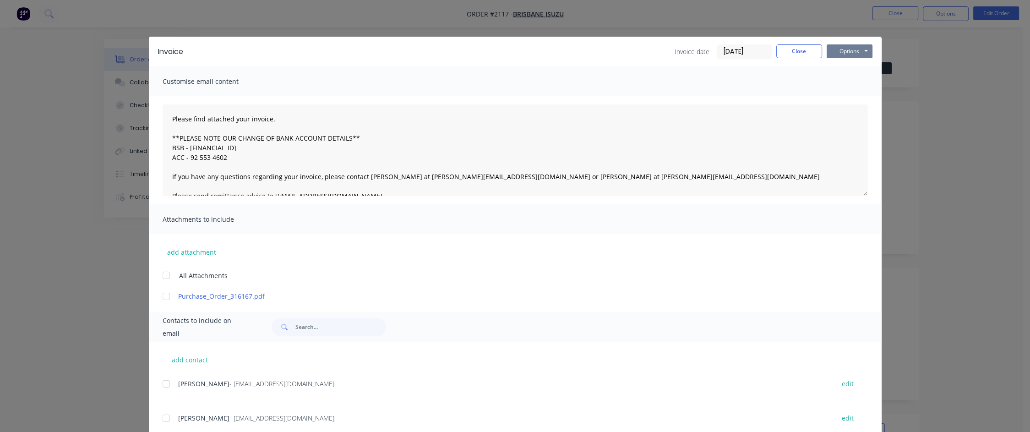
click at [848, 50] on button "Options" at bounding box center [850, 51] width 46 height 14
click at [848, 98] on button "Email" at bounding box center [856, 97] width 59 height 15
click at [805, 55] on button "Close" at bounding box center [799, 51] width 46 height 14
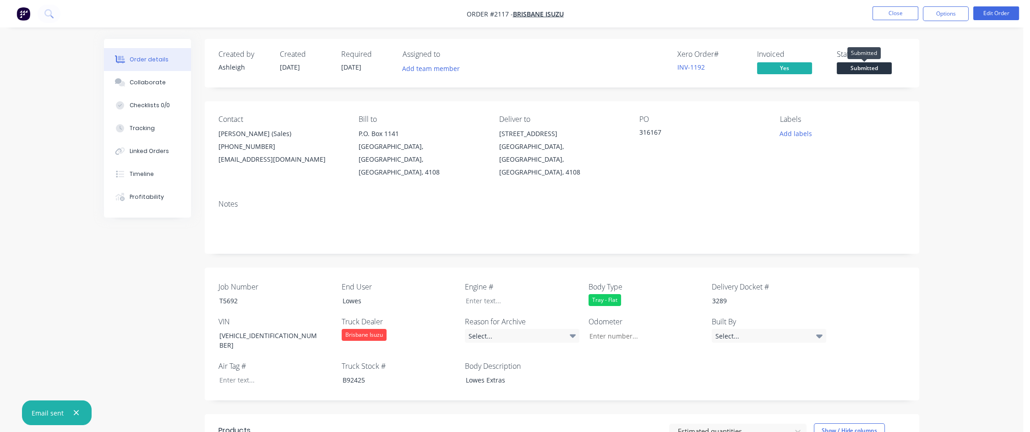
click at [873, 67] on span "Submitted" at bounding box center [864, 67] width 55 height 11
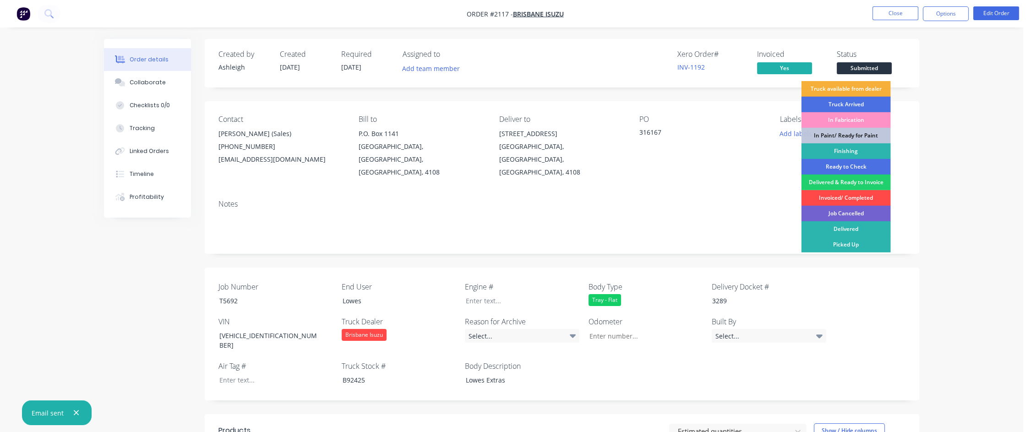
click at [855, 198] on div "Invoiced/ Completed" at bounding box center [846, 198] width 89 height 16
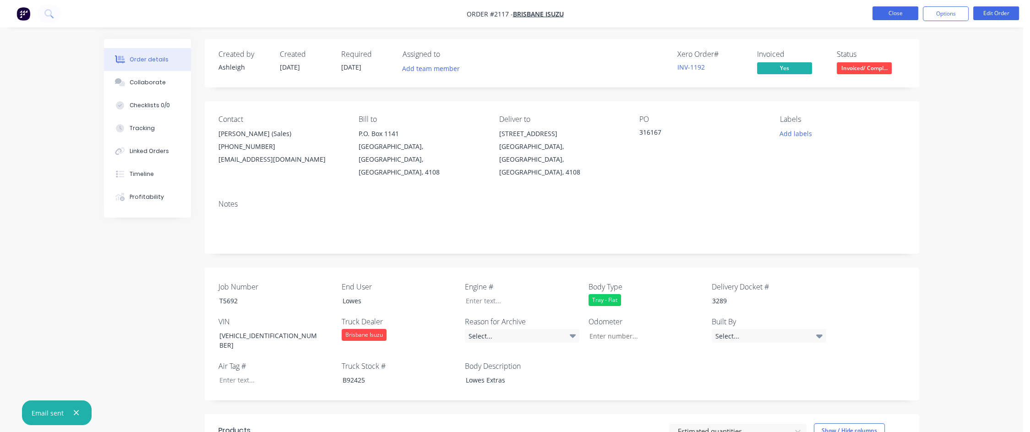
click at [897, 13] on button "Close" at bounding box center [896, 13] width 46 height 14
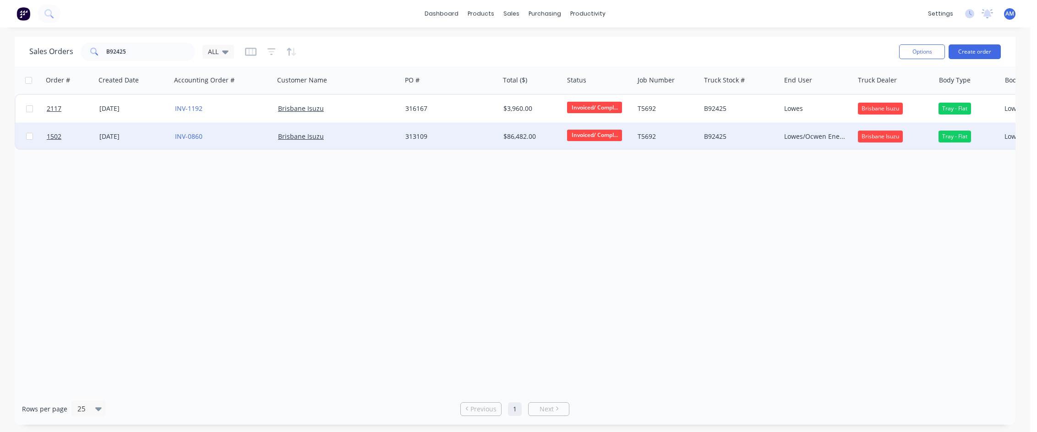
click at [122, 136] on div "[DATE]" at bounding box center [133, 136] width 68 height 9
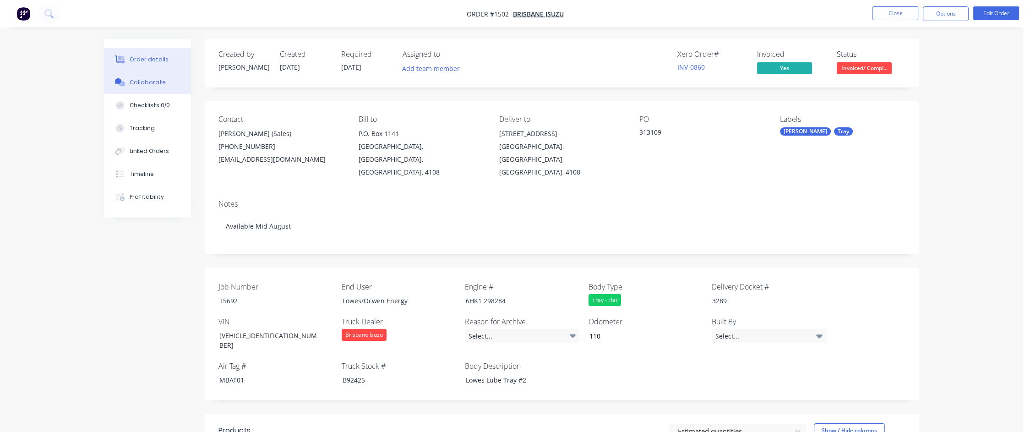
click at [152, 84] on div "Collaborate" at bounding box center [148, 82] width 36 height 8
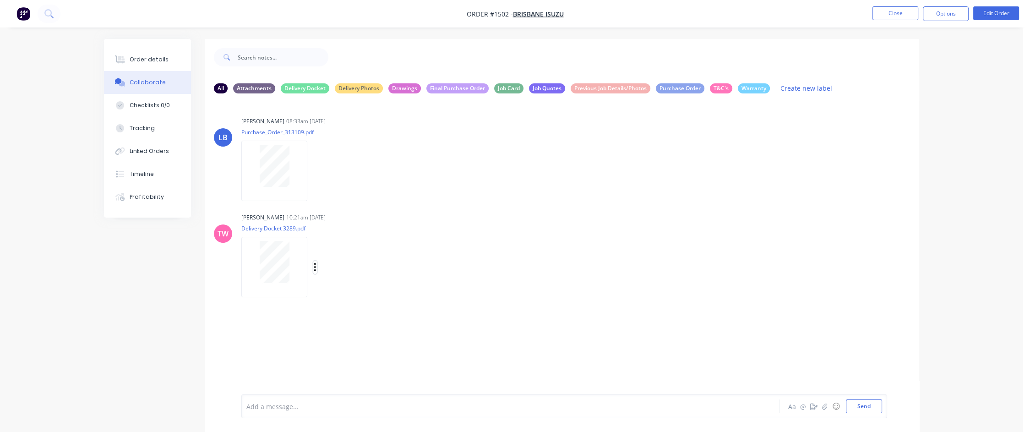
click at [316, 267] on button "button" at bounding box center [315, 267] width 4 height 13
click at [344, 288] on button "Download" at bounding box center [375, 291] width 103 height 21
click at [548, 167] on div "LB [PERSON_NAME] 08:33am [DATE] Purchase_Order_313109.pdf Labels Download Delete" at bounding box center [562, 156] width 714 height 82
click at [897, 11] on button "Close" at bounding box center [896, 13] width 46 height 14
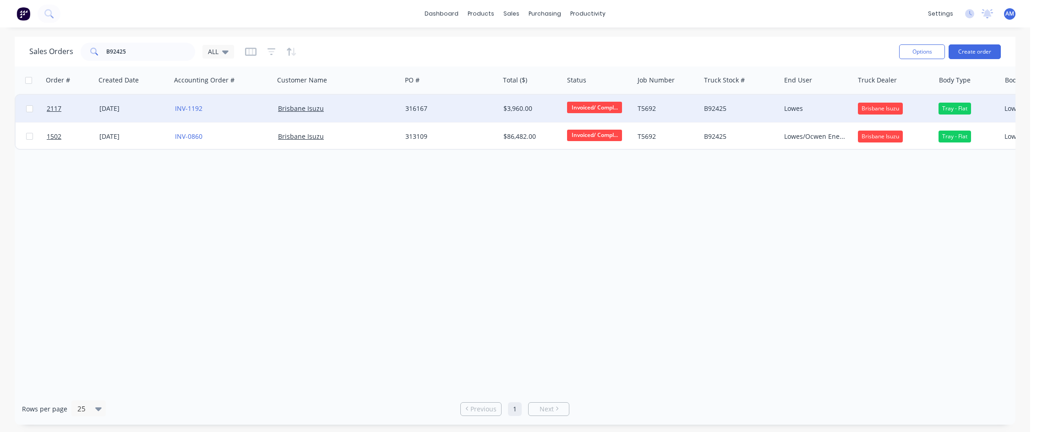
click at [127, 107] on div "[DATE]" at bounding box center [133, 108] width 68 height 9
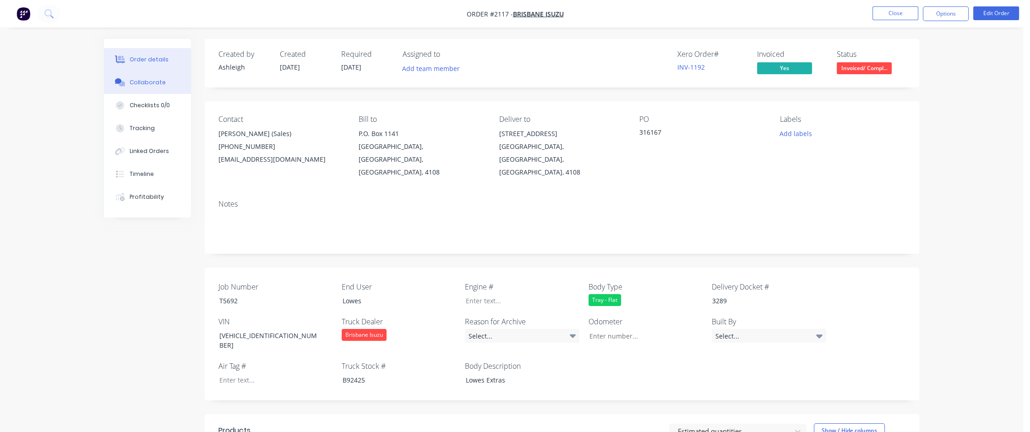
click at [152, 81] on div "Collaborate" at bounding box center [148, 82] width 36 height 8
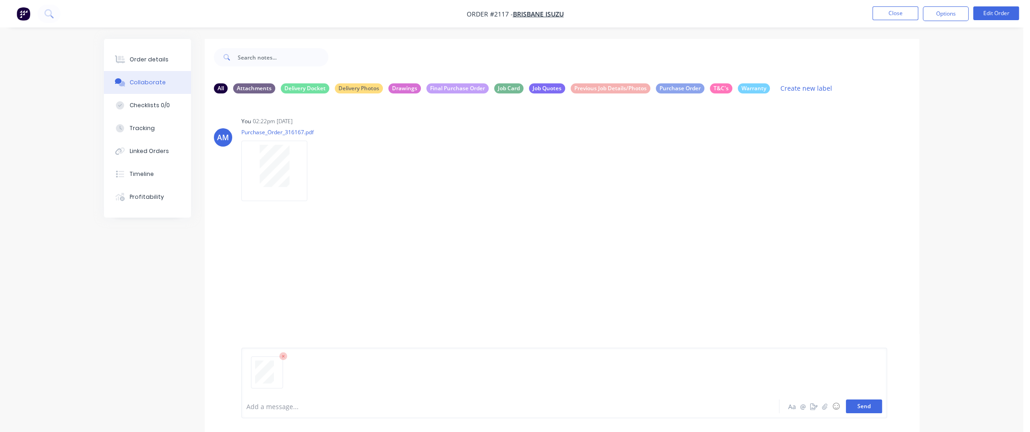
click at [867, 407] on button "Send" at bounding box center [864, 406] width 36 height 14
click at [885, 12] on button "Close" at bounding box center [896, 13] width 46 height 14
